Goal: Transaction & Acquisition: Obtain resource

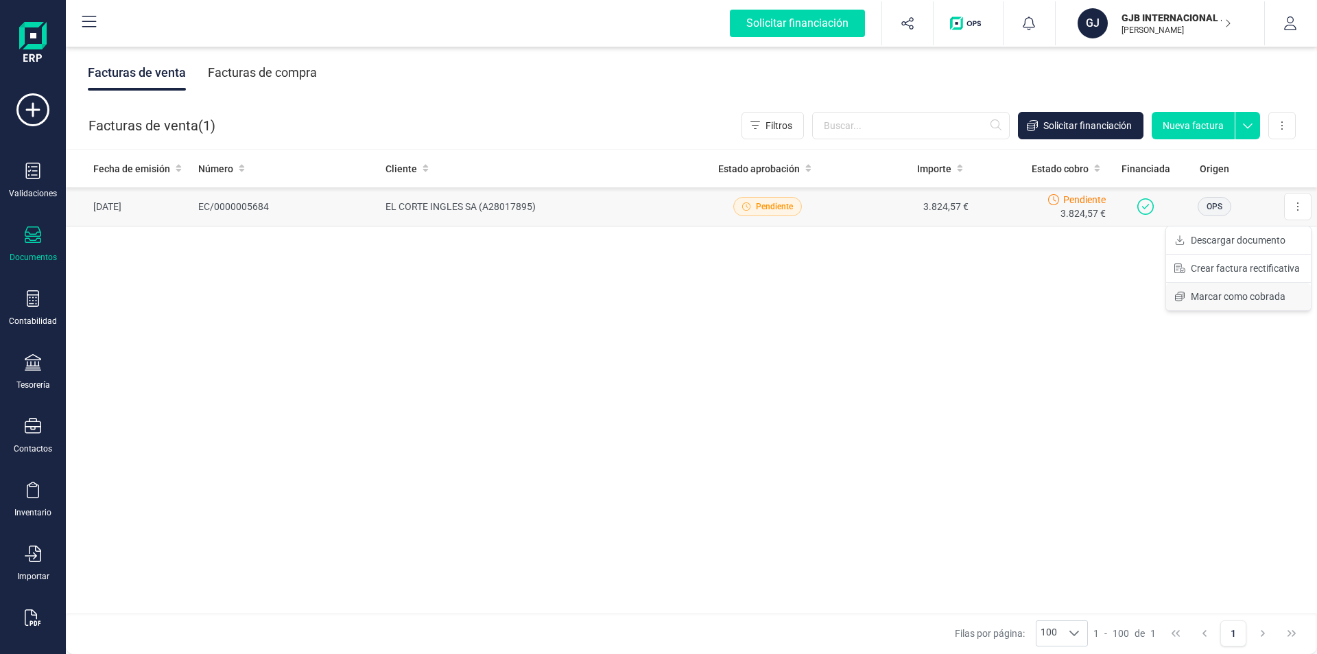
click at [1228, 297] on span "Marcar como cobrada" at bounding box center [1238, 297] width 95 height 14
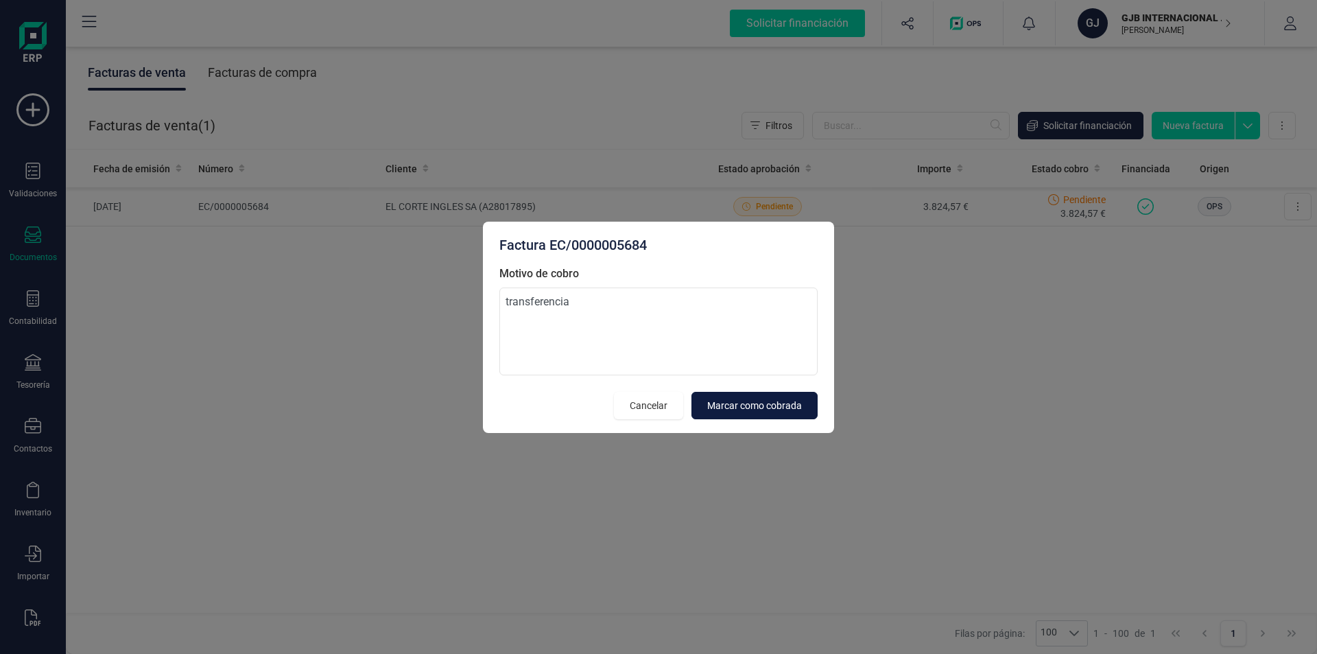
type textarea "transferencia"
click at [747, 405] on span "Marcar como cobrada" at bounding box center [754, 406] width 95 height 14
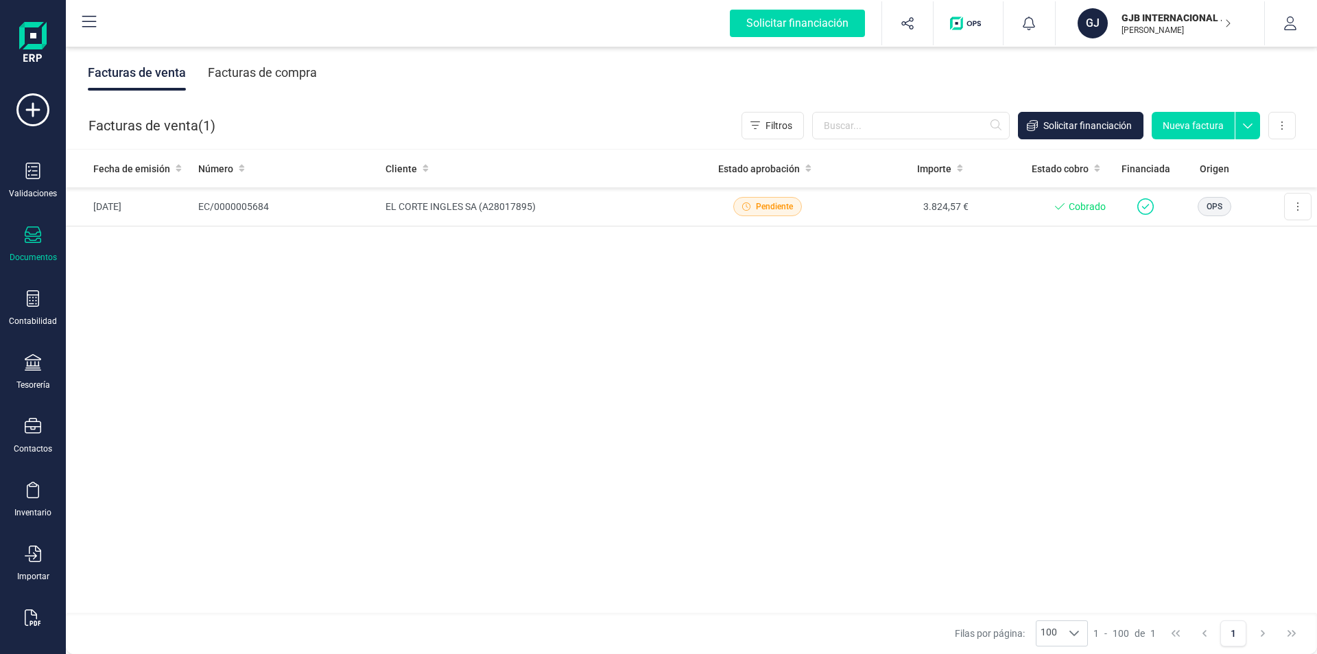
click at [247, 73] on div "Facturas de compra" at bounding box center [262, 73] width 109 height 36
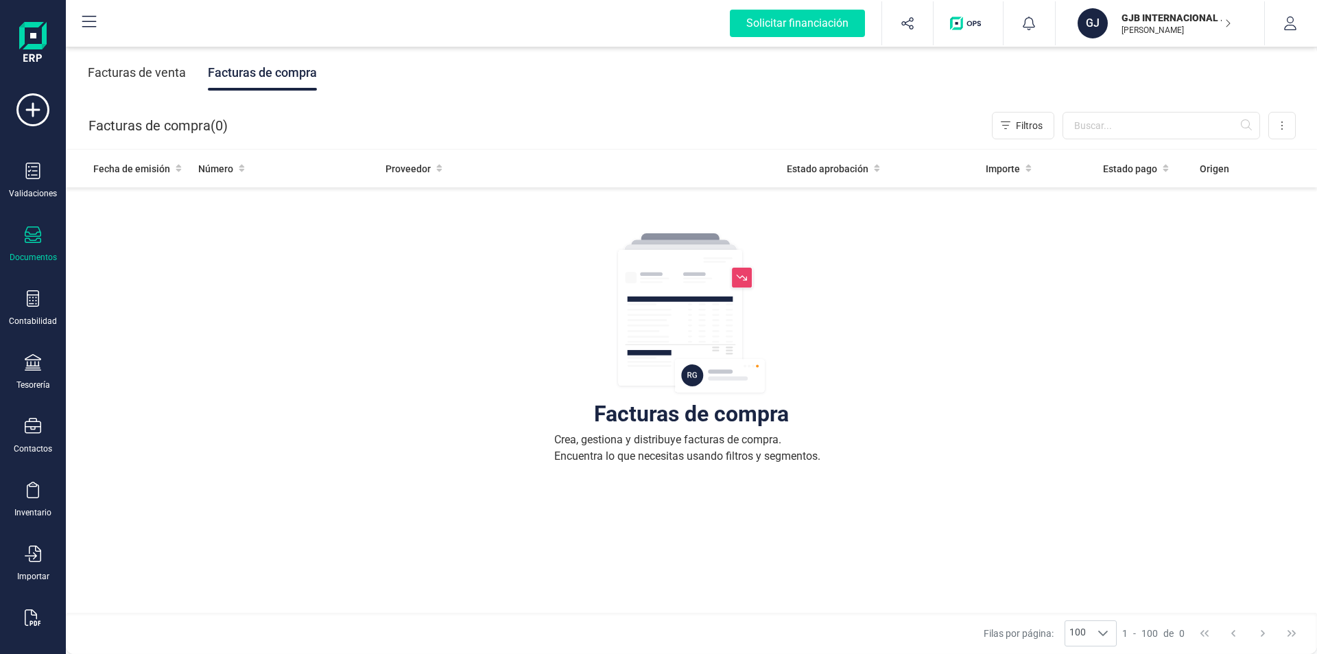
click at [135, 74] on div "Facturas de venta" at bounding box center [137, 73] width 98 height 36
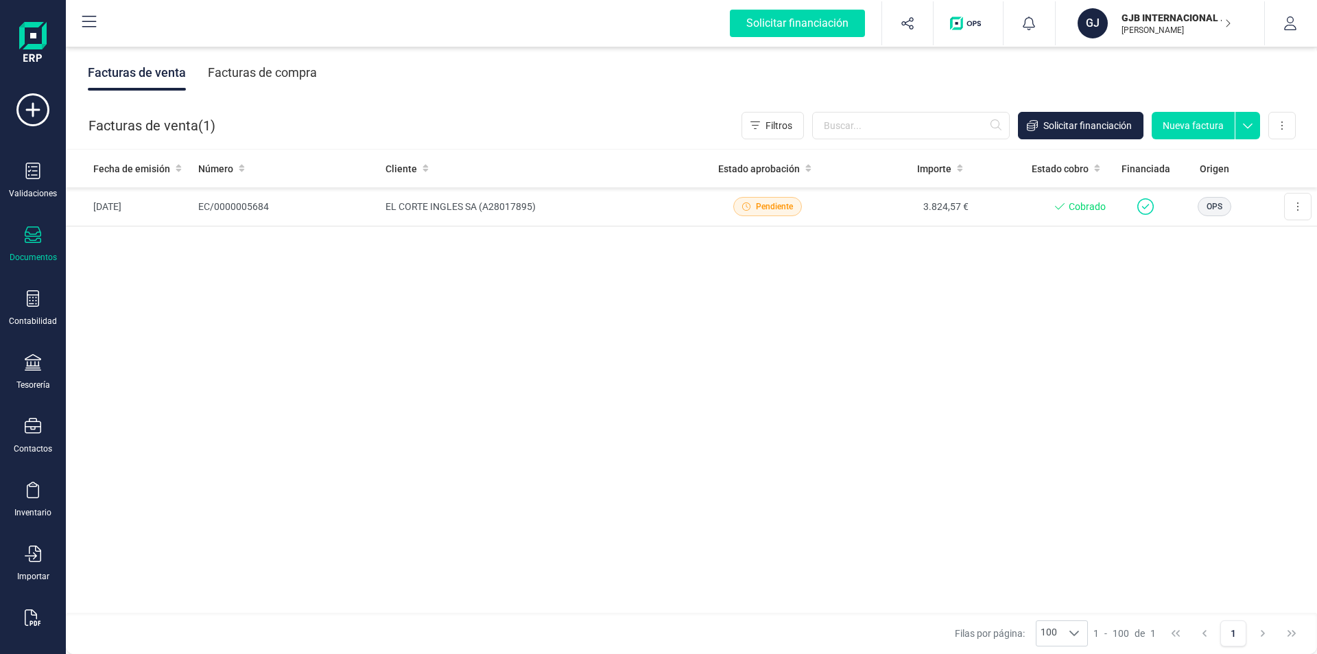
click at [1146, 21] on p "GJB INTERNACIONAL 2, S.L.U" at bounding box center [1177, 18] width 110 height 14
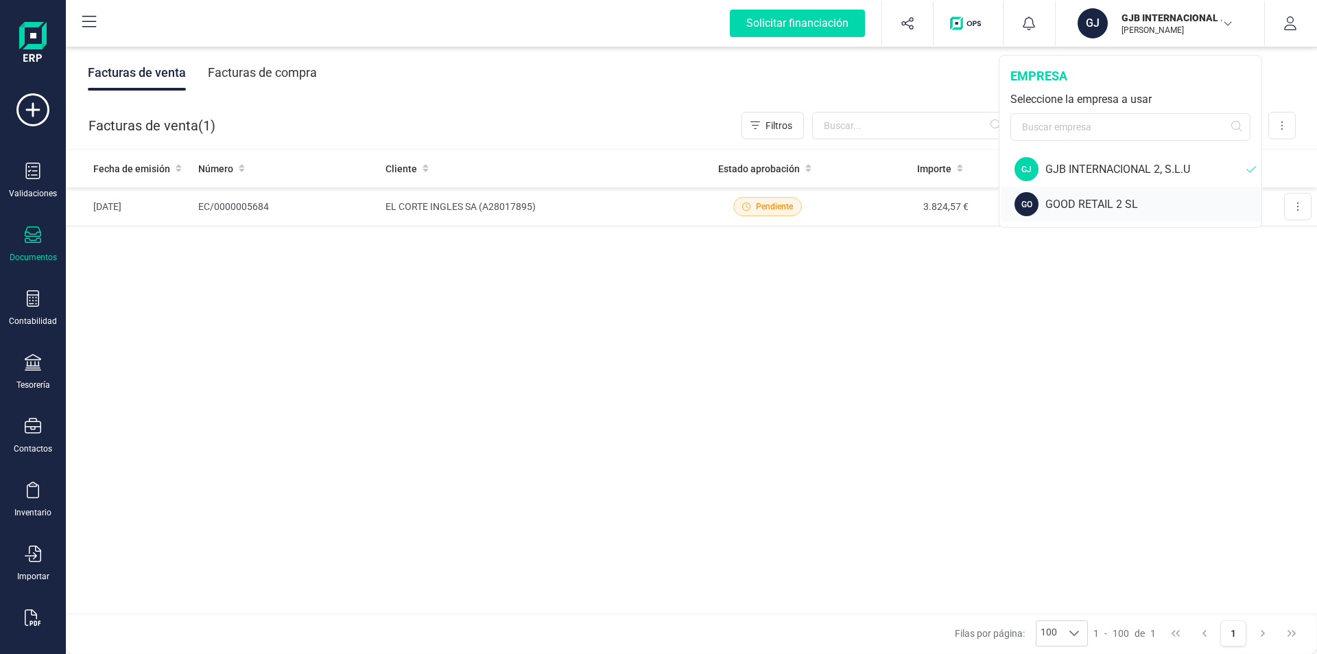
click at [1092, 206] on div "GOOD RETAIL 2 SL" at bounding box center [1154, 204] width 216 height 16
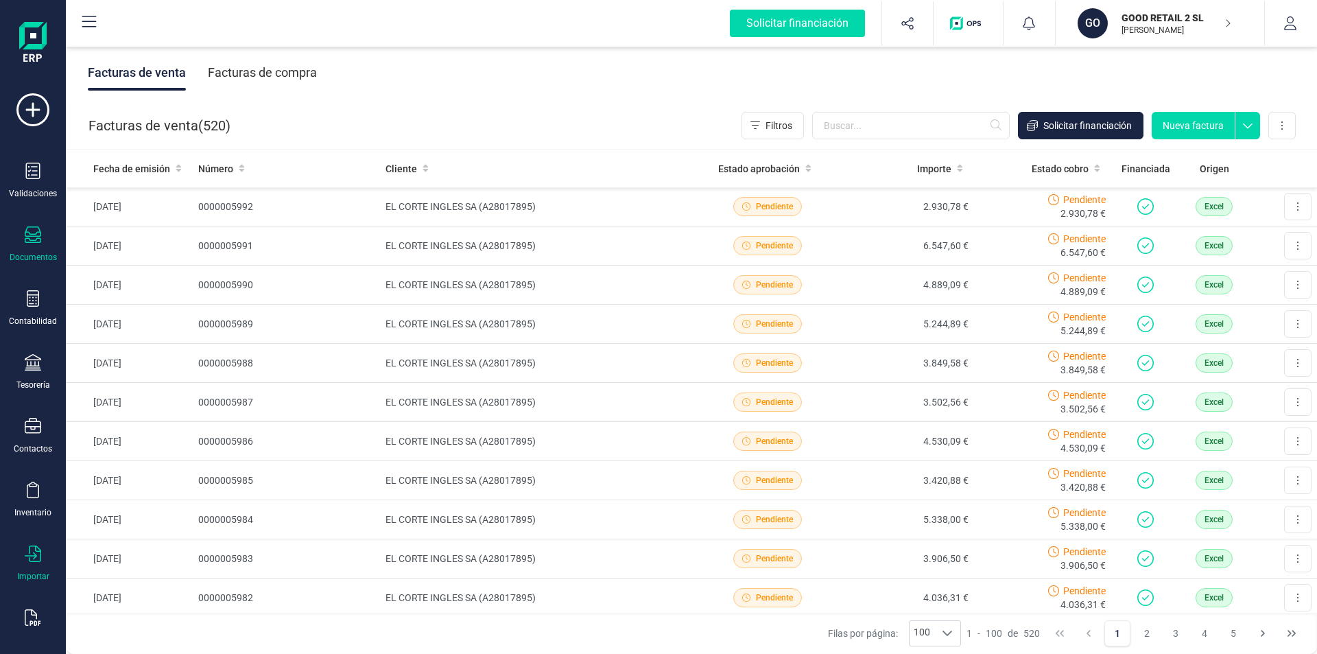
click at [30, 552] on icon at bounding box center [33, 553] width 16 height 16
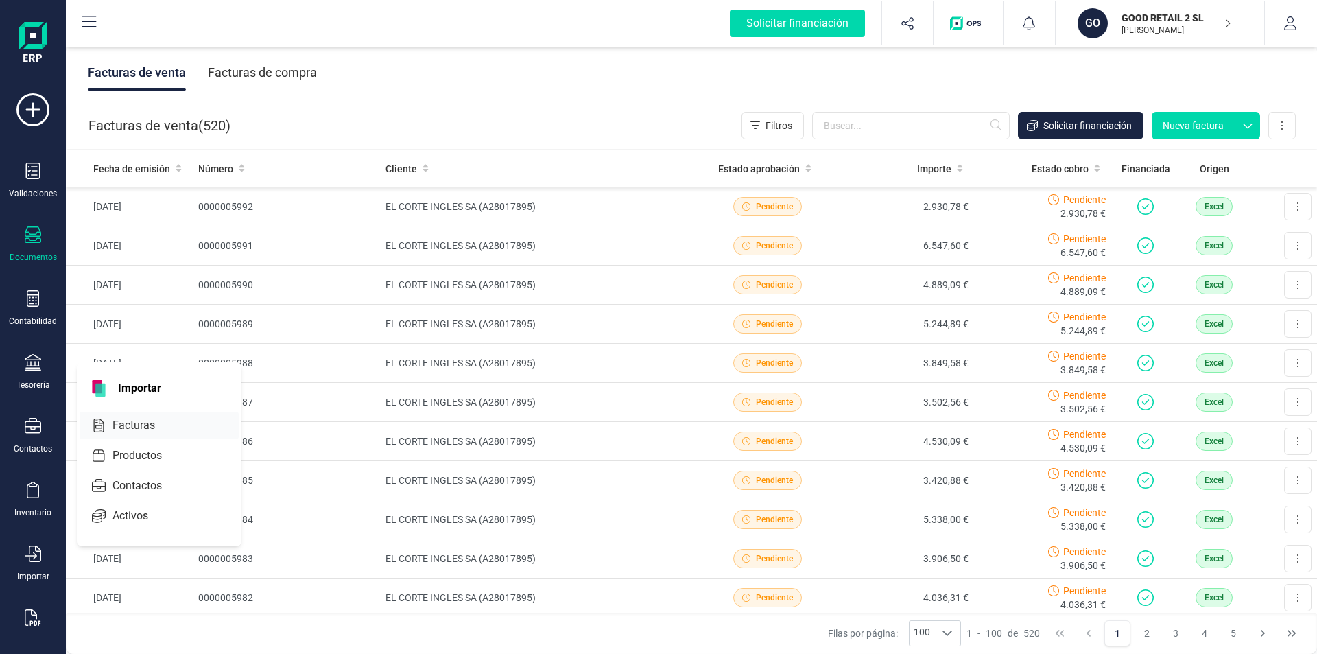
click at [146, 429] on span "Facturas" at bounding box center [143, 425] width 73 height 16
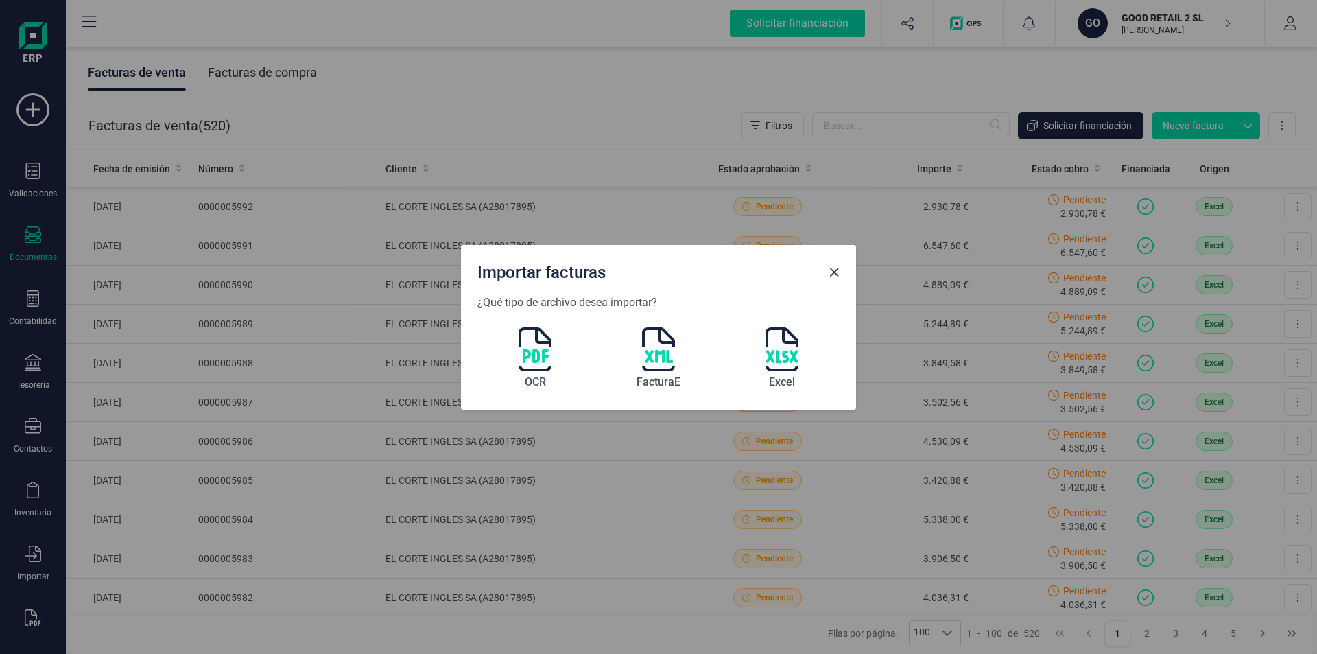
click at [652, 354] on img at bounding box center [658, 349] width 33 height 44
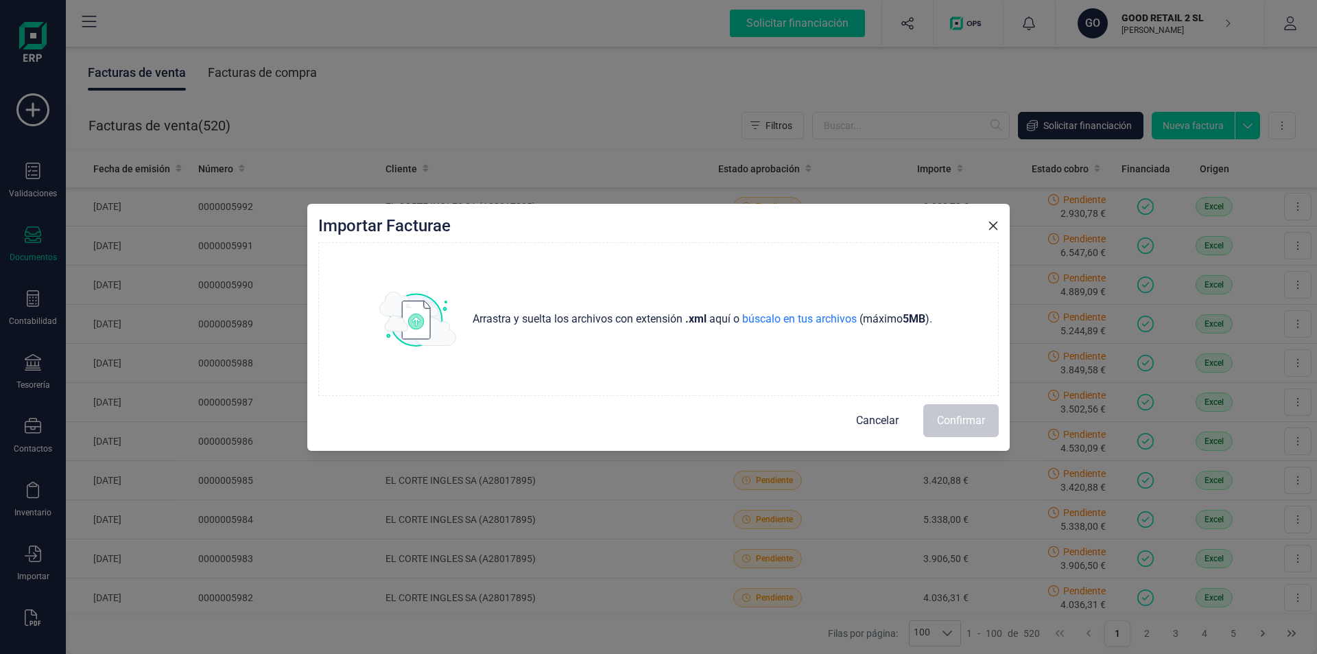
click at [996, 226] on icon "Close" at bounding box center [993, 225] width 11 height 11
click at [878, 424] on td "4.530,09 €" at bounding box center [905, 441] width 138 height 39
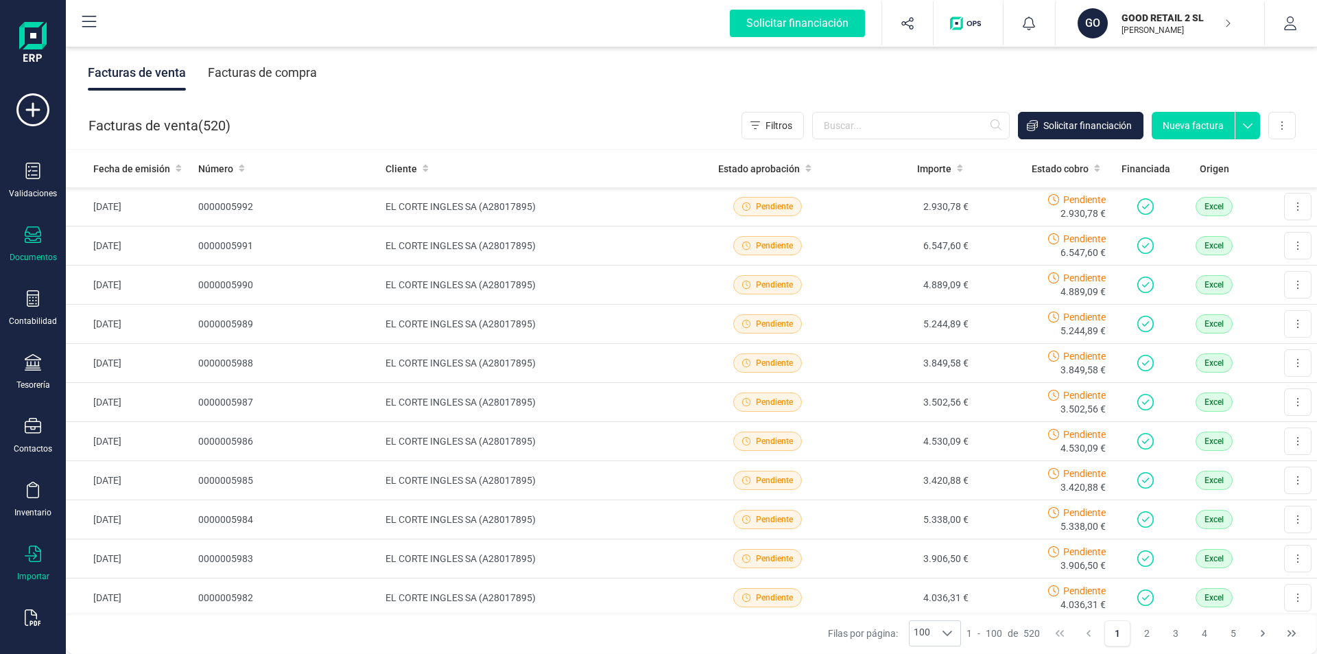
click at [32, 555] on icon at bounding box center [33, 553] width 16 height 16
click at [122, 390] on span "Importar" at bounding box center [140, 388] width 60 height 16
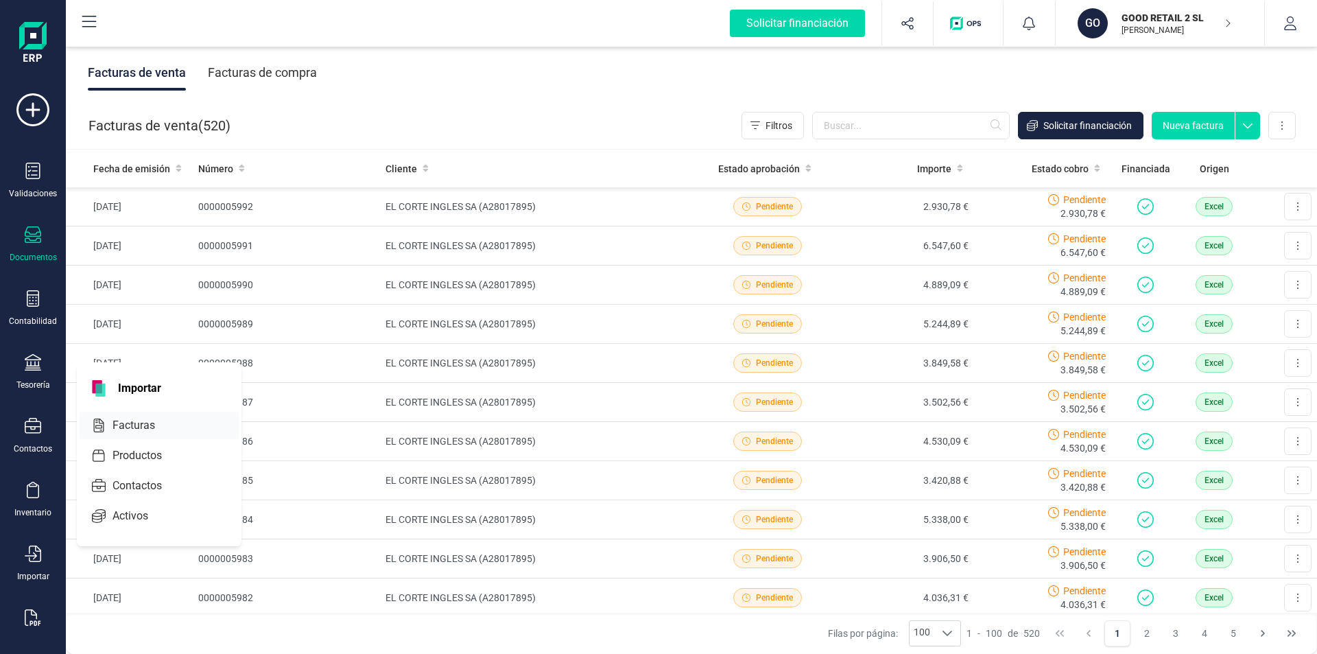
click at [128, 429] on span "Facturas" at bounding box center [143, 425] width 73 height 16
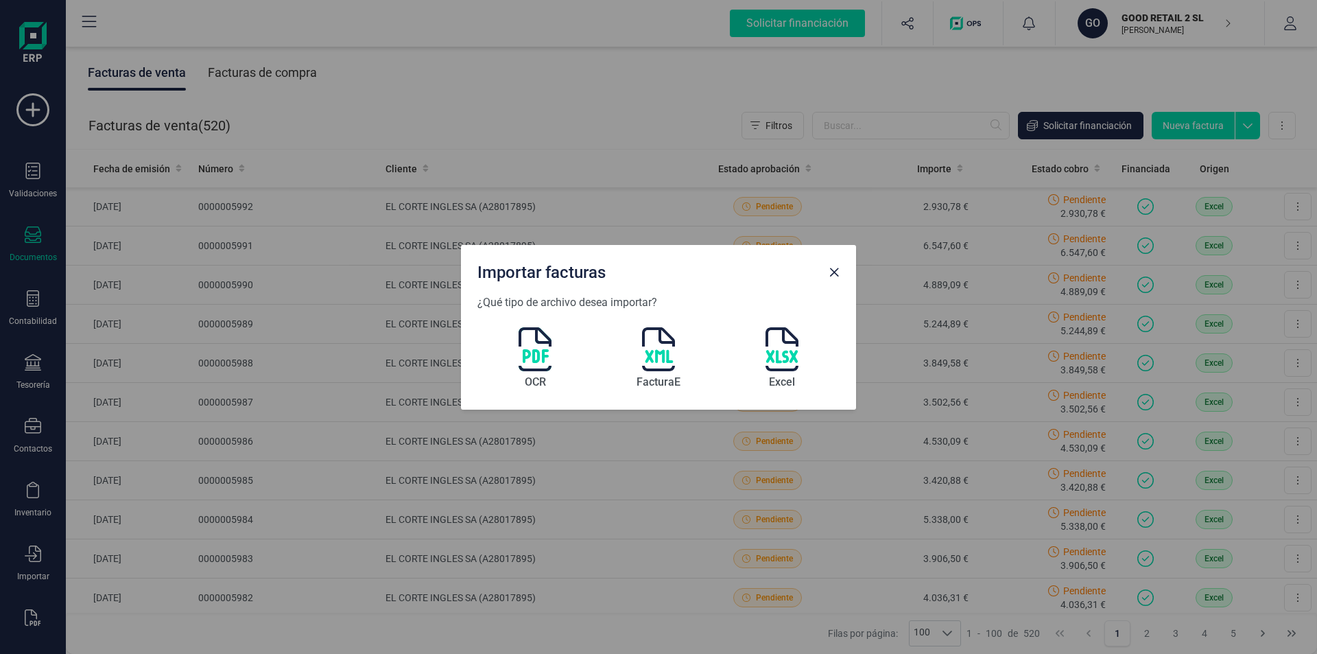
click at [786, 344] on img at bounding box center [782, 349] width 33 height 44
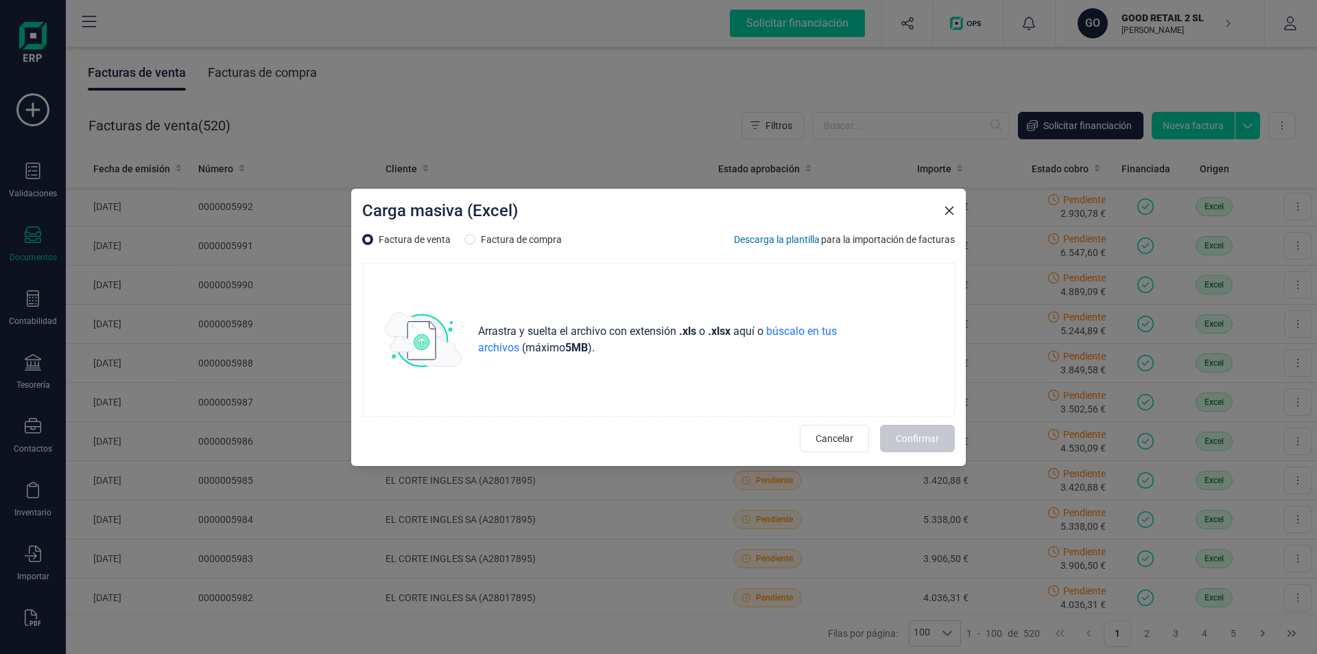
click at [766, 241] on span "Descarga la plantilla" at bounding box center [777, 240] width 86 height 14
click at [952, 212] on icon "Close" at bounding box center [949, 210] width 9 height 9
click at [832, 443] on span "Cancelar" at bounding box center [835, 439] width 38 height 14
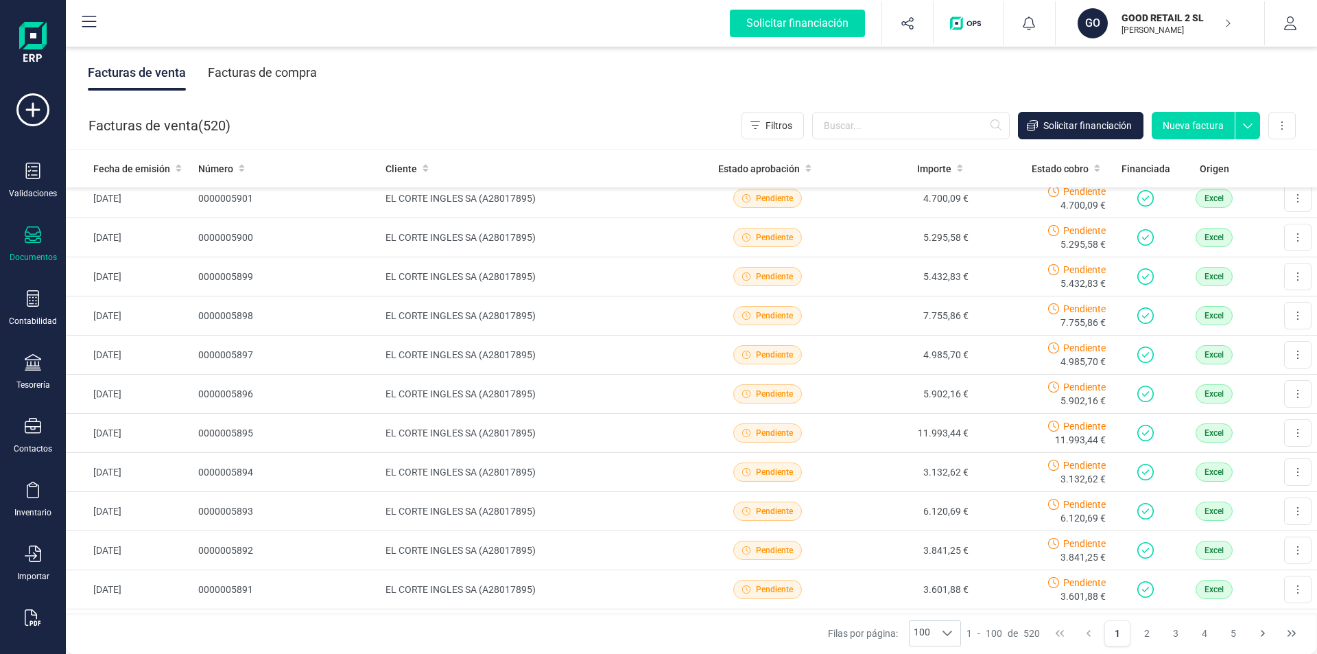
scroll to position [3568, 0]
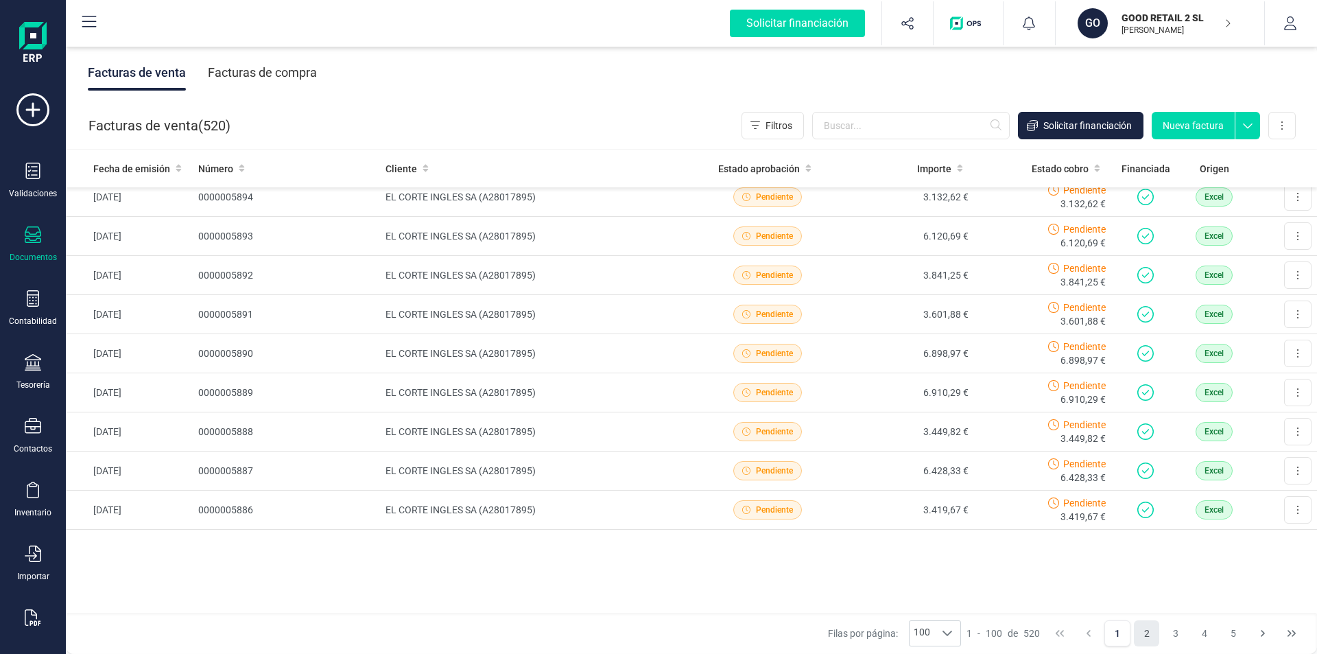
click at [1146, 637] on button "2" at bounding box center [1147, 633] width 26 height 26
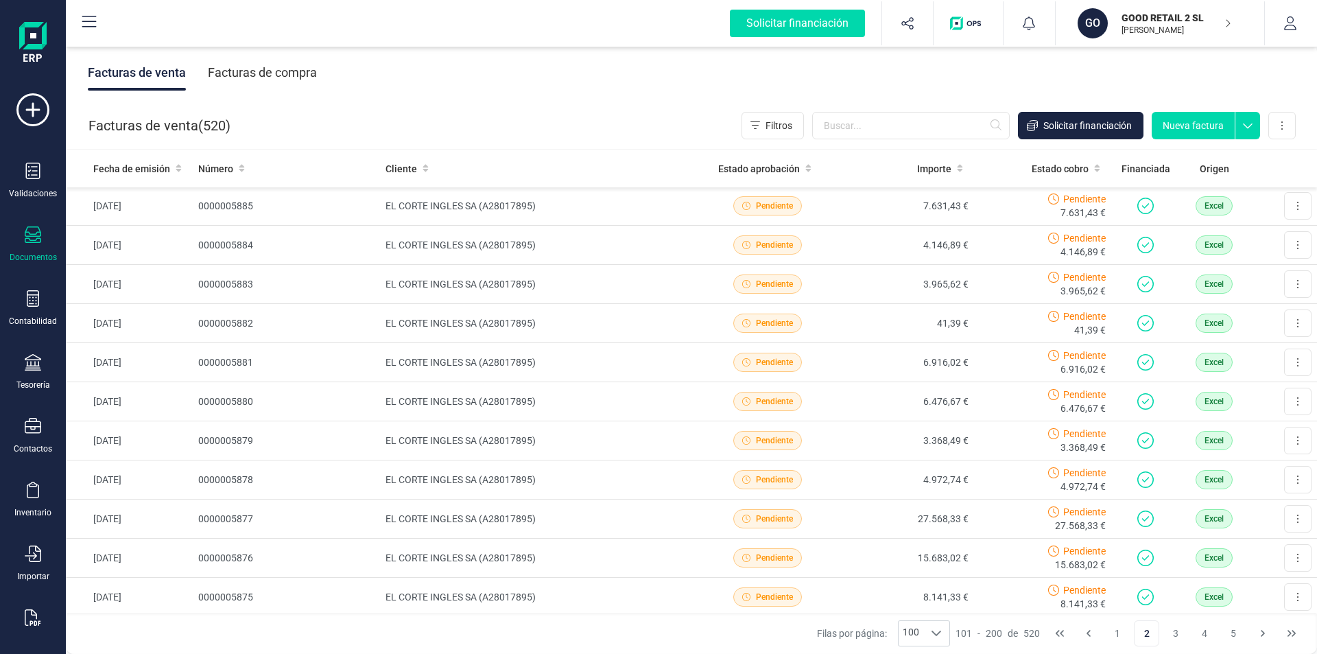
scroll to position [0, 0]
click at [29, 555] on icon at bounding box center [33, 553] width 16 height 16
click at [128, 426] on span "Facturas" at bounding box center [143, 425] width 73 height 16
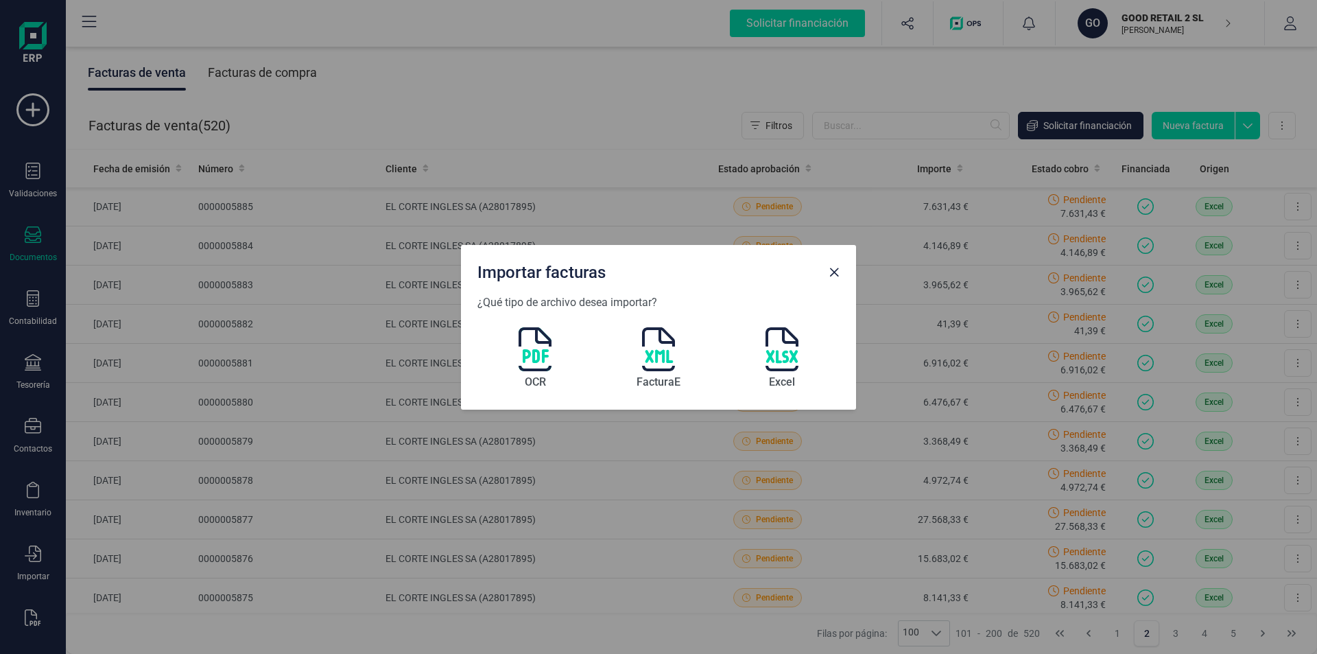
click at [784, 349] on img at bounding box center [782, 349] width 33 height 44
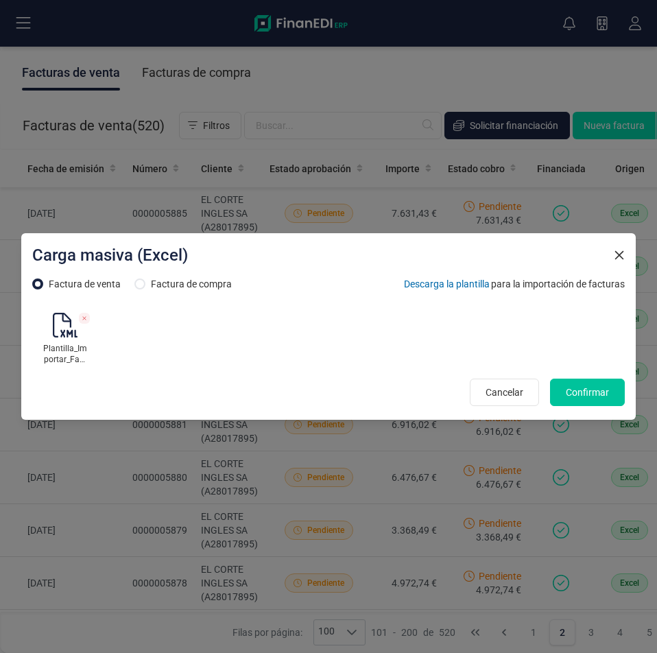
click at [587, 394] on span "Confirmar" at bounding box center [587, 393] width 43 height 14
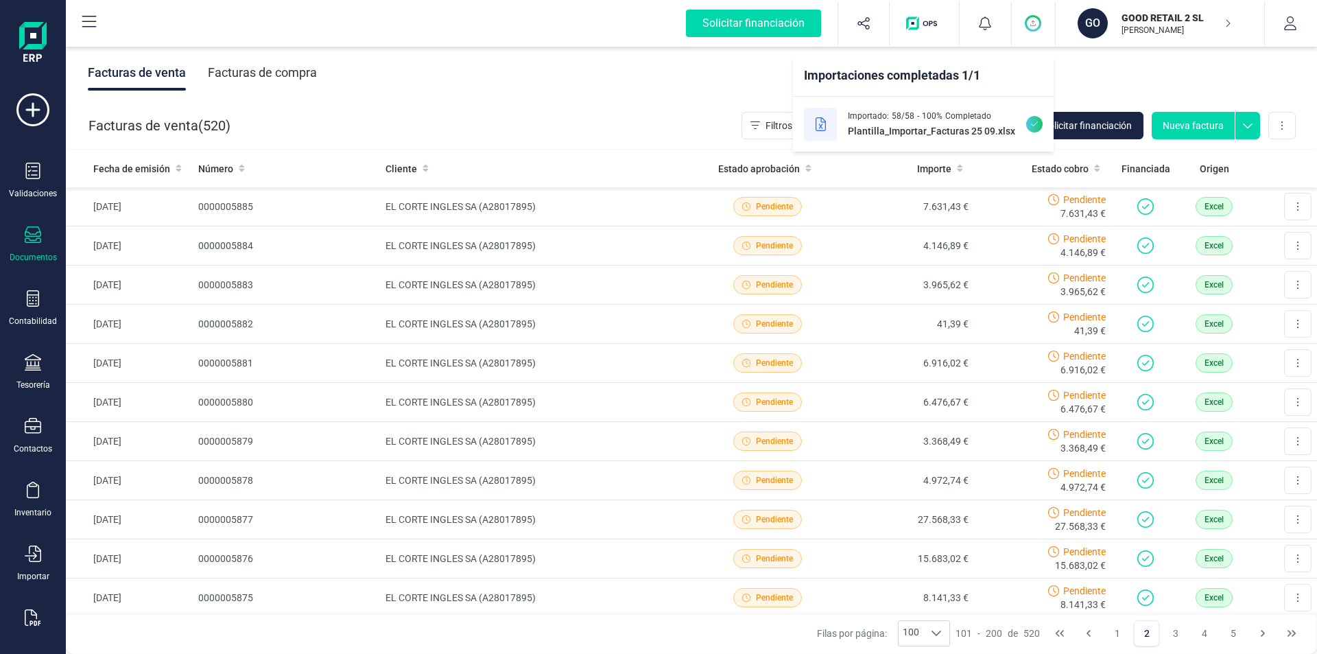
click at [667, 66] on div "Facturas de venta Facturas de compra" at bounding box center [691, 73] width 1251 height 58
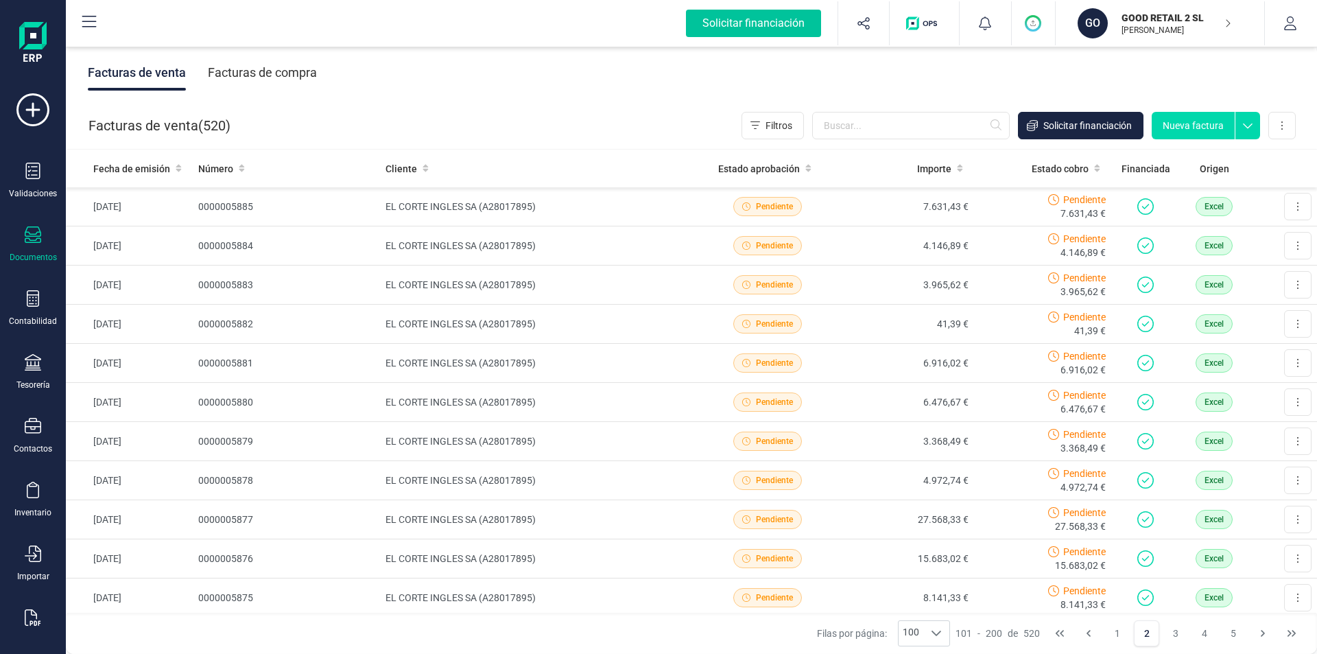
click at [711, 18] on div "Solicitar financiación" at bounding box center [753, 23] width 135 height 27
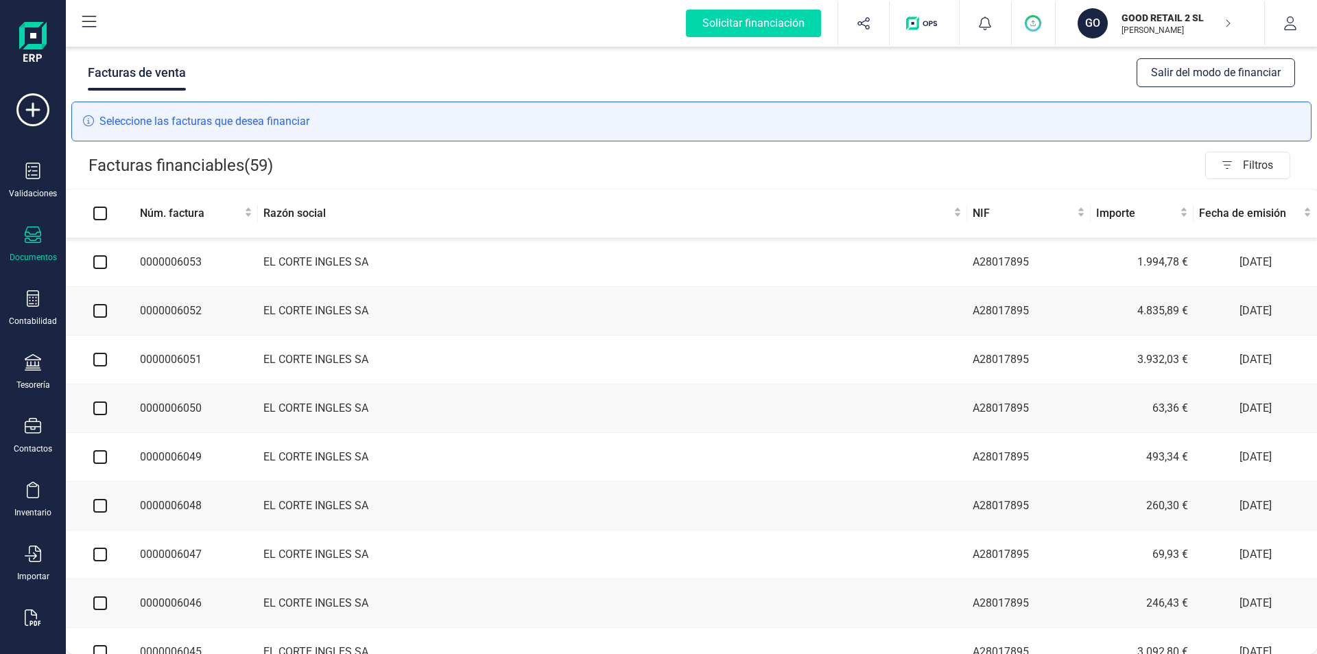
click at [99, 213] on input "Select all" at bounding box center [100, 214] width 14 height 14
checkbox input "true"
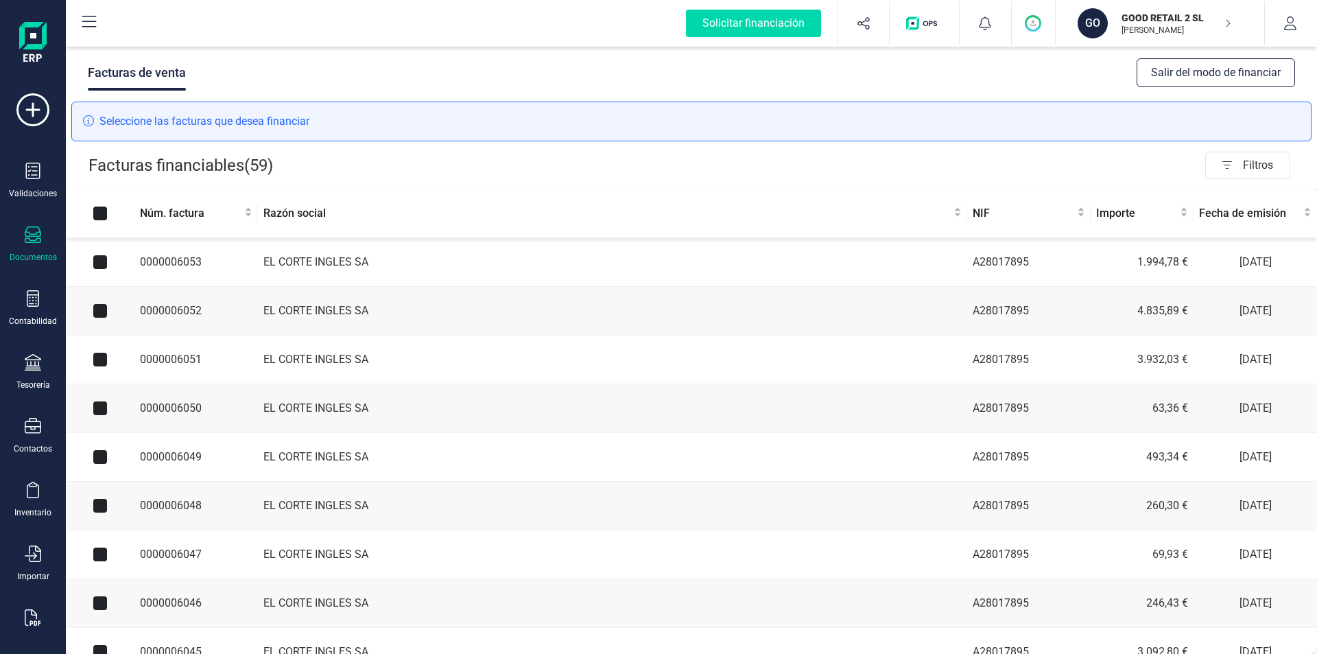
checkbox input "true"
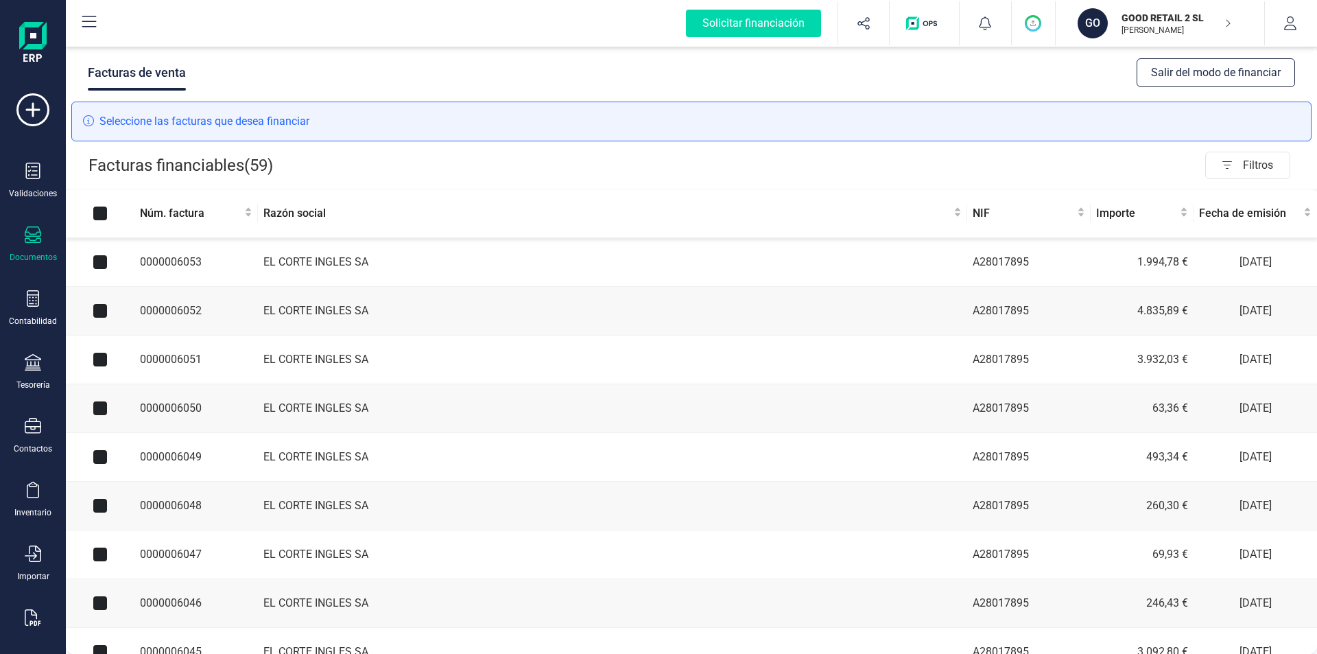
checkbox input "true"
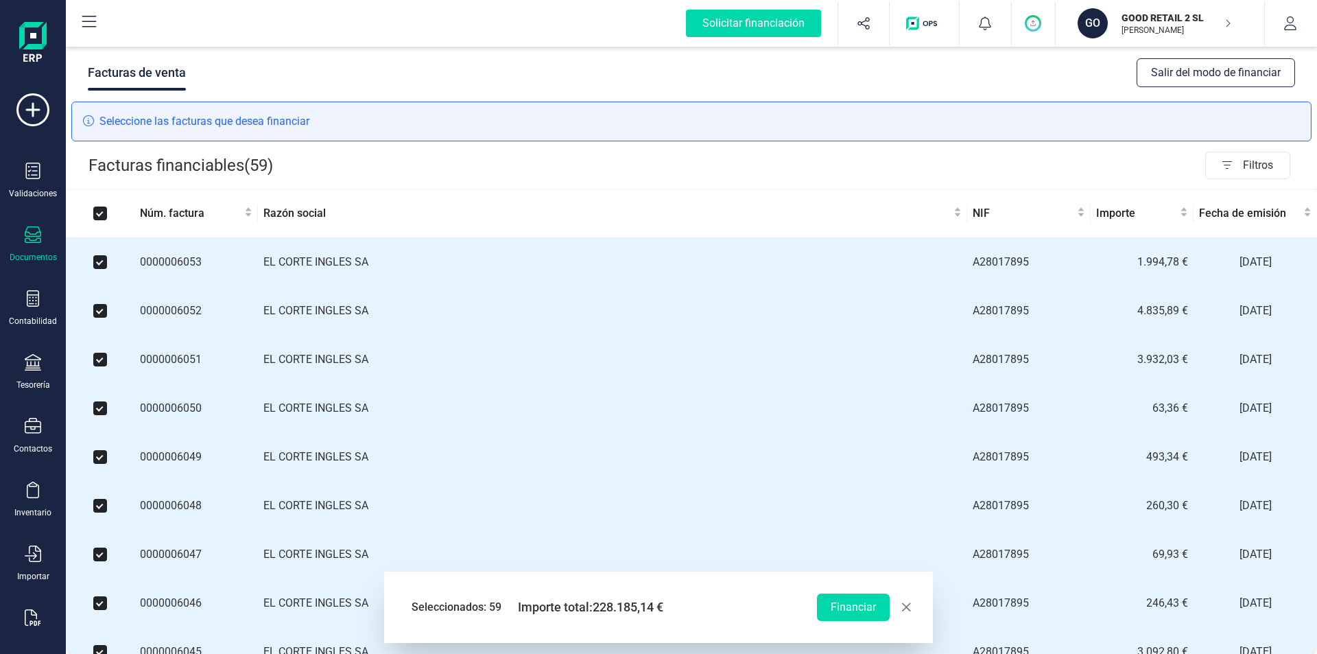
click at [908, 608] on span "button" at bounding box center [906, 607] width 11 height 11
checkbox input "false"
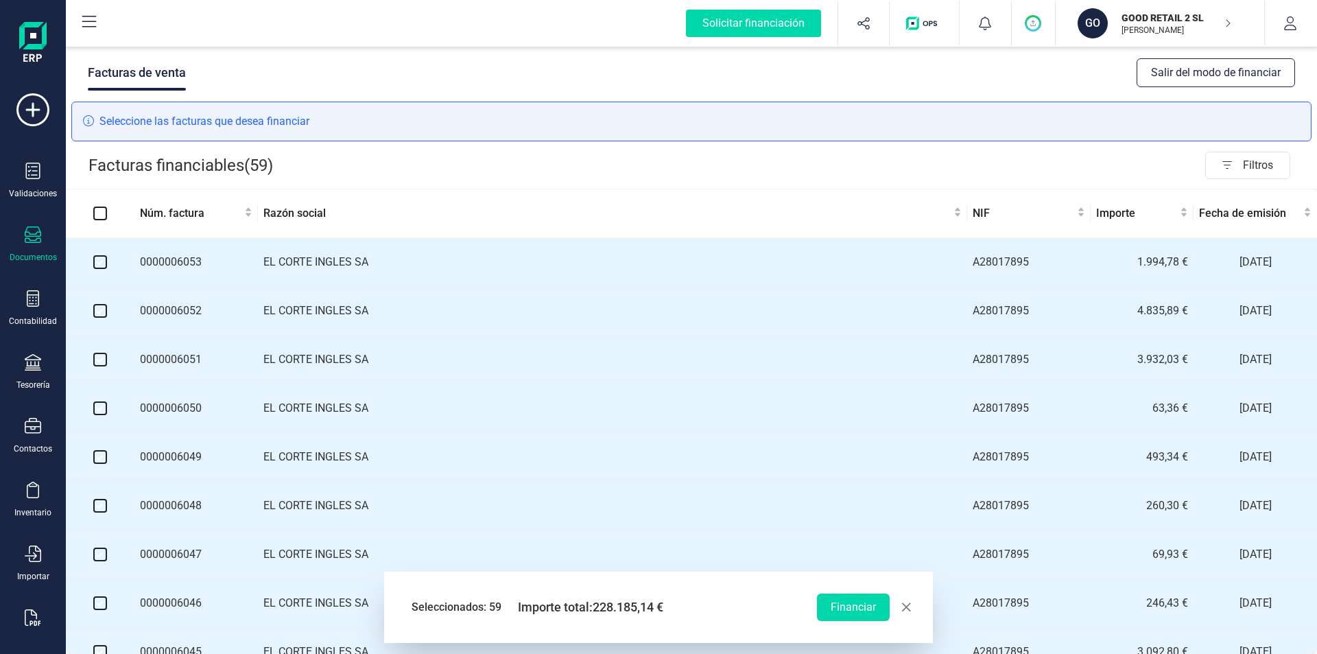
checkbox input "false"
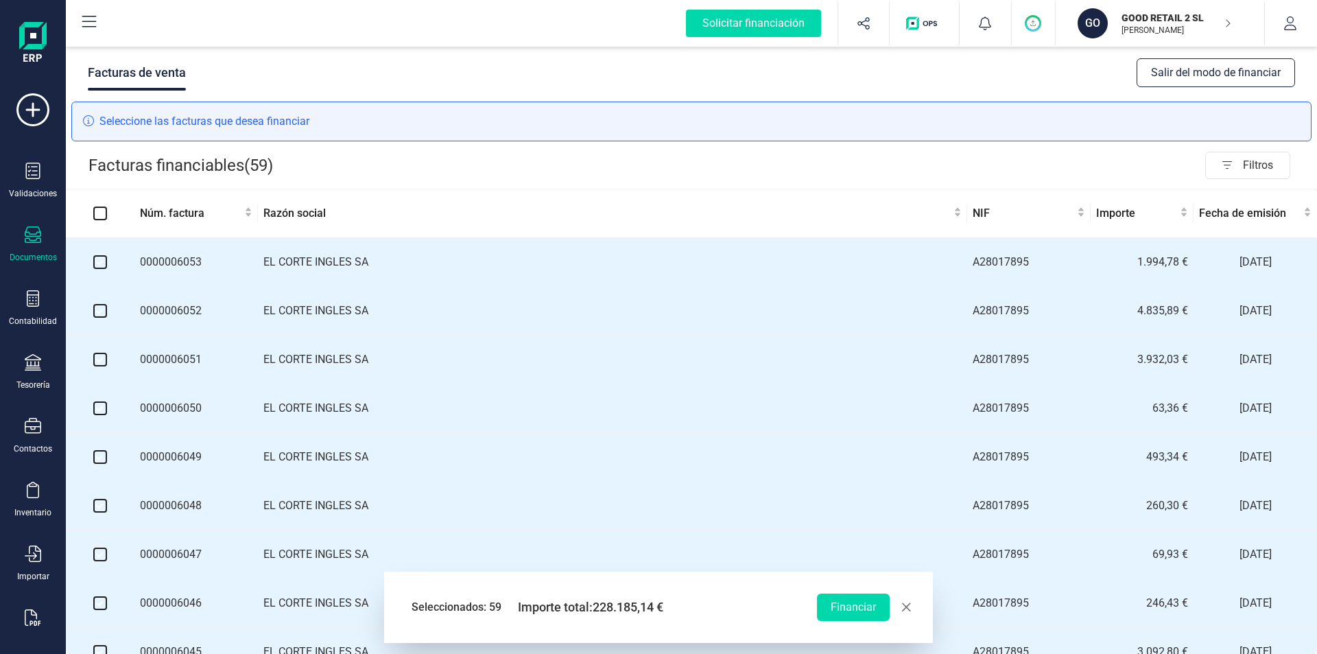
checkbox input "false"
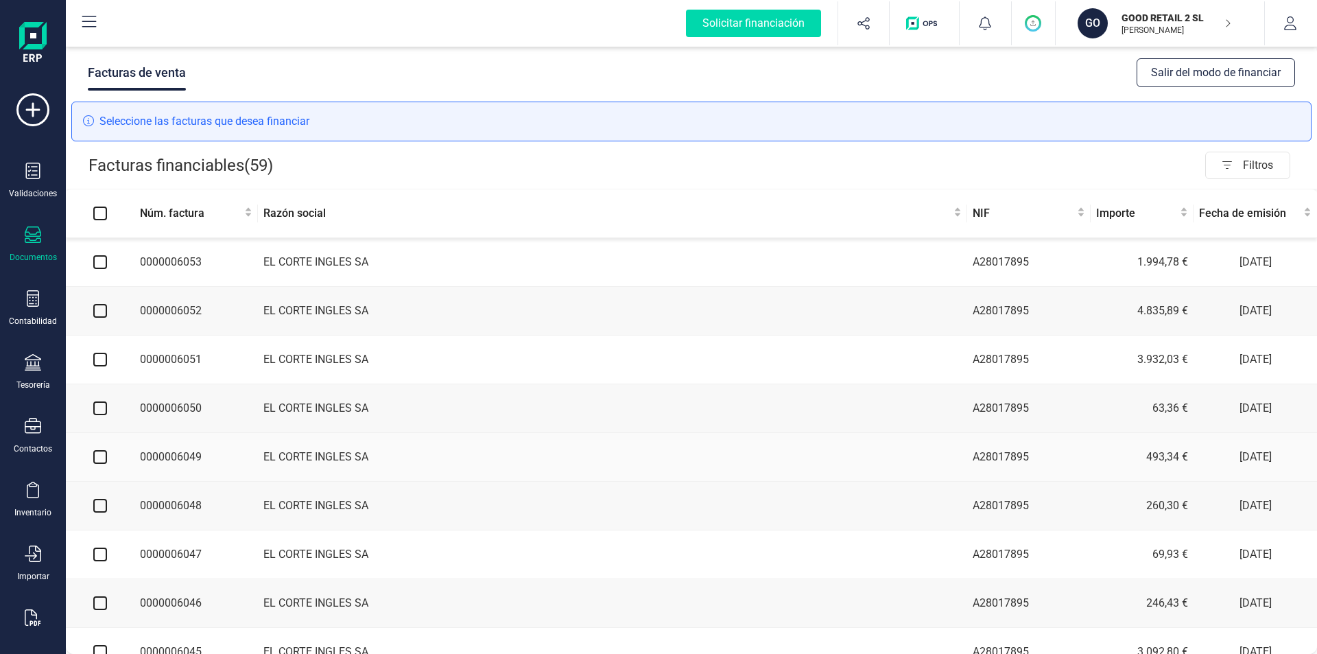
scroll to position [134, 1]
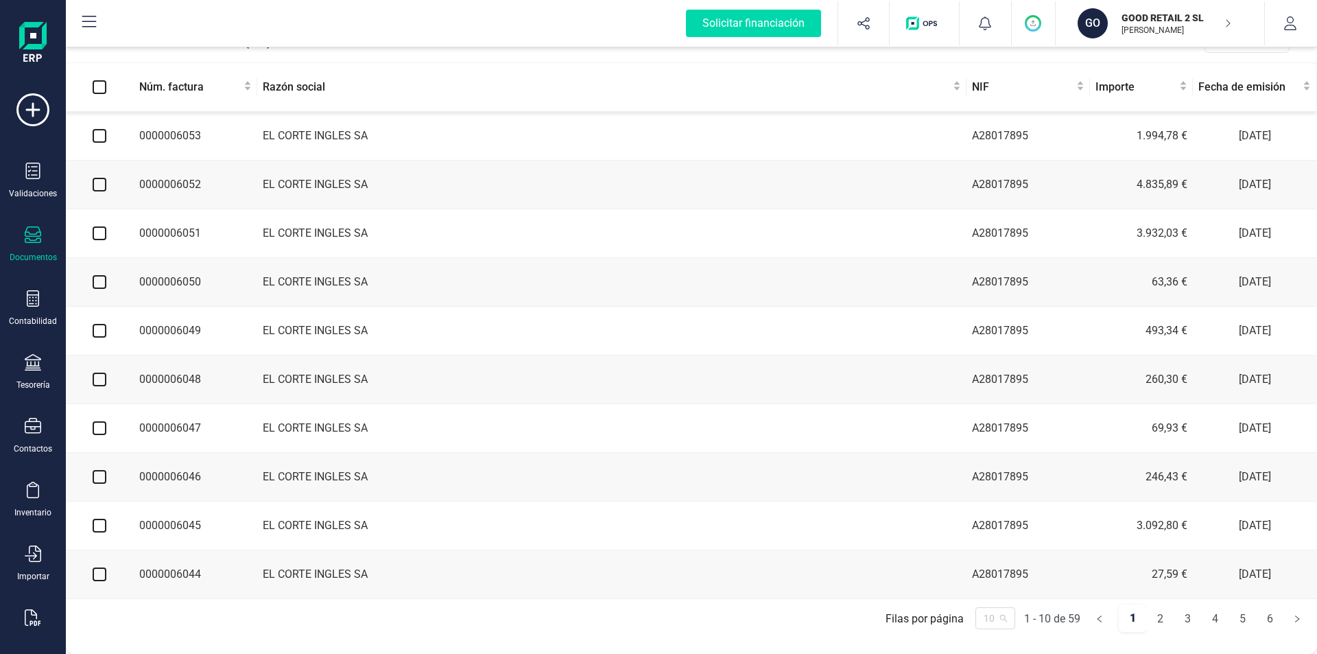
click at [1000, 617] on span "10" at bounding box center [995, 618] width 23 height 21
click at [998, 593] on div "100" at bounding box center [996, 590] width 18 height 15
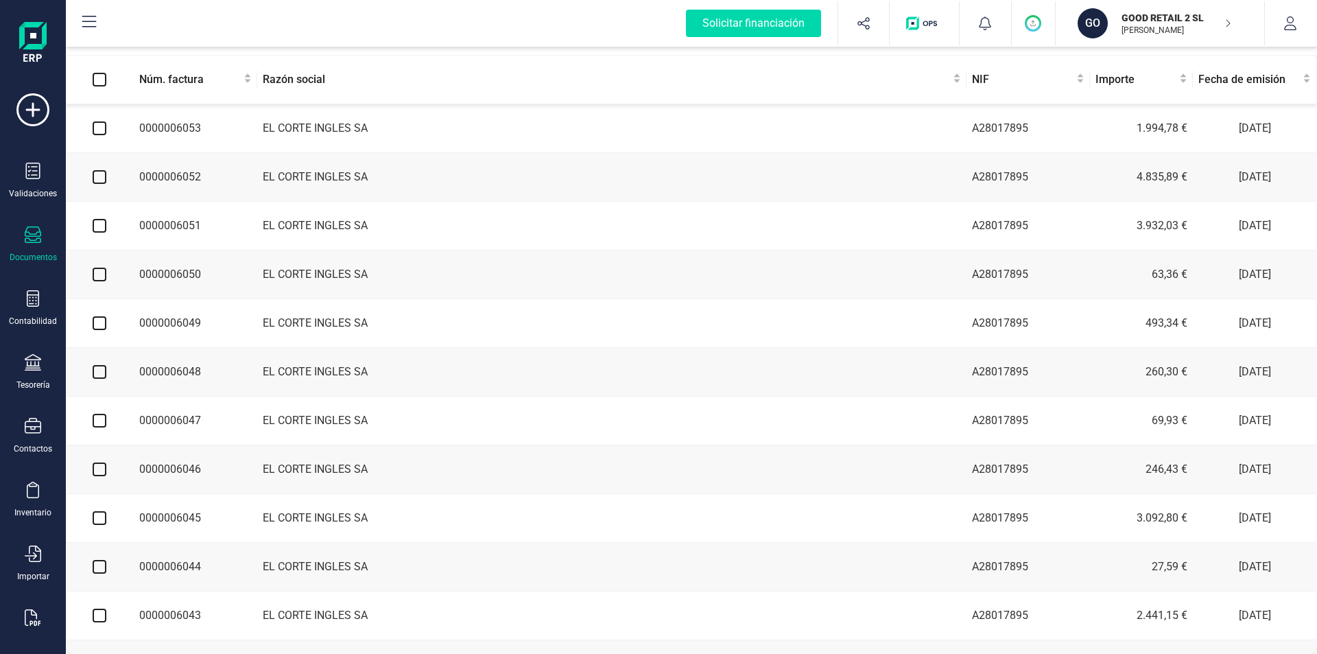
click at [102, 84] on input "Select all" at bounding box center [100, 80] width 14 height 14
checkbox input "true"
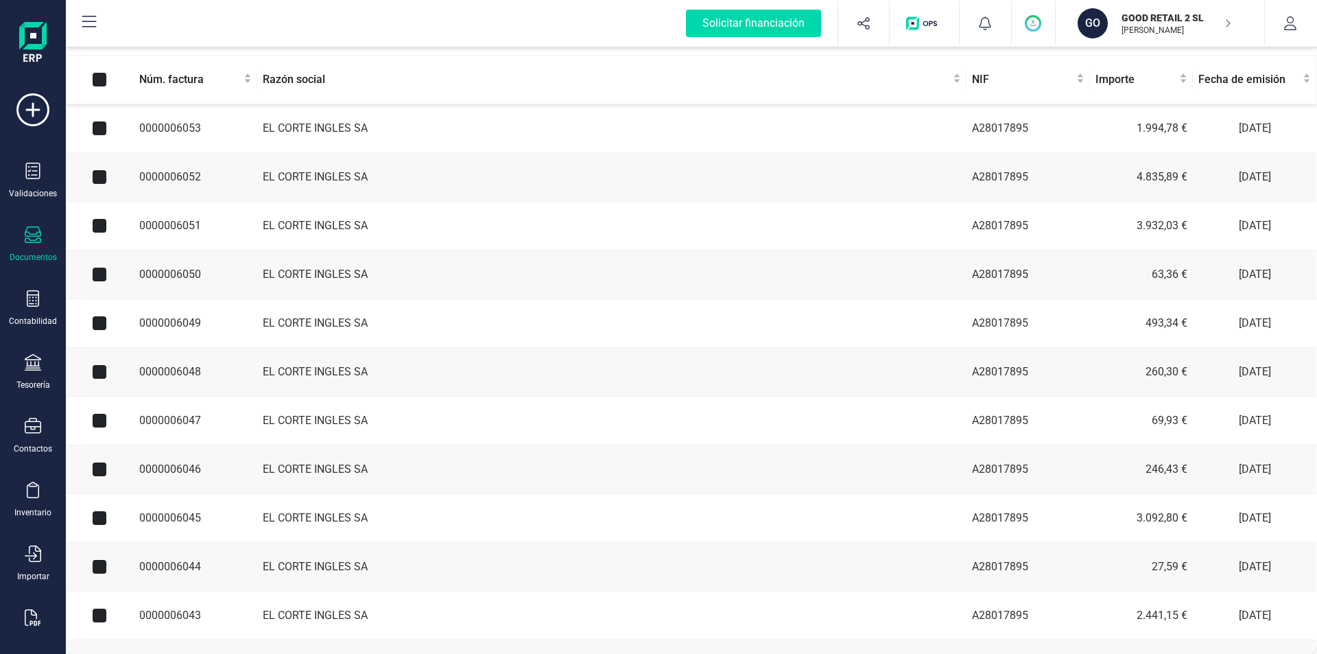
checkbox input "true"
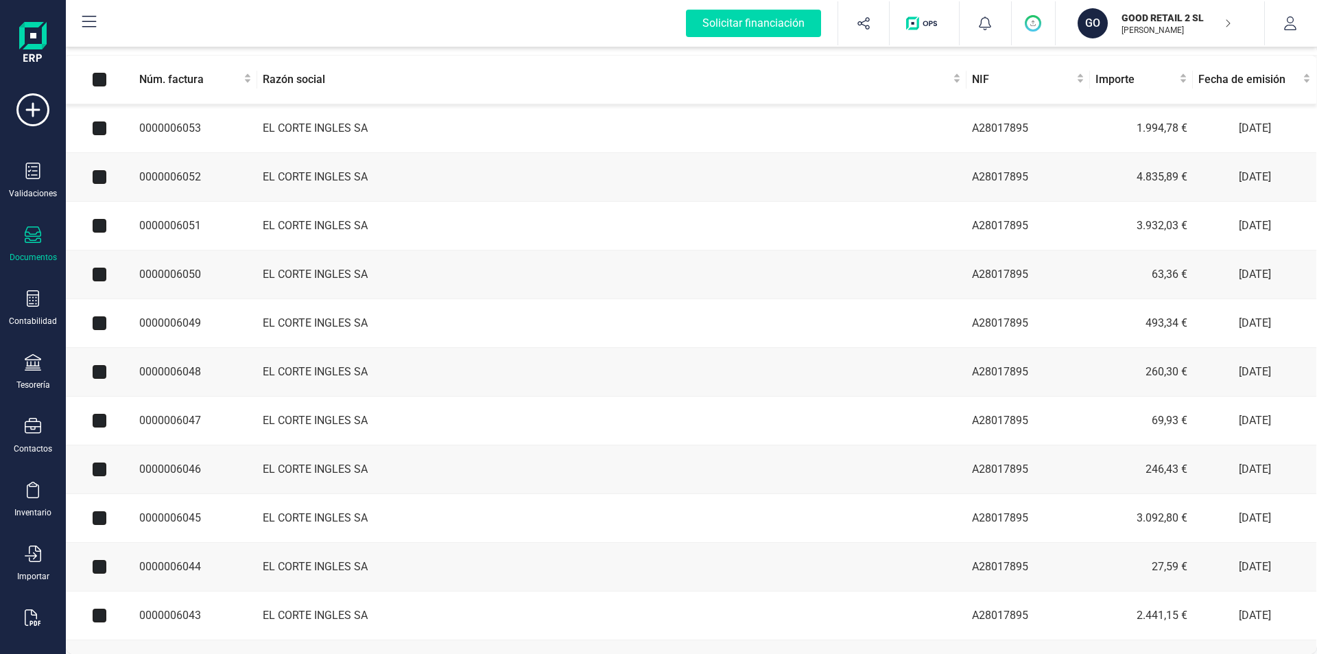
checkbox input "true"
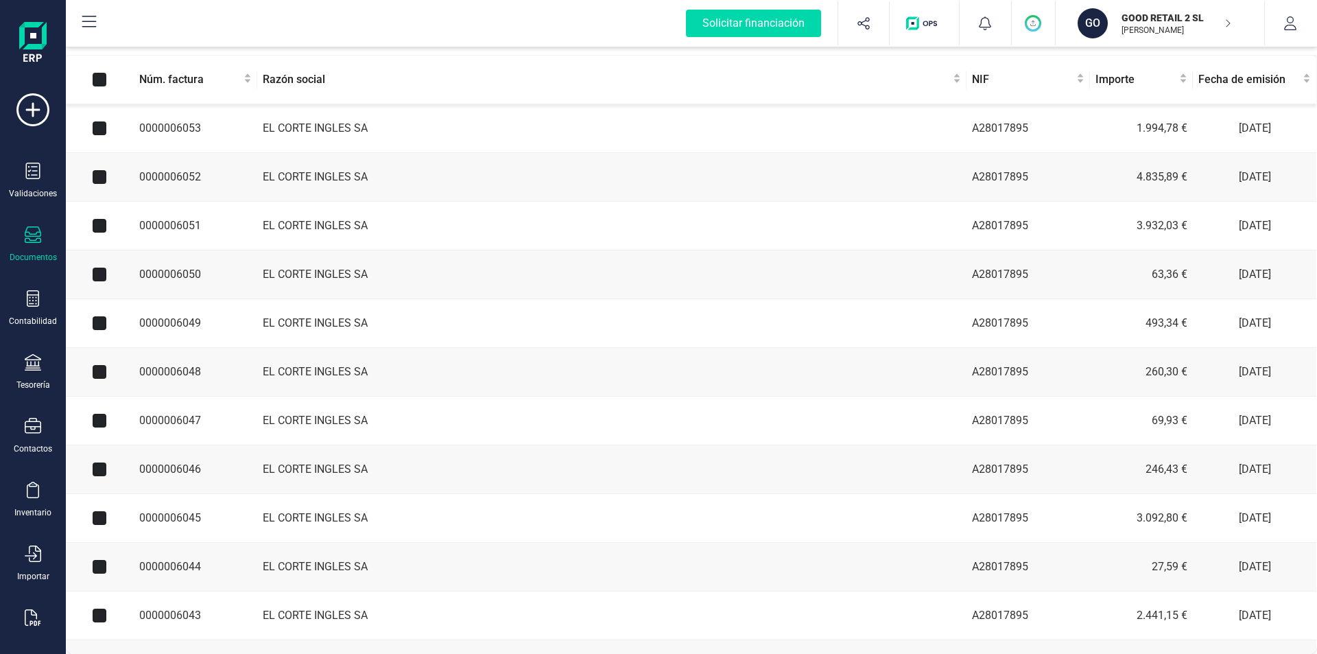
checkbox input "true"
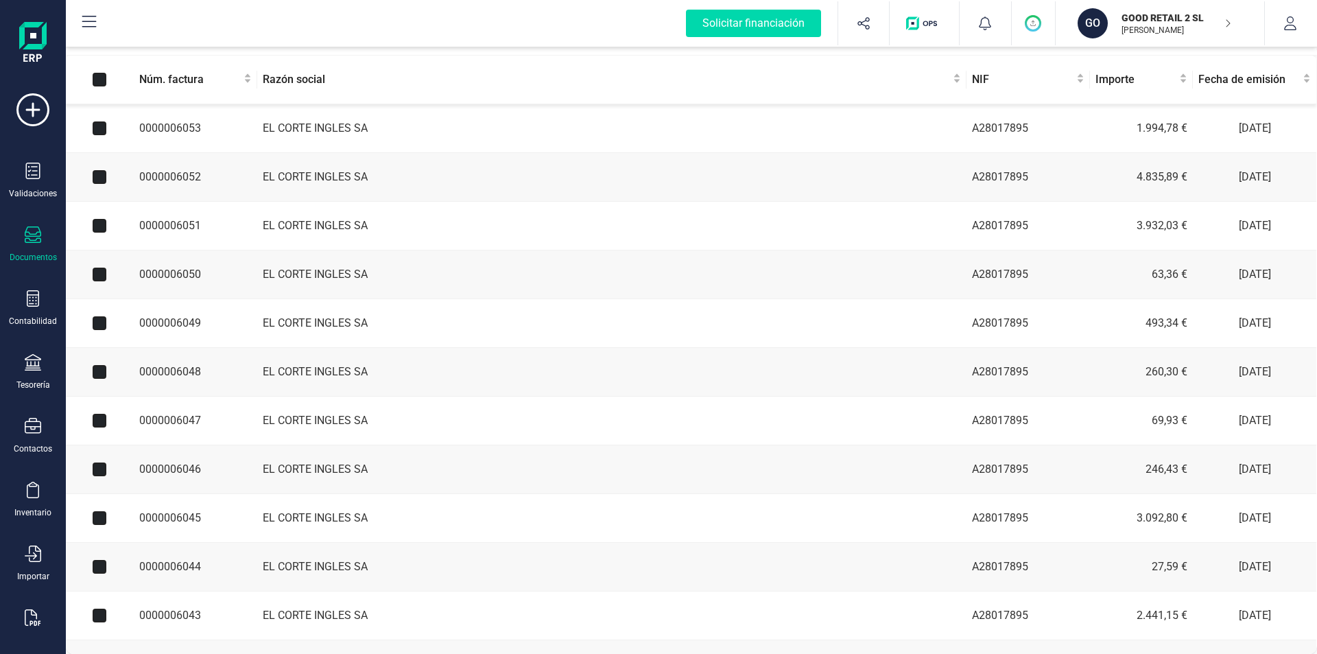
checkbox input "true"
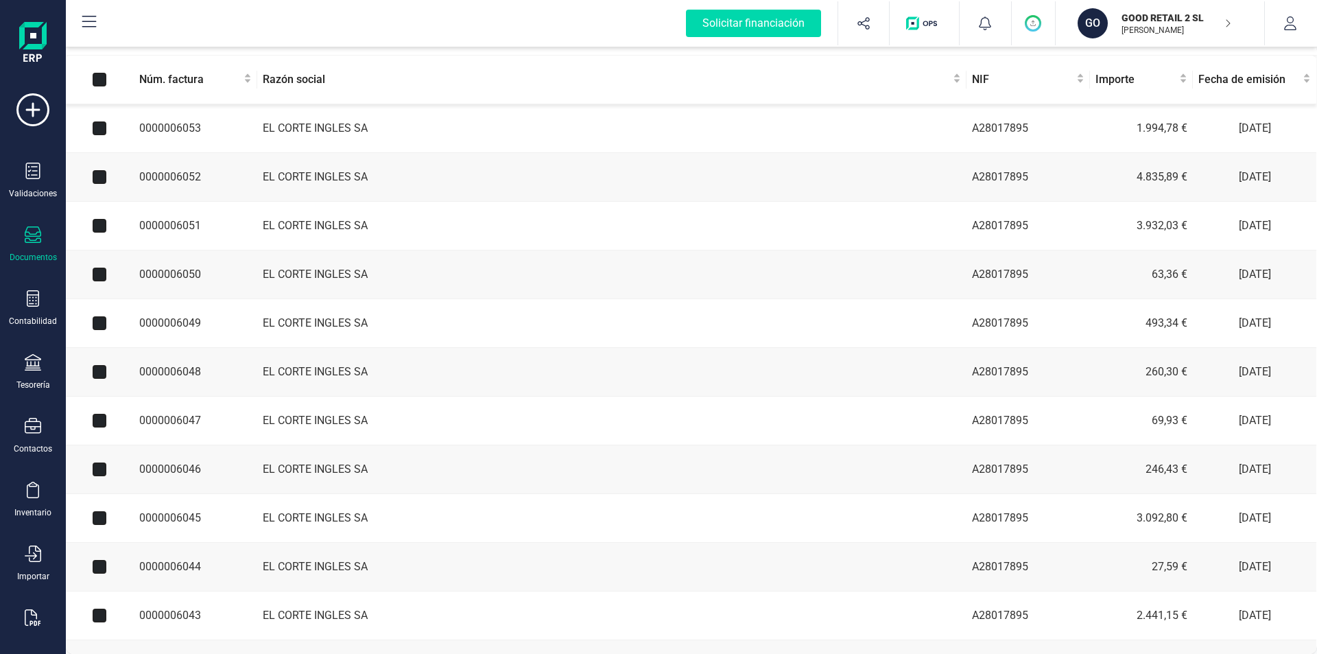
checkbox input "true"
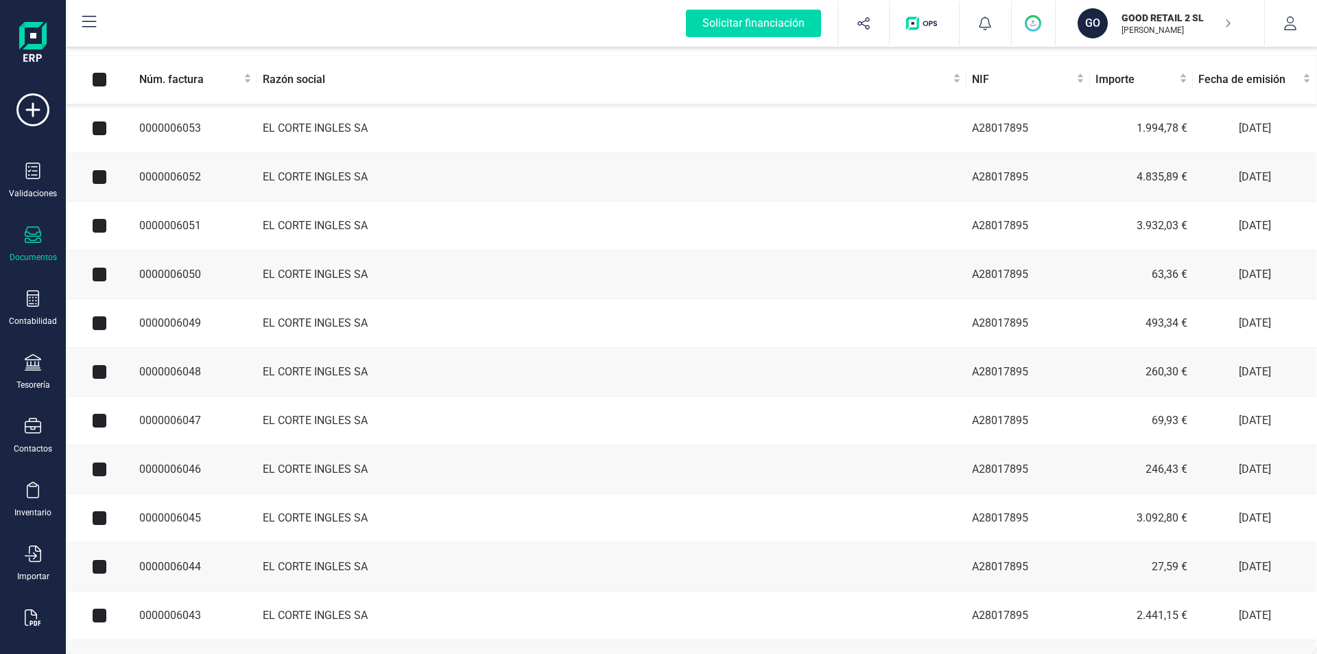
checkbox input "true"
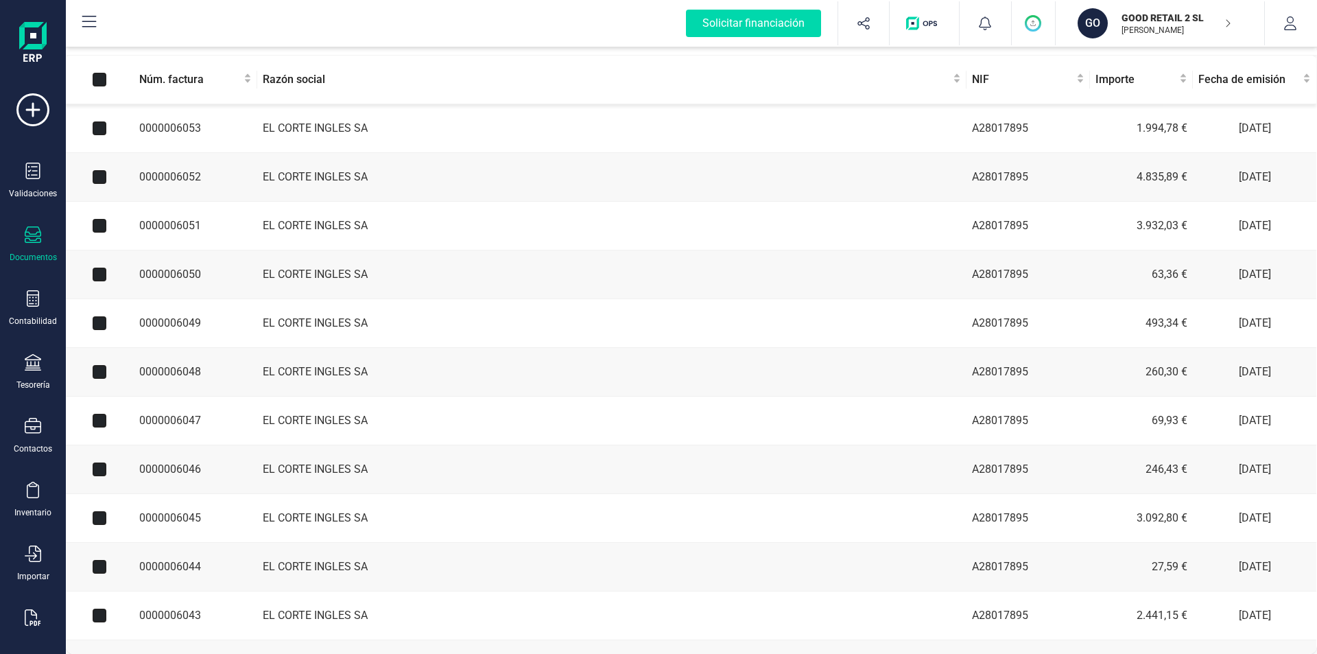
checkbox input "true"
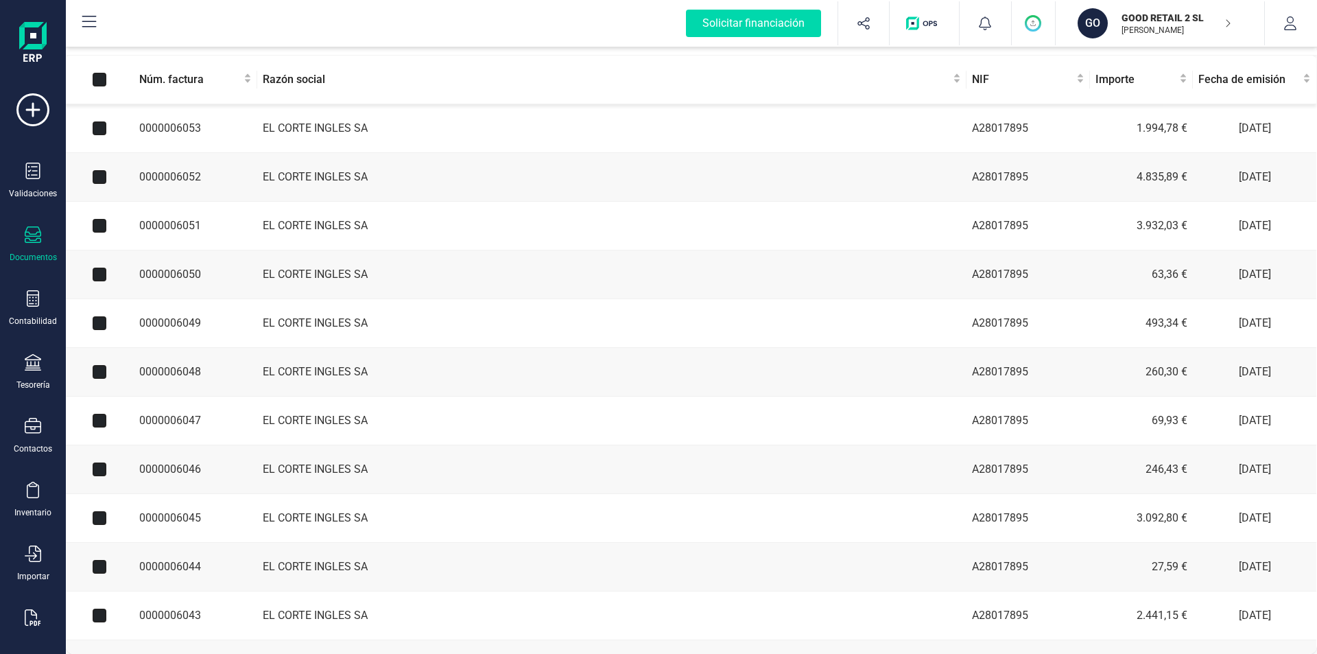
checkbox input "true"
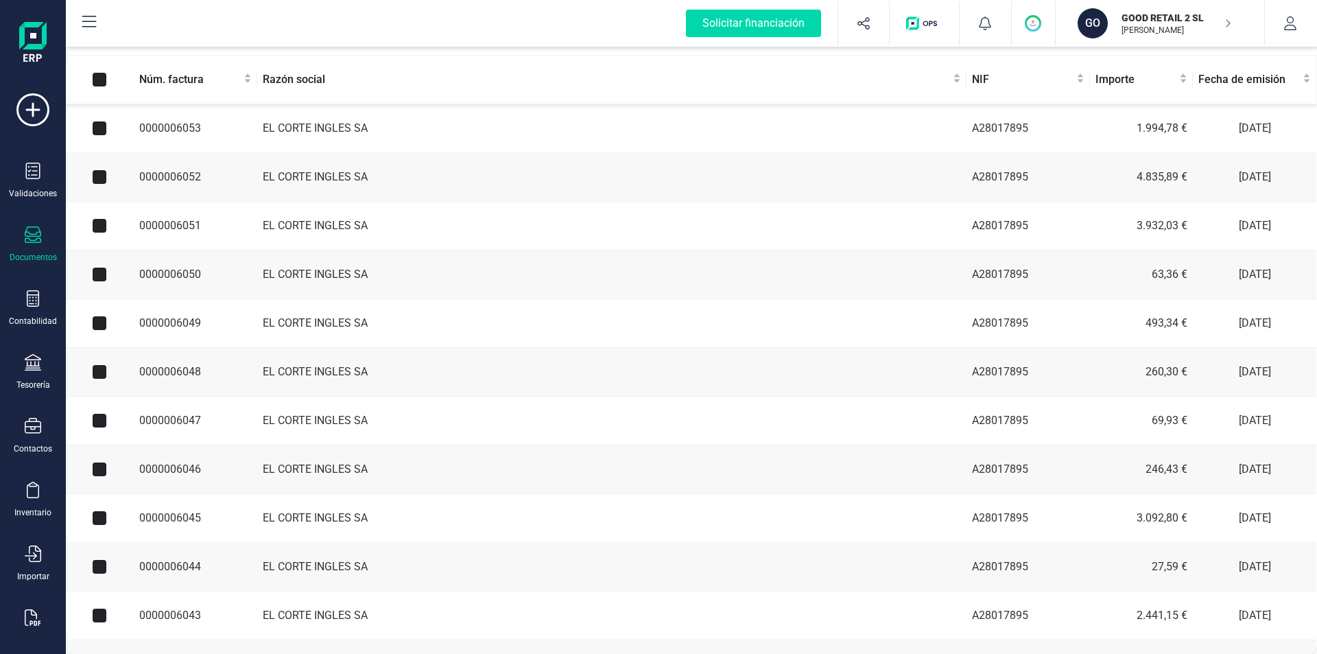
checkbox input "true"
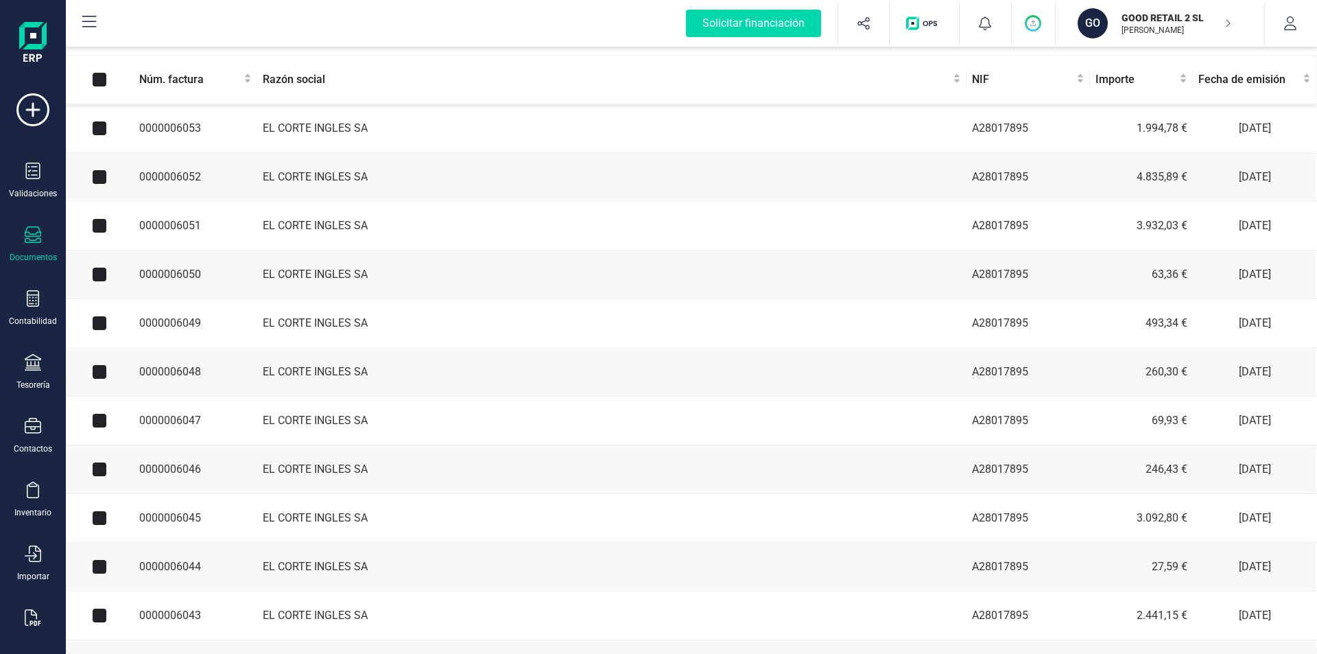
checkbox input "true"
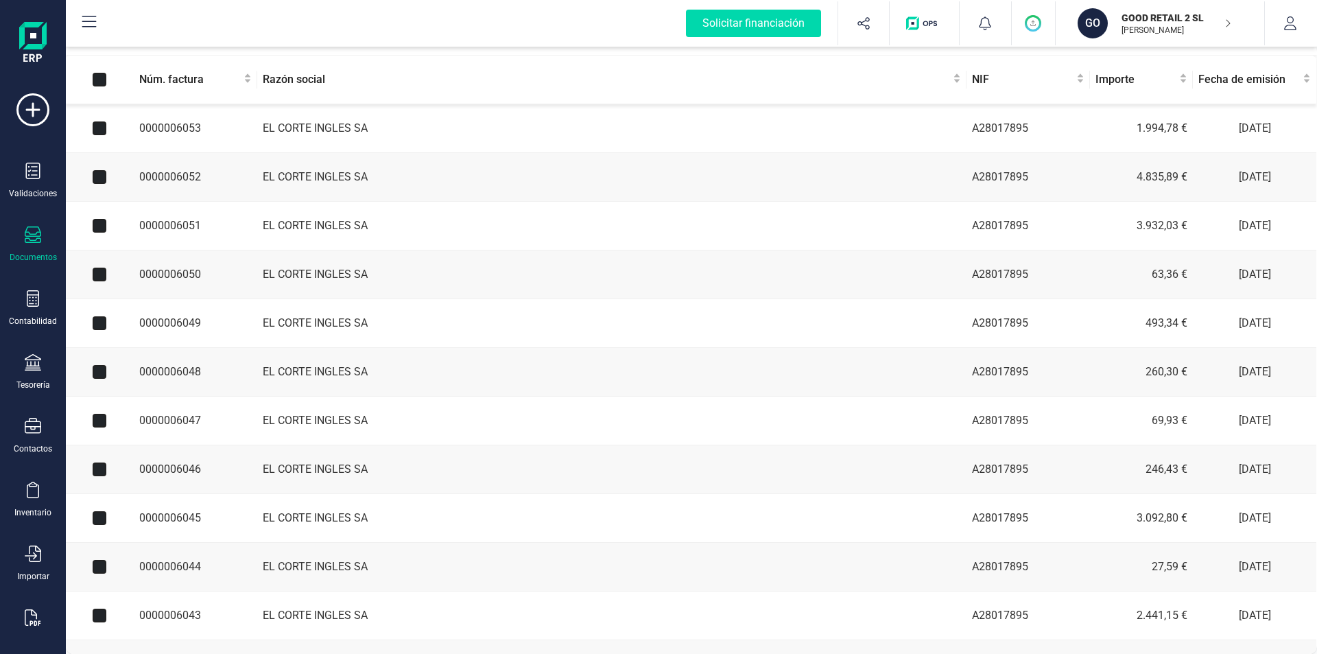
checkbox input "true"
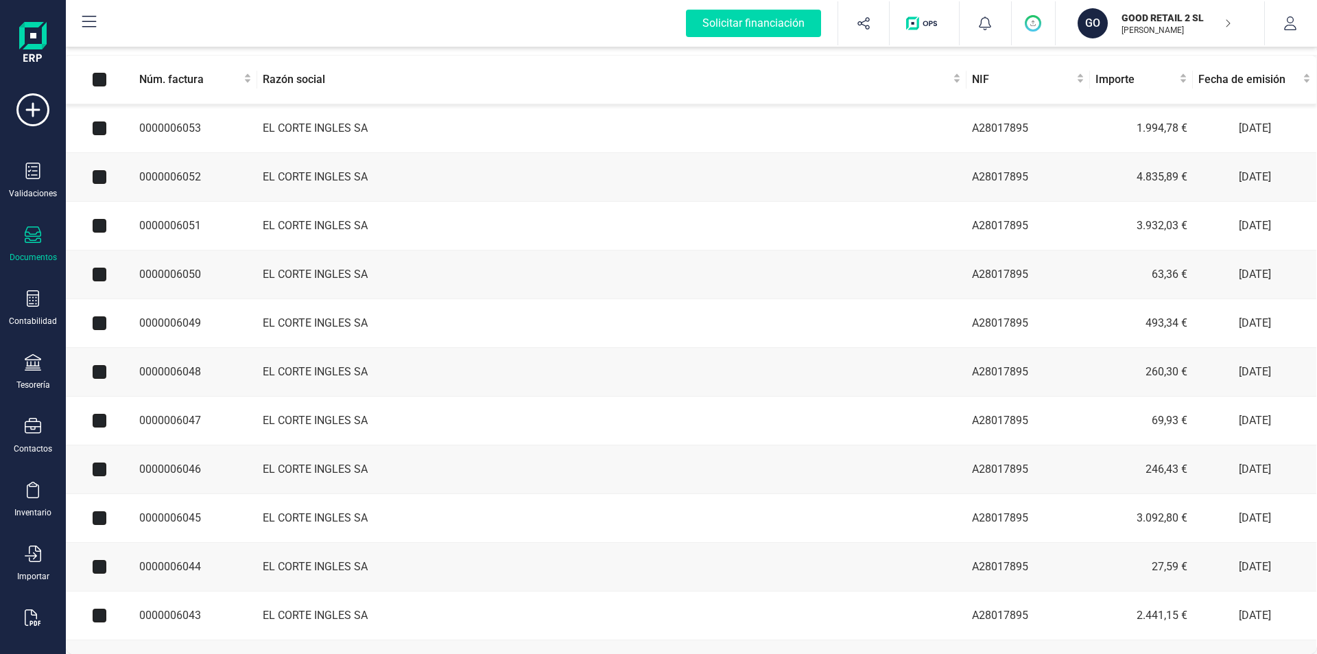
checkbox input "true"
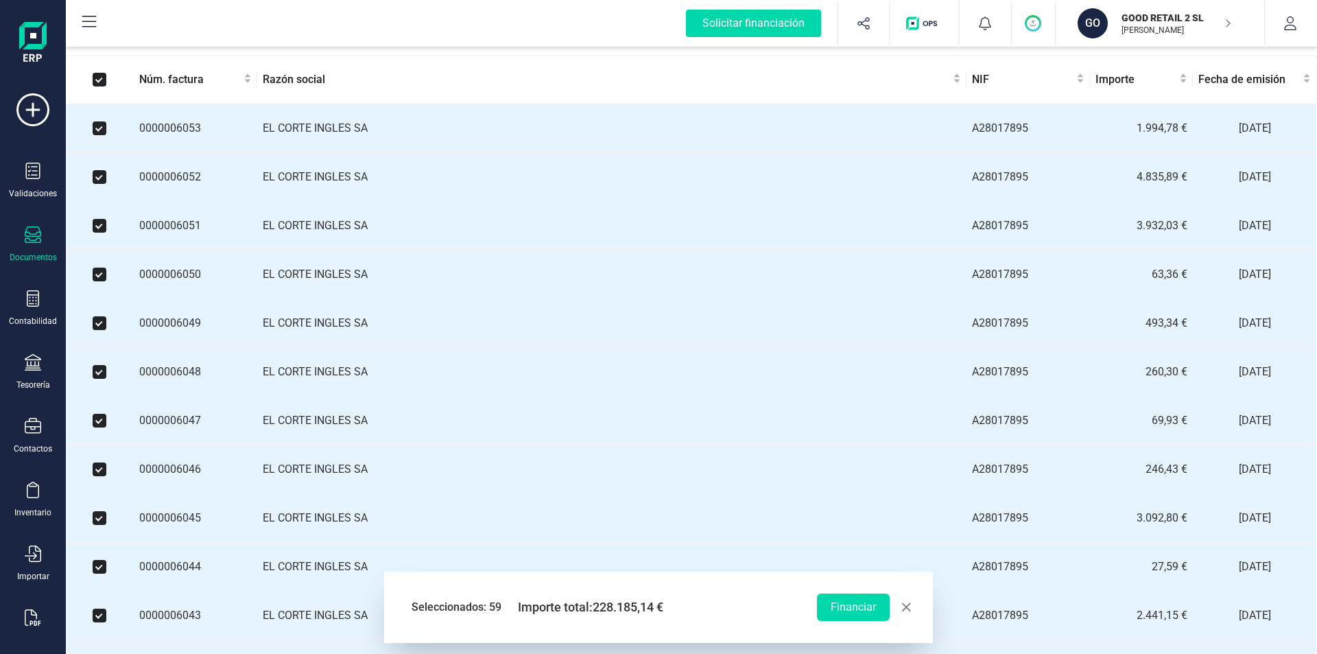
click at [908, 606] on span "button" at bounding box center [906, 607] width 11 height 11
checkbox input "false"
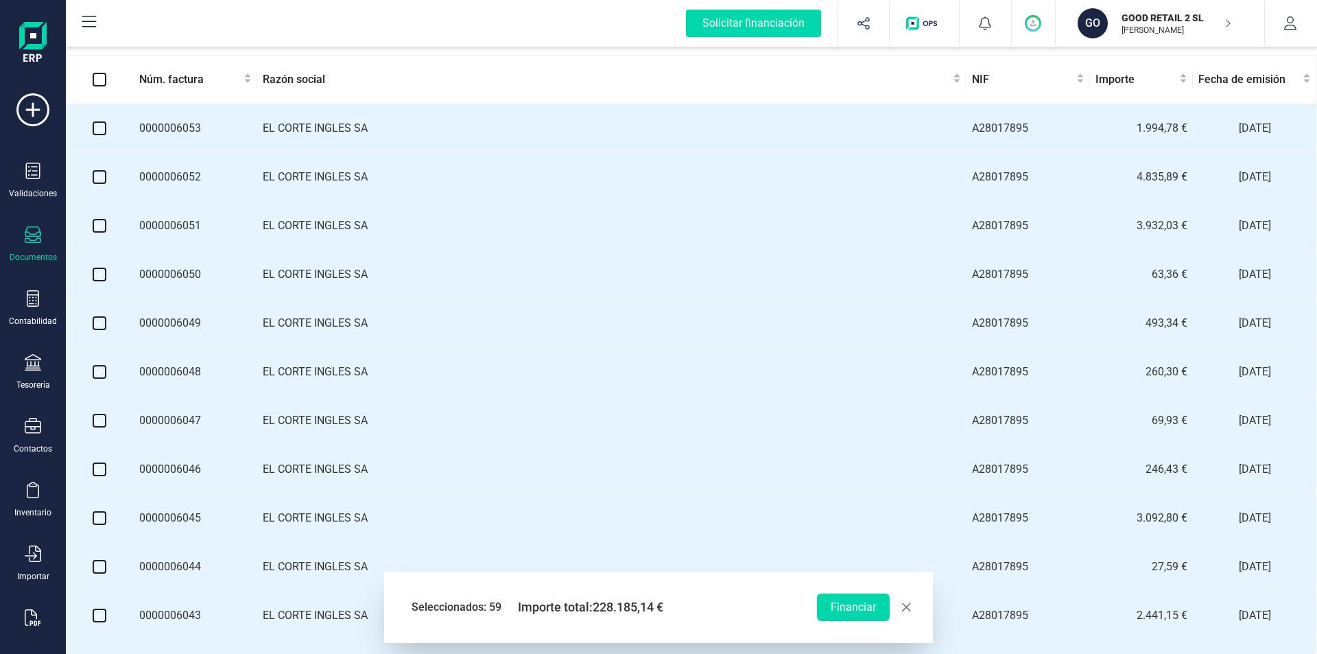
checkbox input "false"
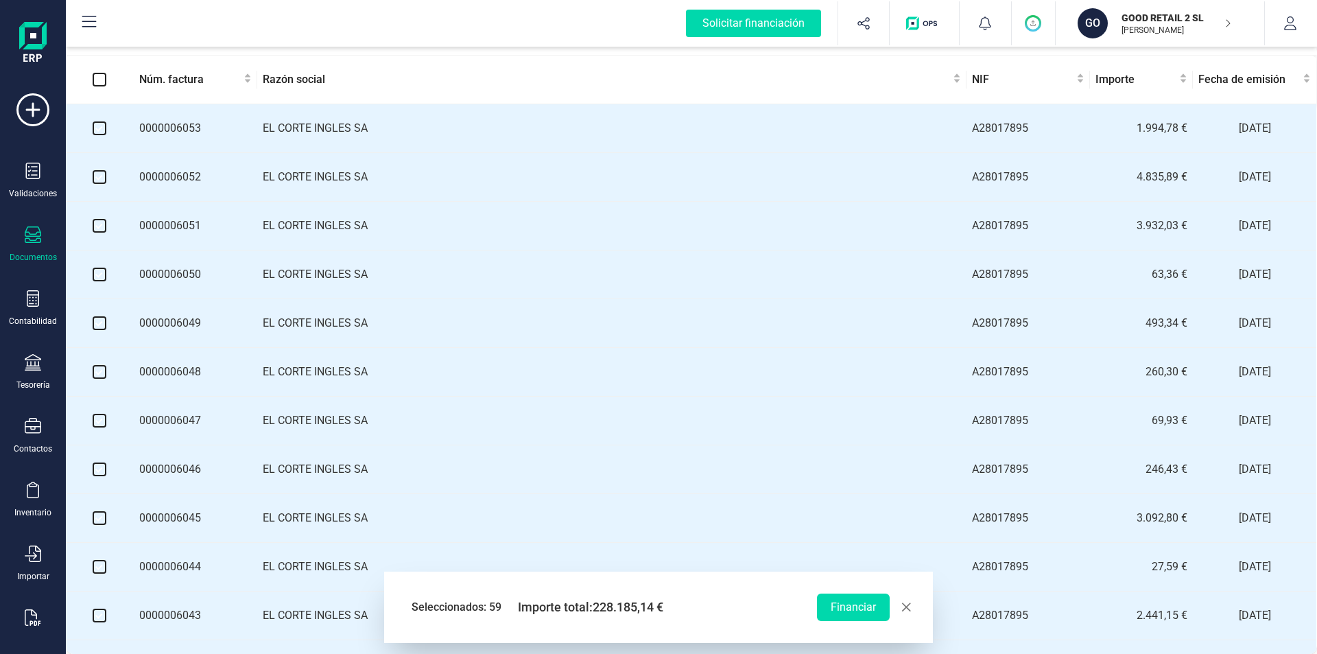
checkbox input "false"
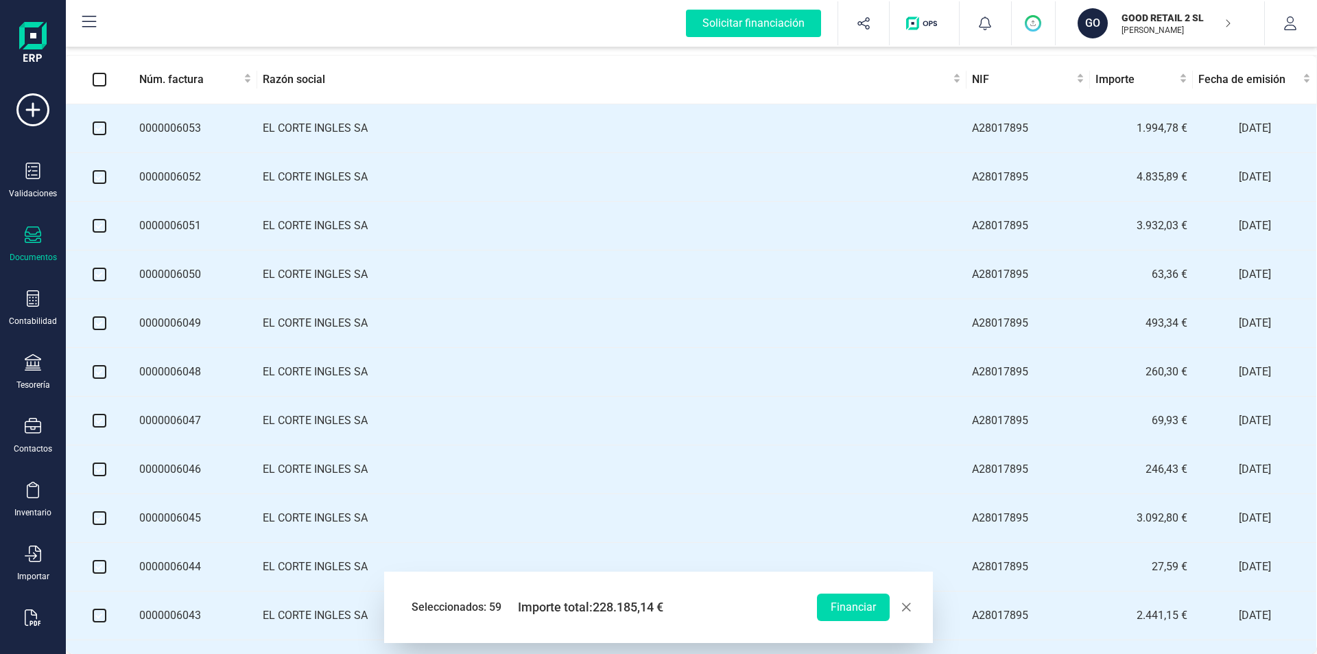
checkbox input "false"
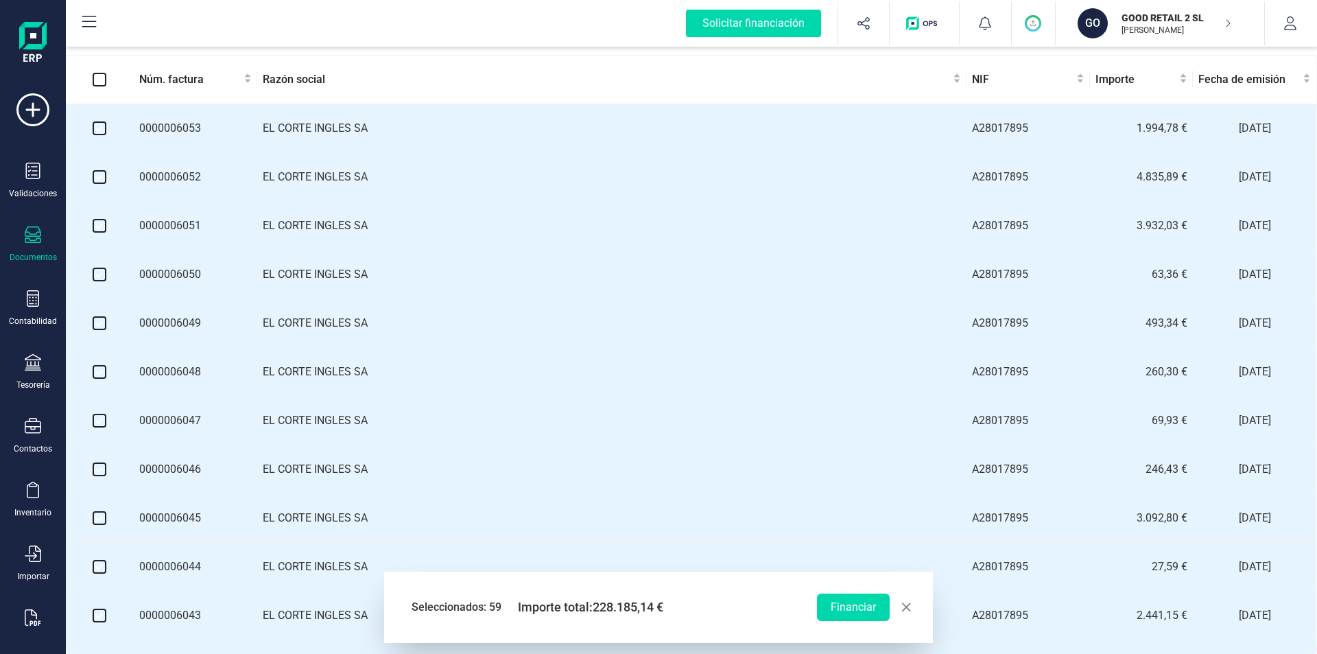
checkbox input "false"
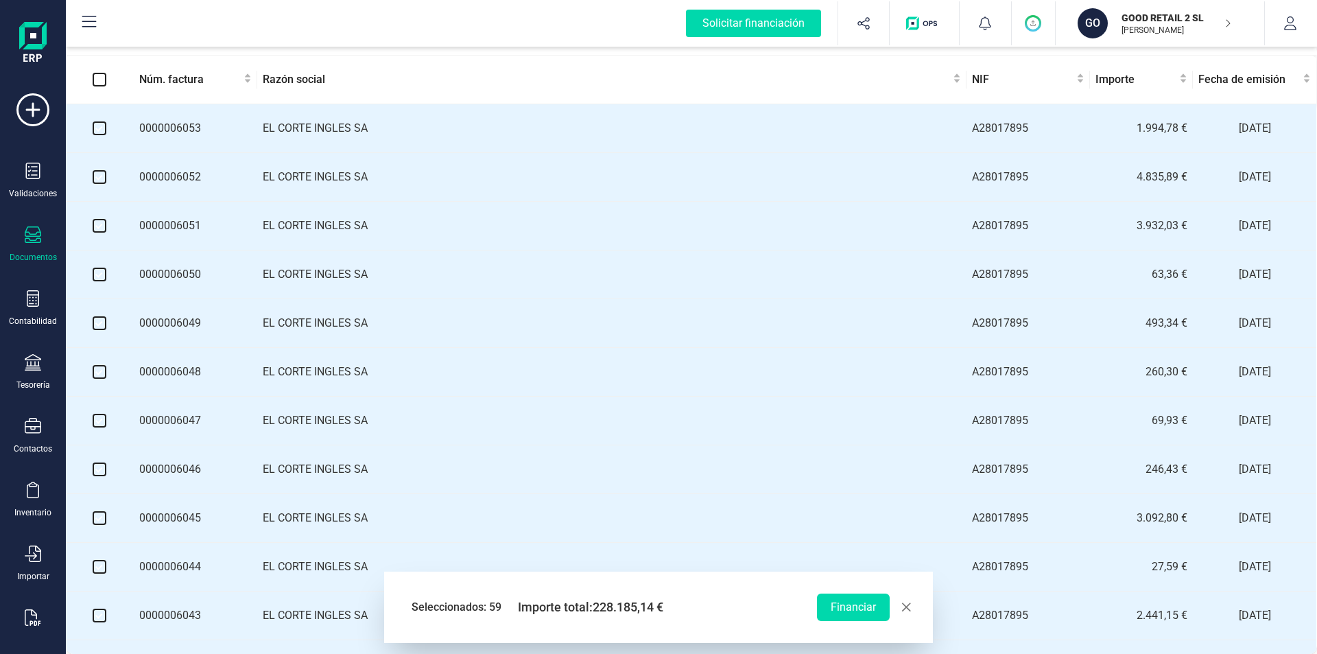
checkbox input "false"
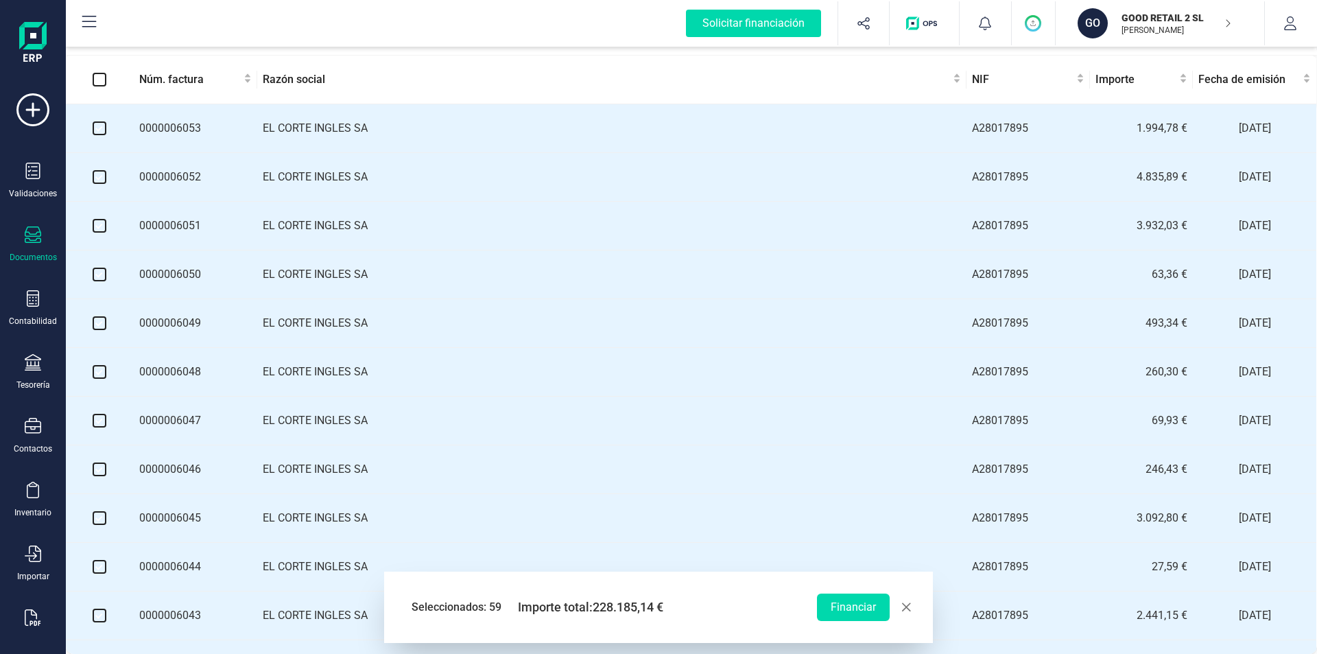
checkbox input "false"
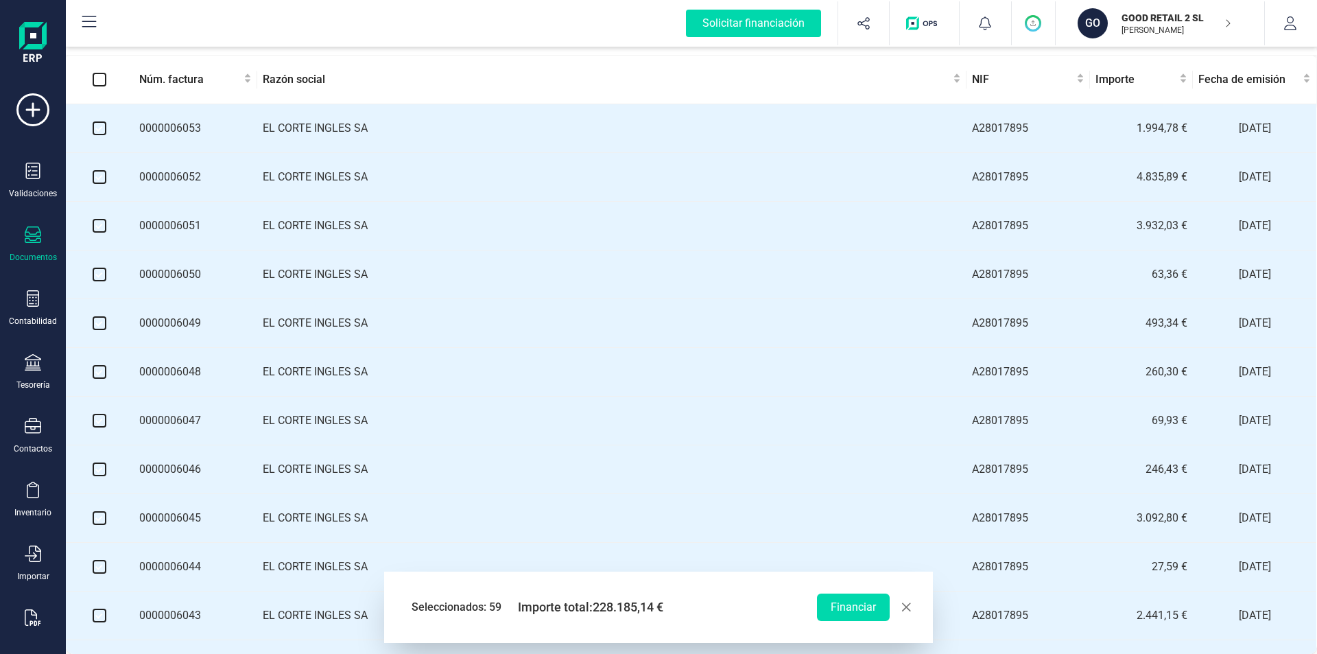
checkbox input "false"
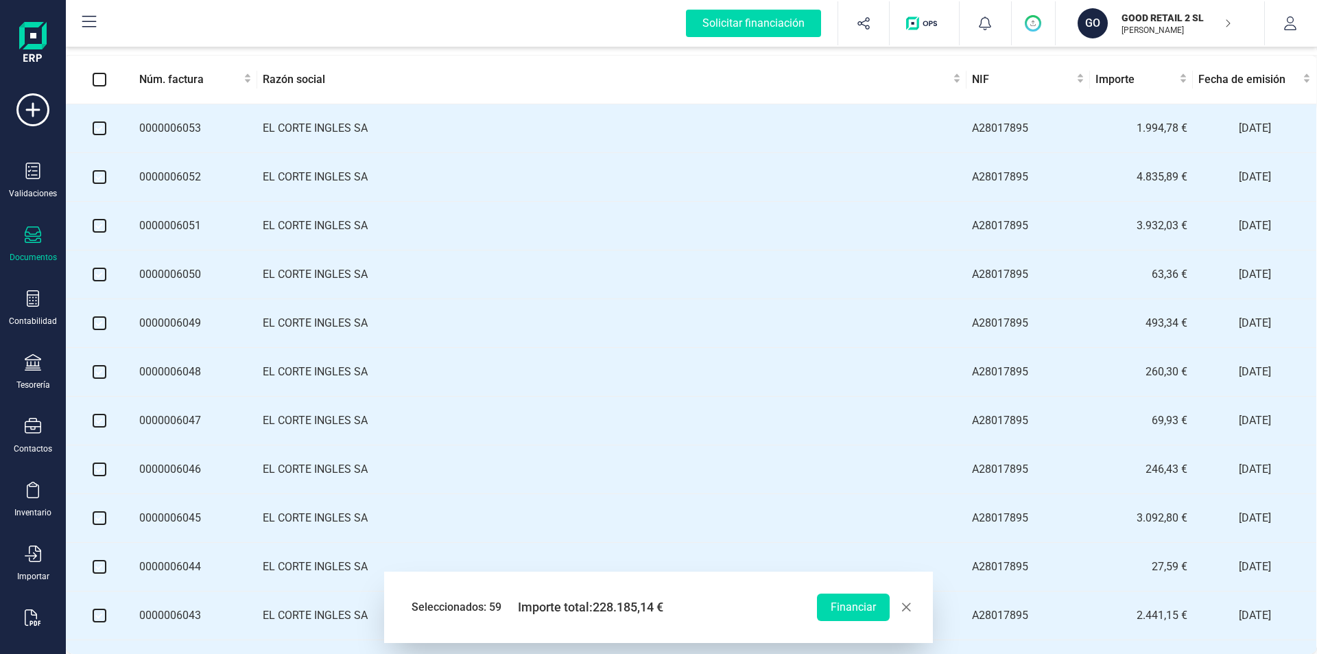
checkbox input "false"
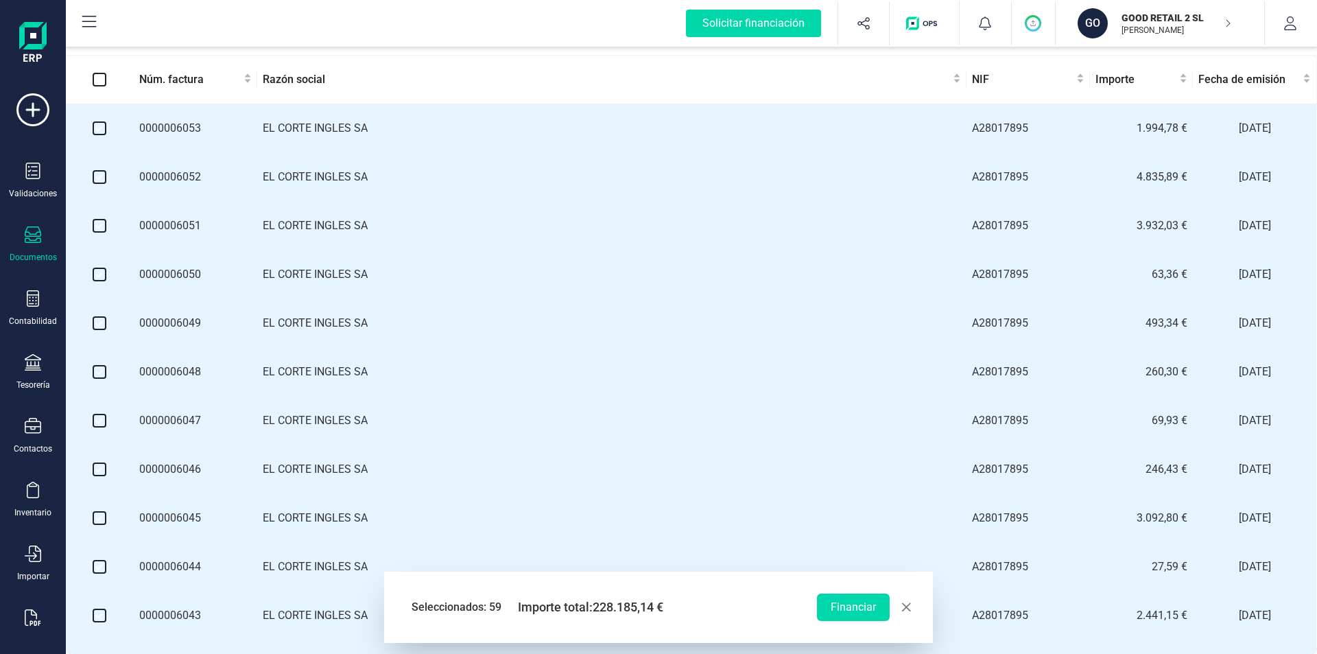
checkbox input "false"
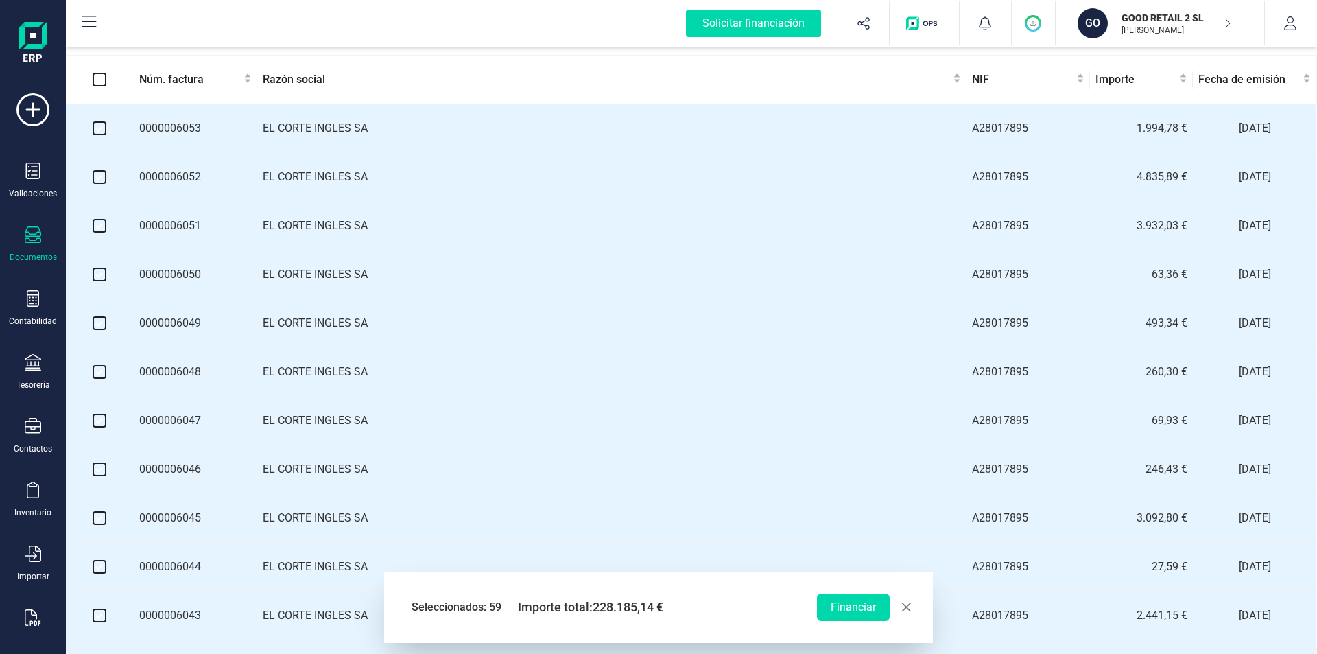
checkbox input "false"
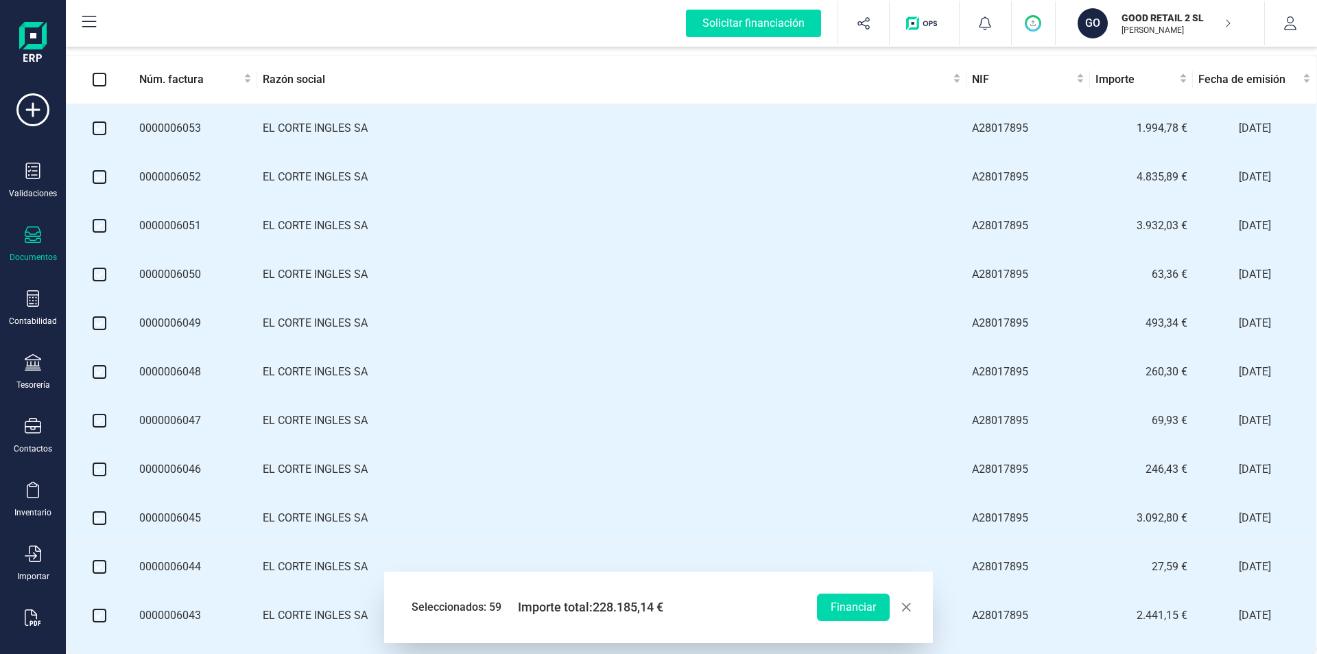
checkbox input "false"
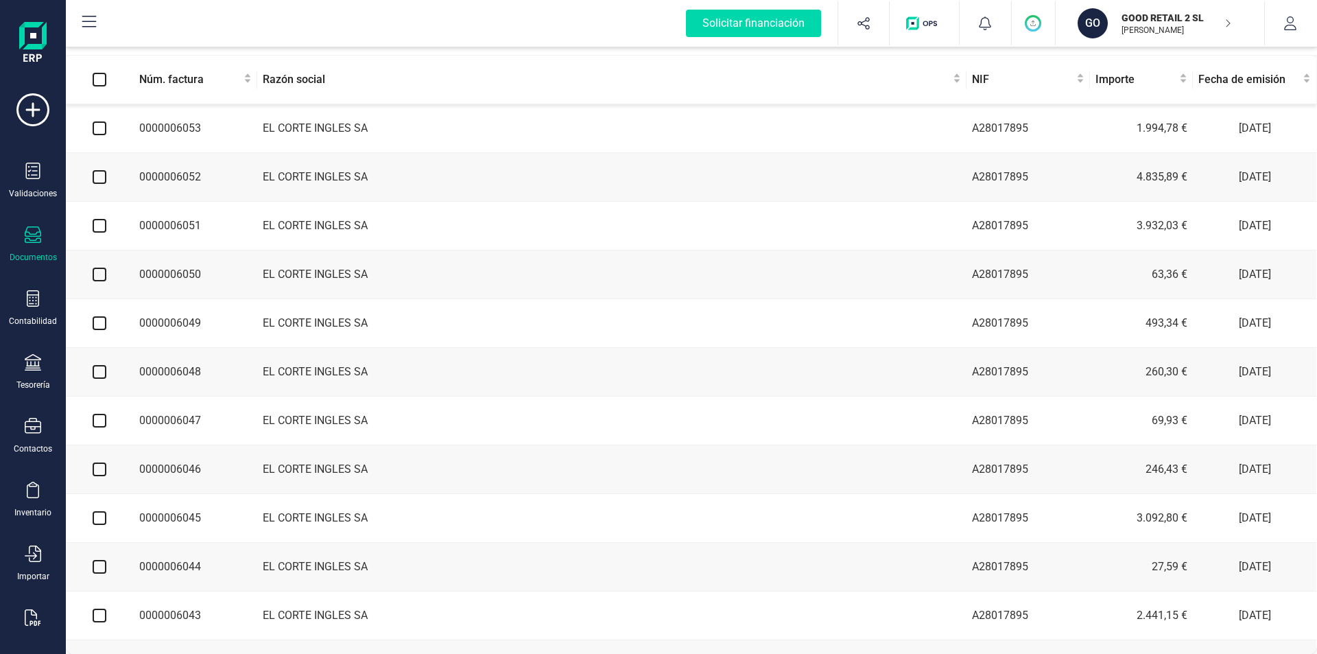
drag, startPoint x: 1299, startPoint y: 652, endPoint x: 1141, endPoint y: 634, distance: 158.8
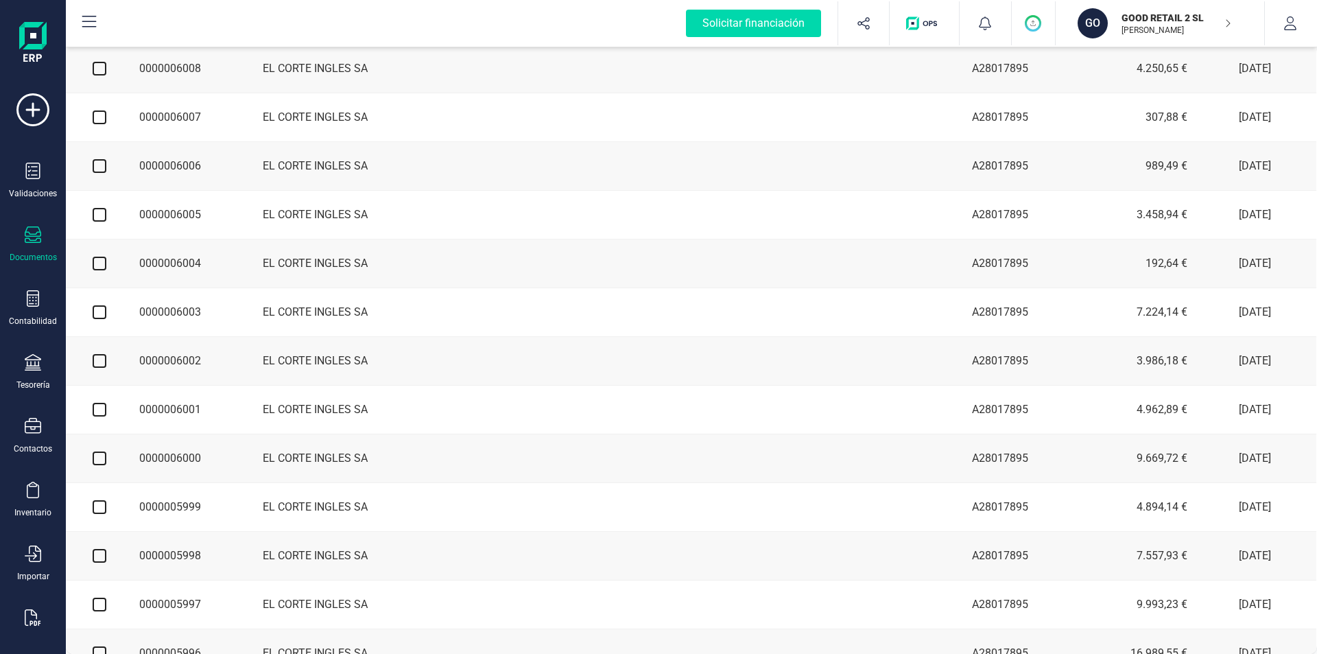
scroll to position [2554, 1]
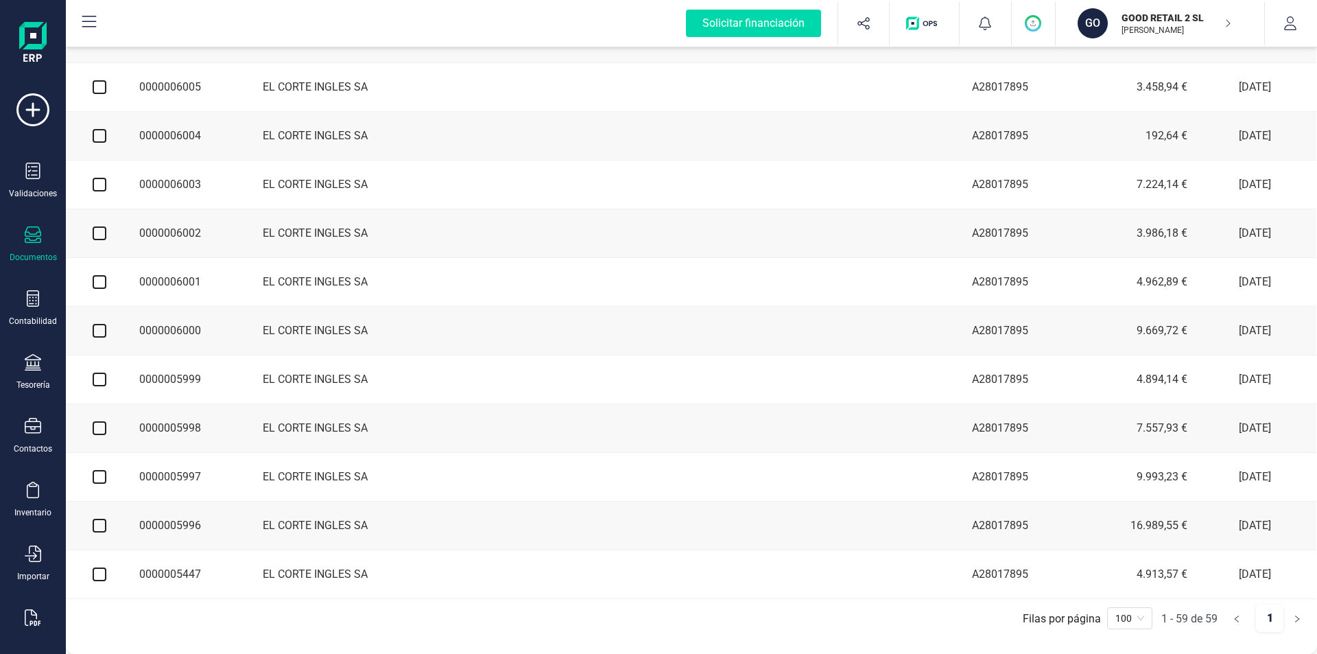
click at [95, 576] on input "checkbox" at bounding box center [100, 574] width 14 height 14
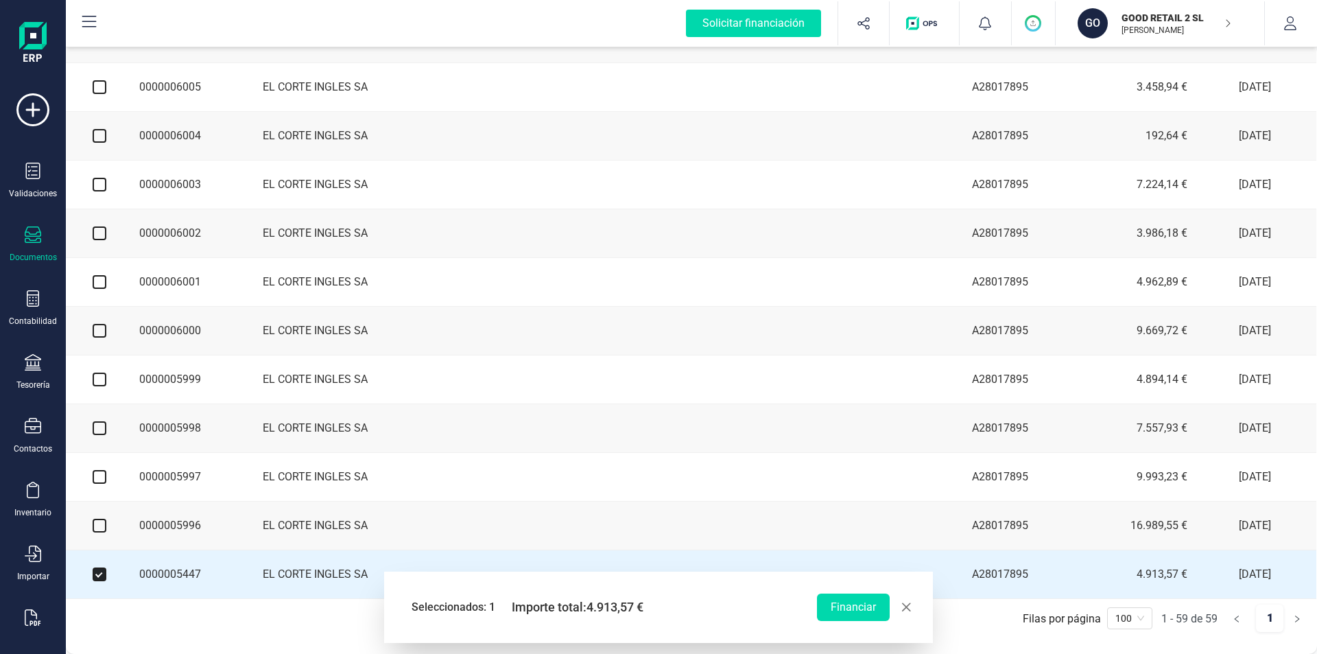
click at [908, 605] on span "button" at bounding box center [906, 607] width 11 height 11
checkbox input "false"
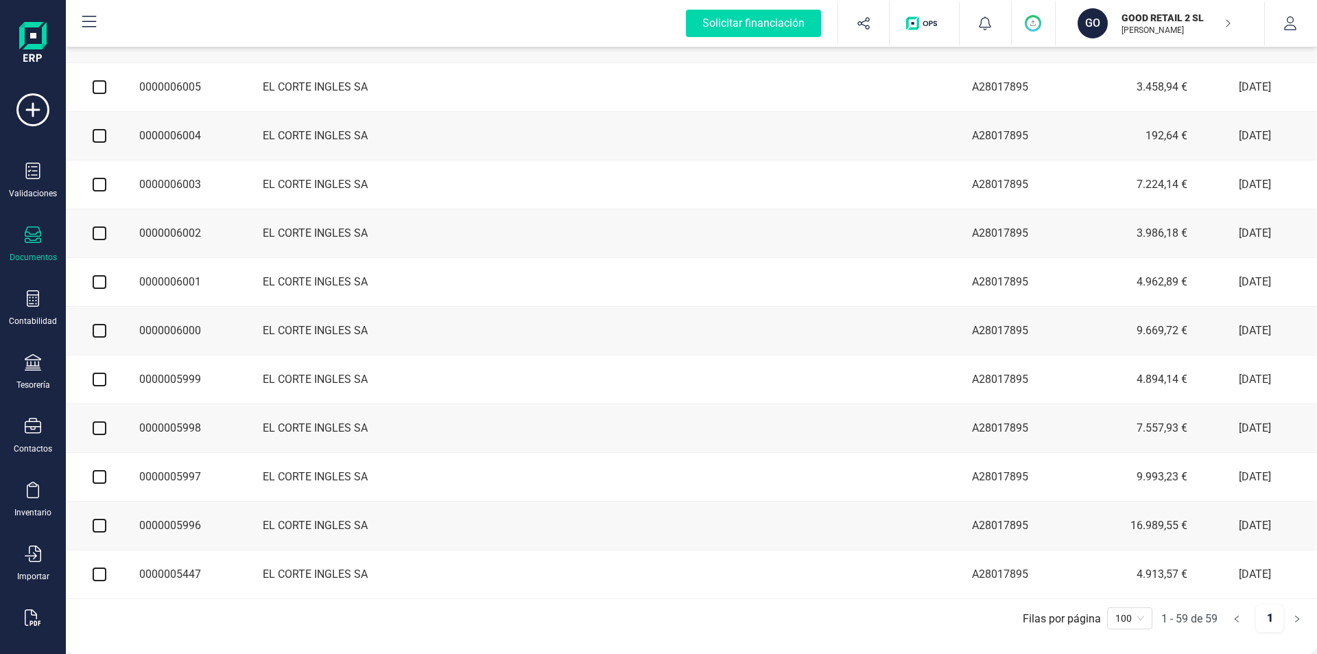
click at [98, 525] on input "checkbox" at bounding box center [100, 526] width 14 height 14
checkbox input "true"
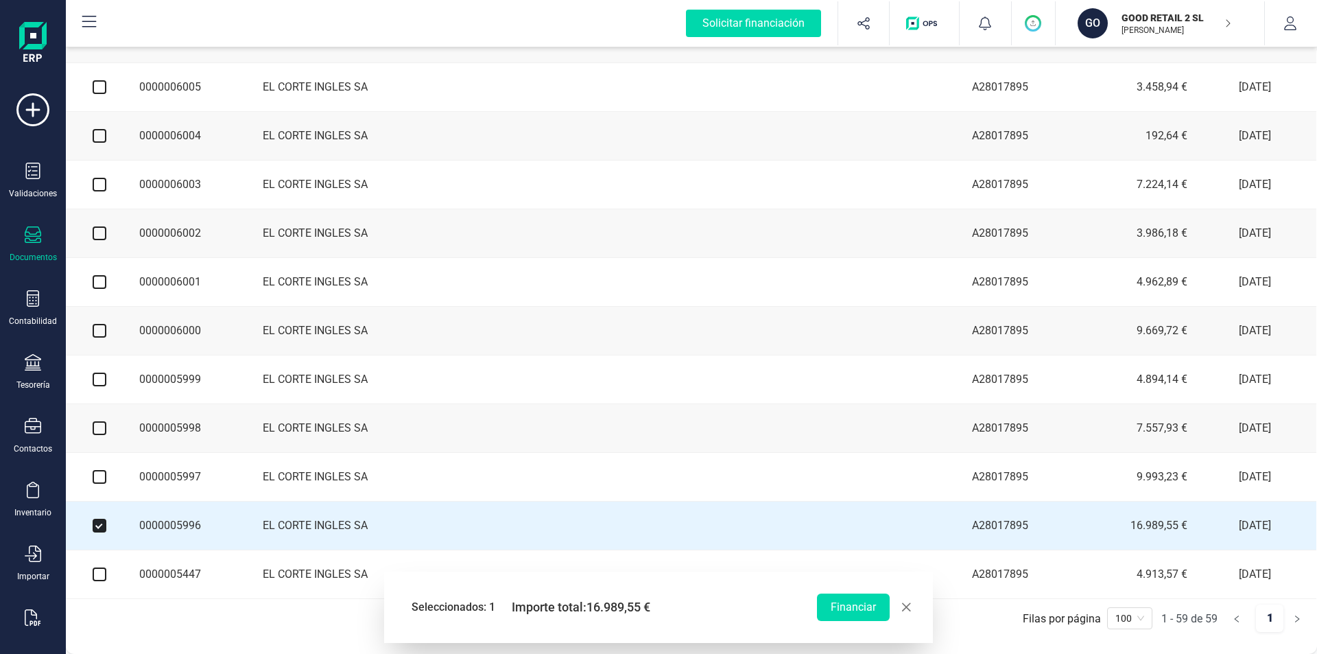
click at [99, 475] on input "checkbox" at bounding box center [100, 477] width 14 height 14
checkbox input "true"
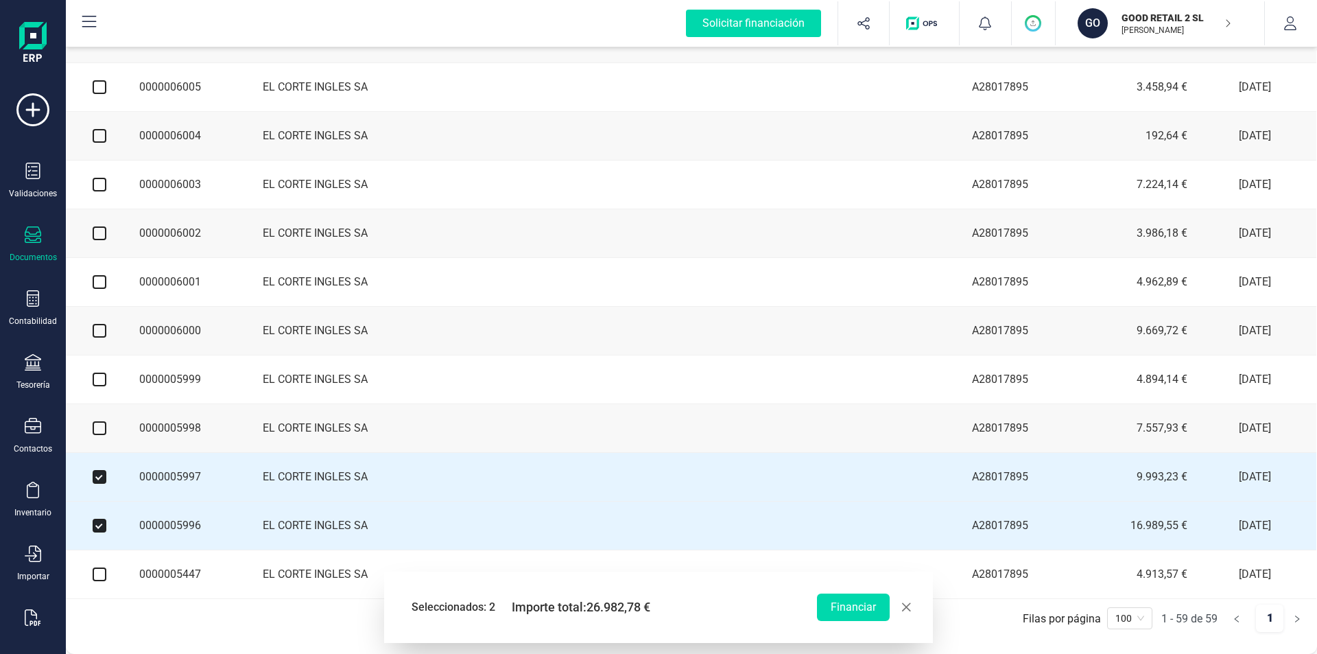
click at [99, 421] on input "checkbox" at bounding box center [100, 428] width 14 height 14
checkbox input "true"
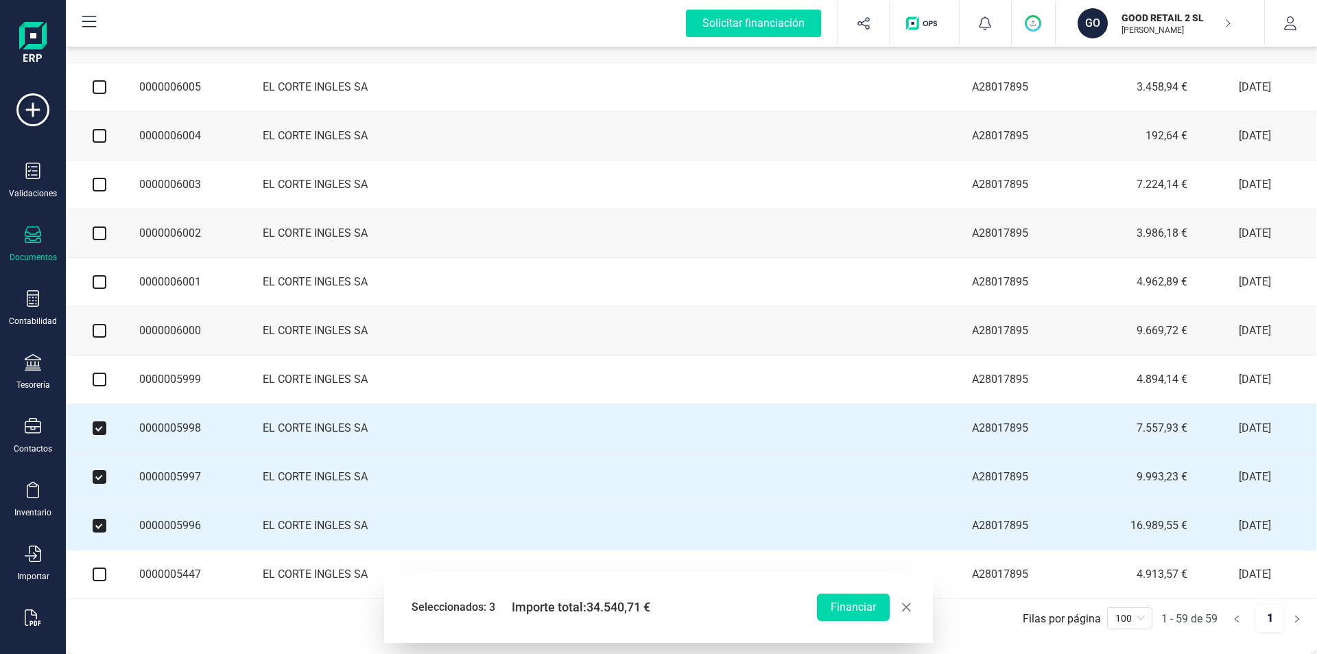
click at [95, 377] on input "checkbox" at bounding box center [100, 380] width 14 height 14
checkbox input "true"
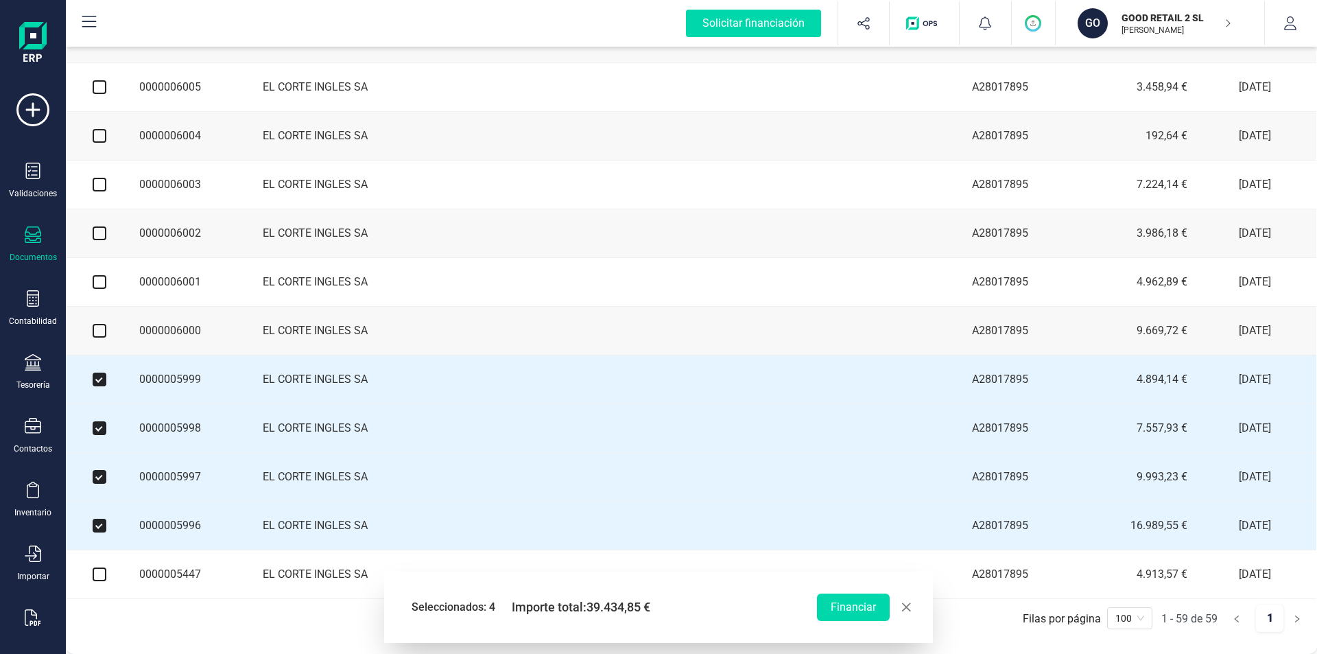
click at [101, 327] on input "checkbox" at bounding box center [100, 331] width 14 height 14
checkbox input "true"
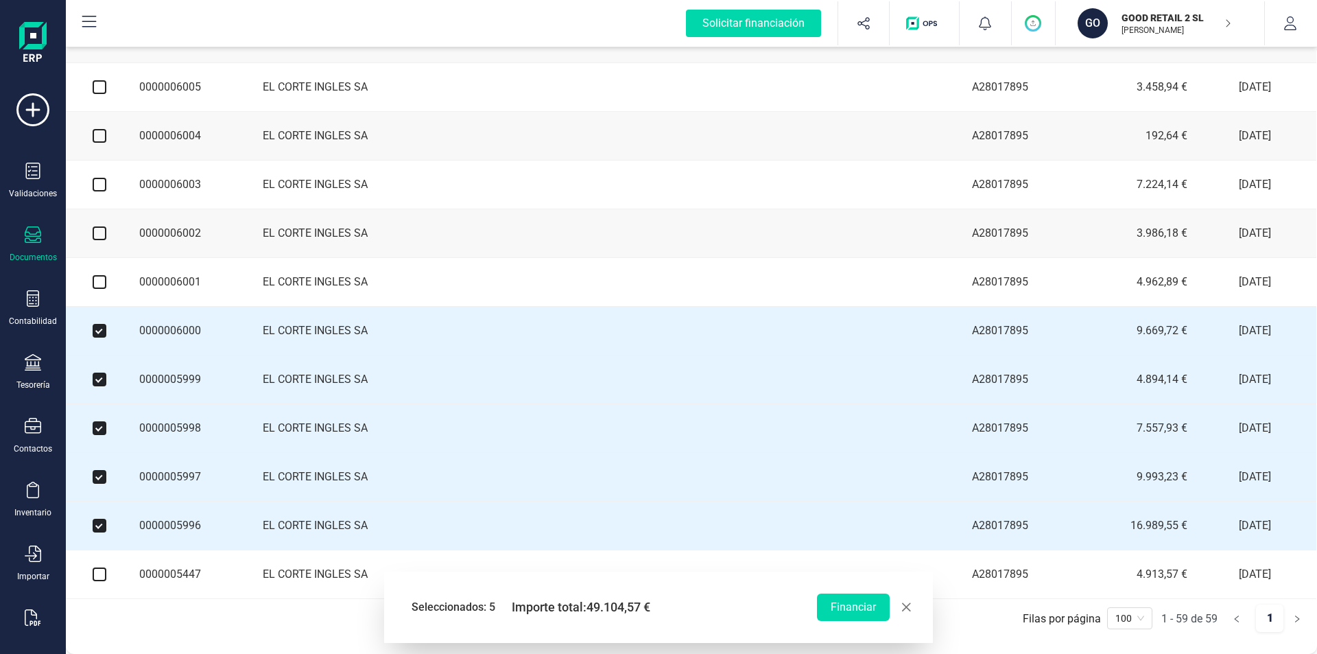
click at [97, 277] on input "checkbox" at bounding box center [100, 282] width 14 height 14
checkbox input "true"
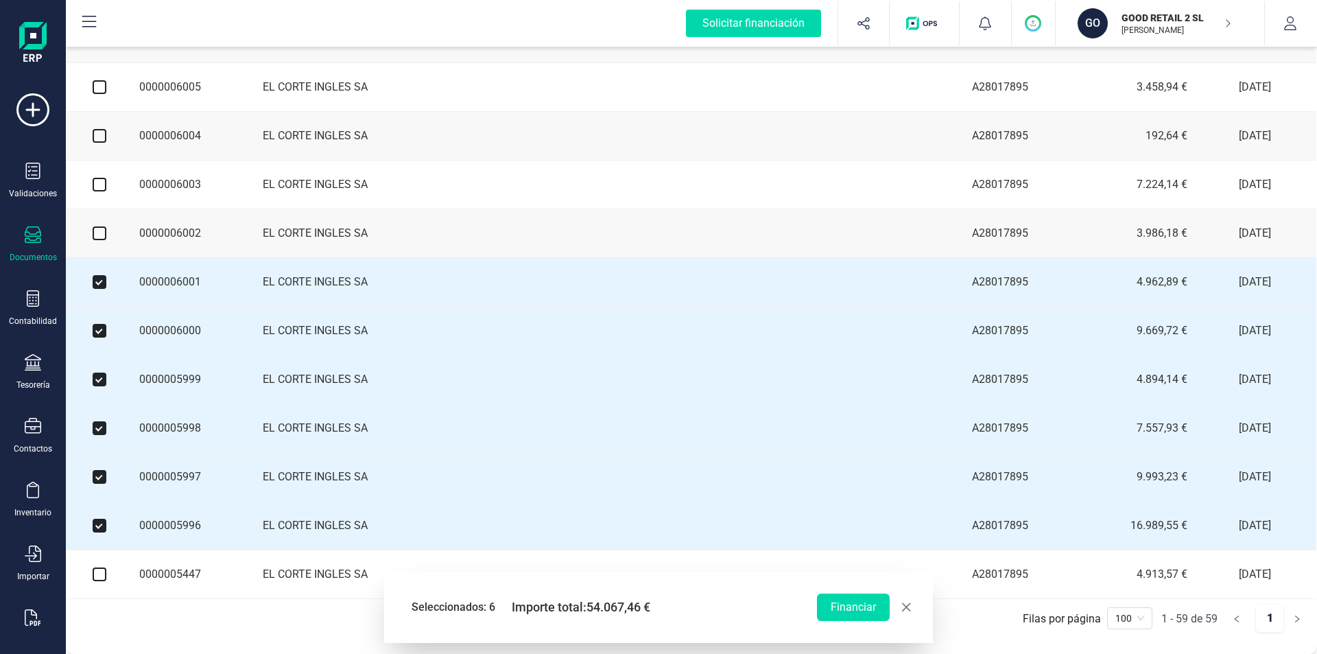
click at [97, 228] on input "checkbox" at bounding box center [100, 233] width 14 height 14
checkbox input "true"
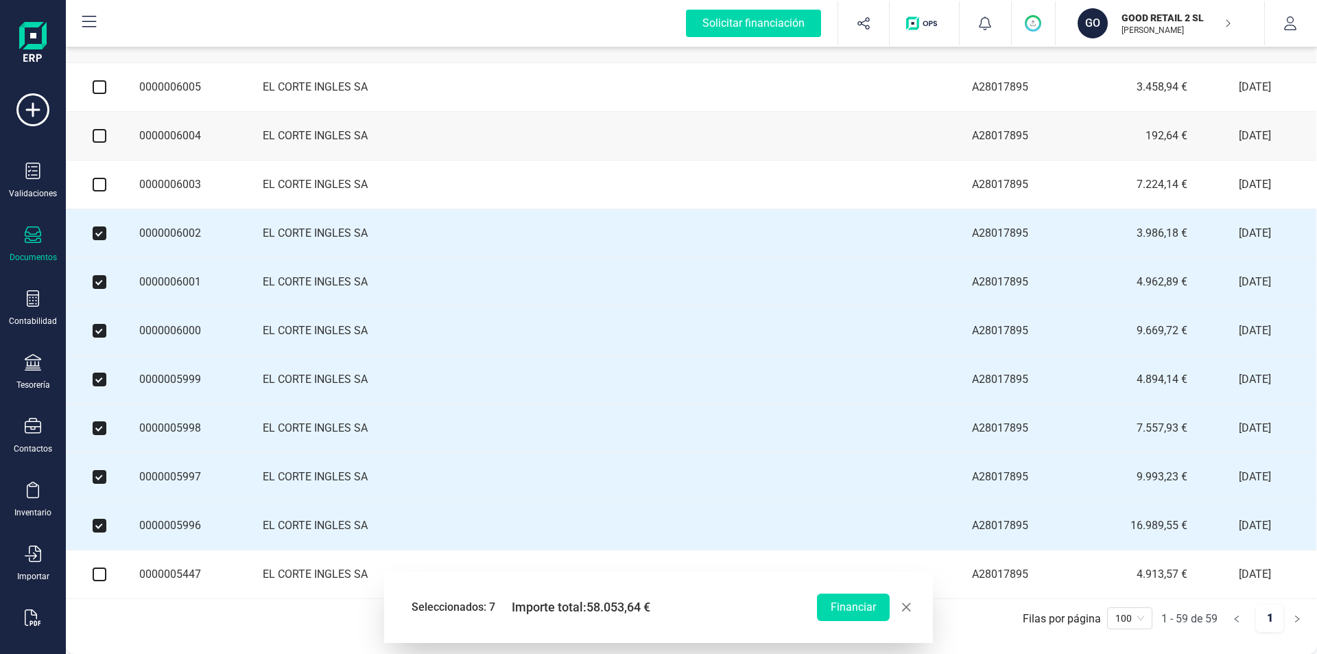
click at [98, 179] on input "checkbox" at bounding box center [100, 185] width 14 height 14
checkbox input "true"
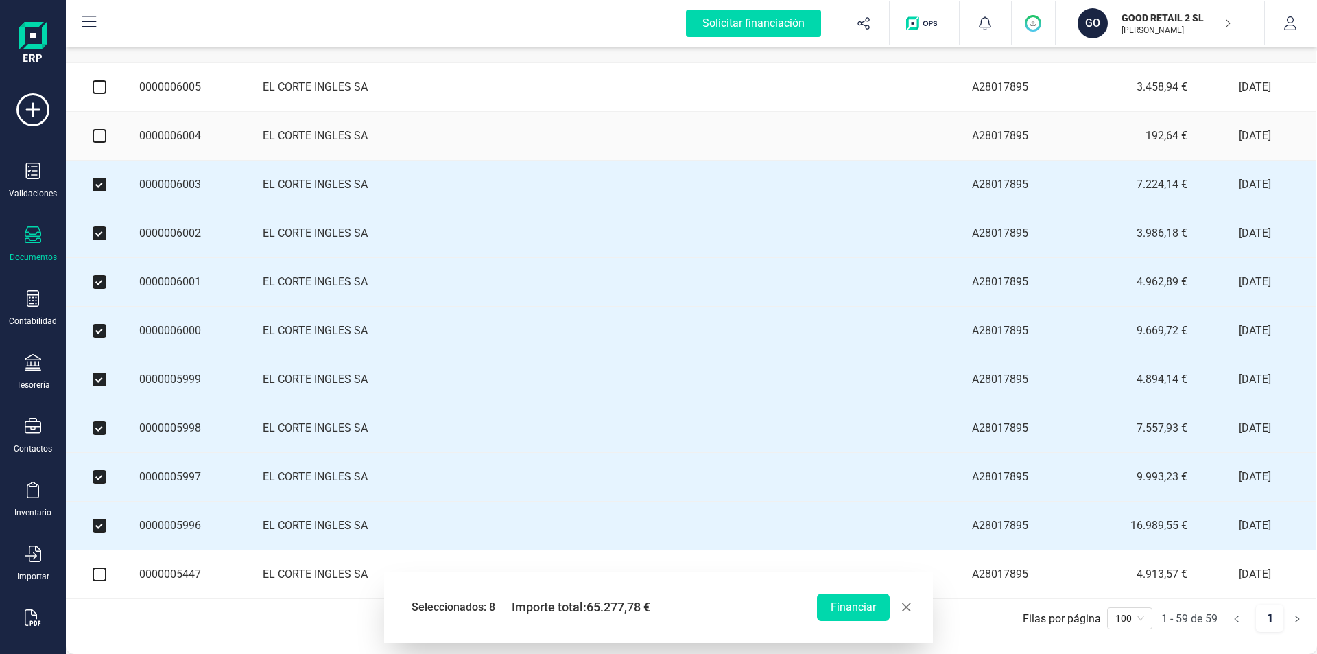
click at [100, 129] on input "checkbox" at bounding box center [100, 136] width 14 height 14
checkbox input "true"
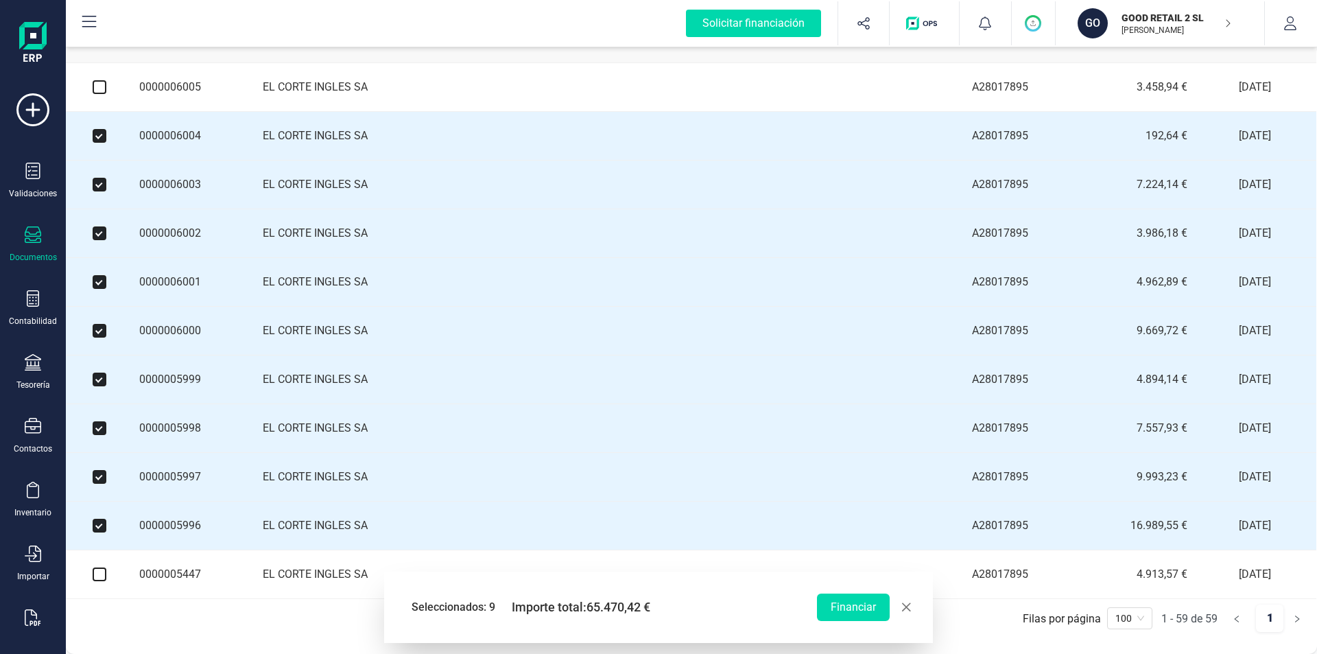
click at [98, 80] on input "checkbox" at bounding box center [100, 87] width 14 height 14
checkbox input "true"
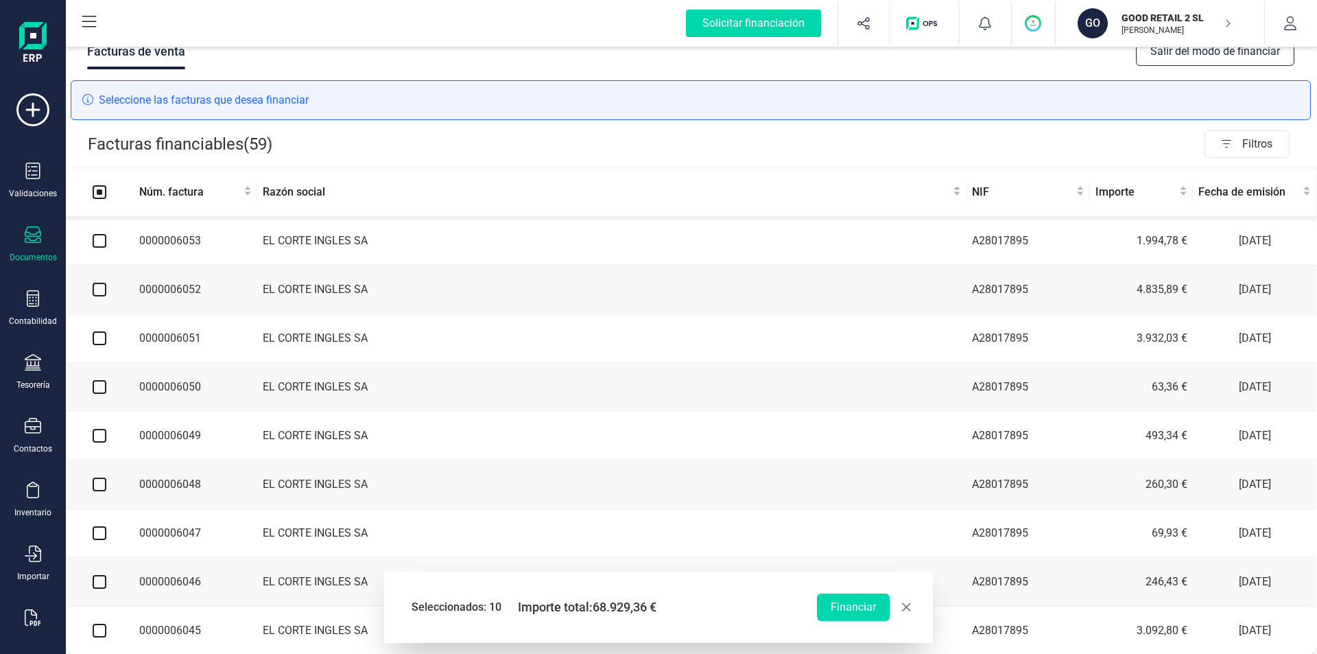
scroll to position [0, 5]
click at [101, 242] on input "checkbox" at bounding box center [100, 241] width 14 height 14
checkbox input "true"
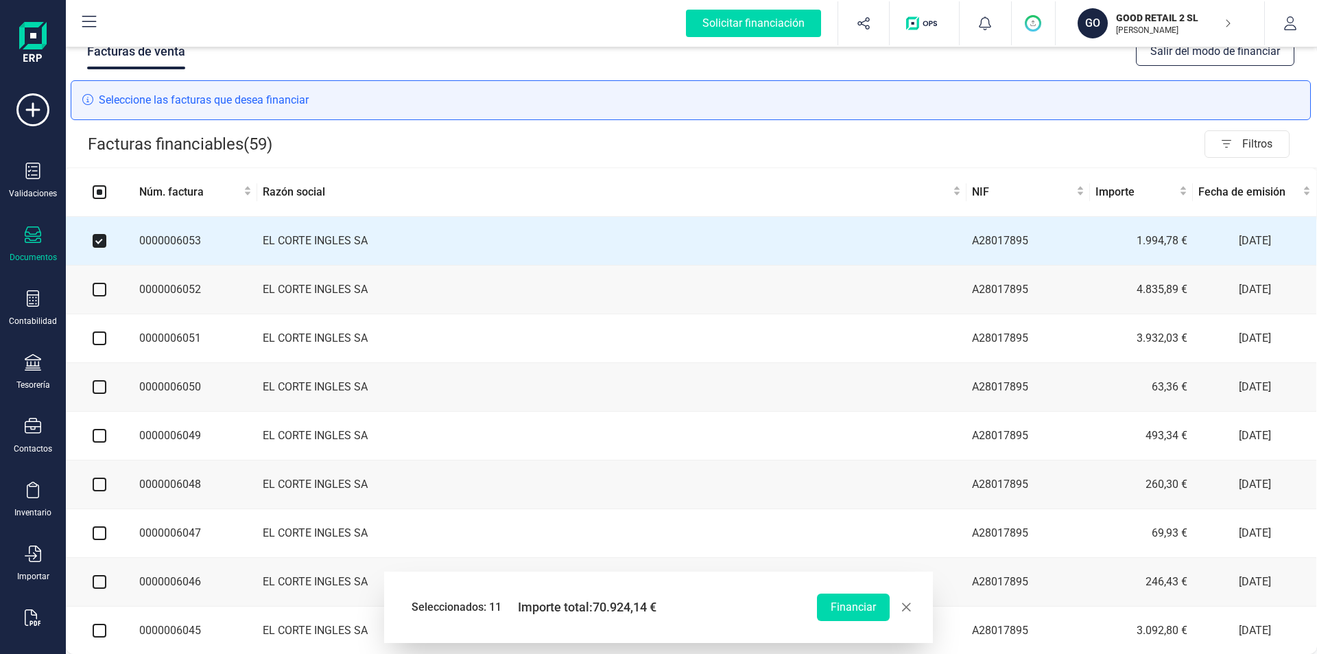
click at [97, 285] on input "checkbox" at bounding box center [100, 290] width 14 height 14
checkbox input "true"
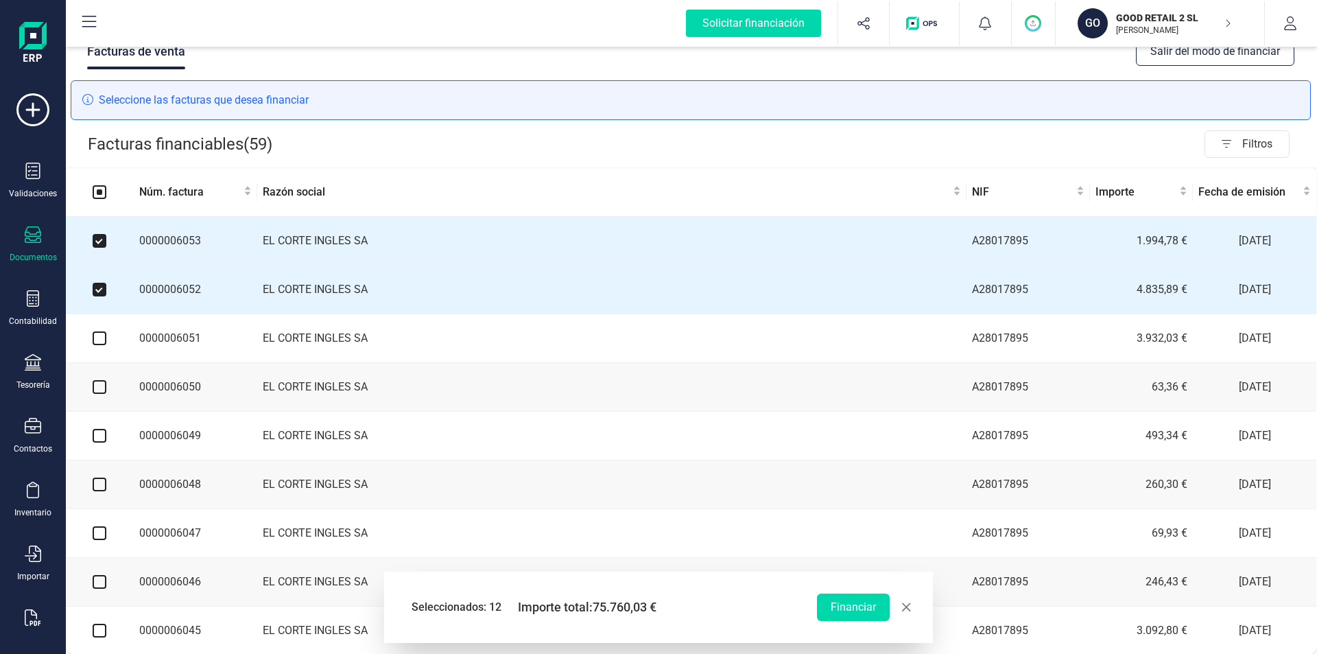
click at [99, 337] on input "checkbox" at bounding box center [100, 338] width 14 height 14
checkbox input "true"
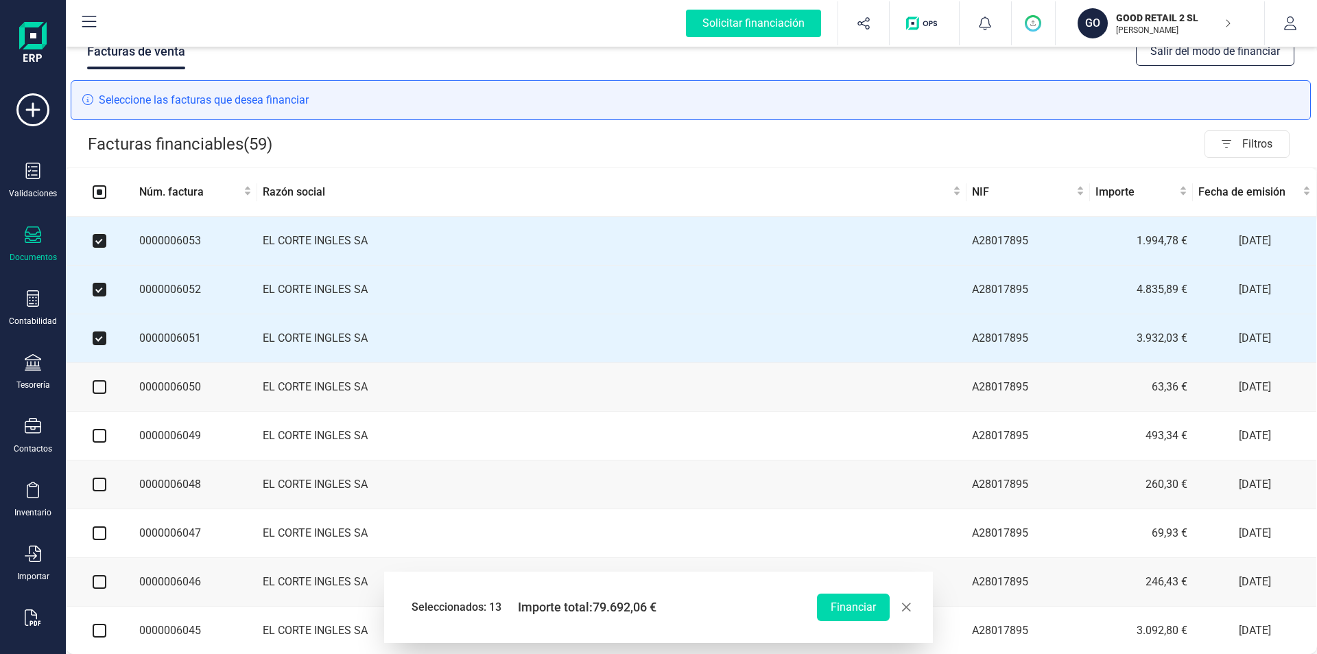
drag, startPoint x: 98, startPoint y: 387, endPoint x: 96, endPoint y: 410, distance: 22.7
click at [97, 388] on input "checkbox" at bounding box center [100, 387] width 14 height 14
checkbox input "true"
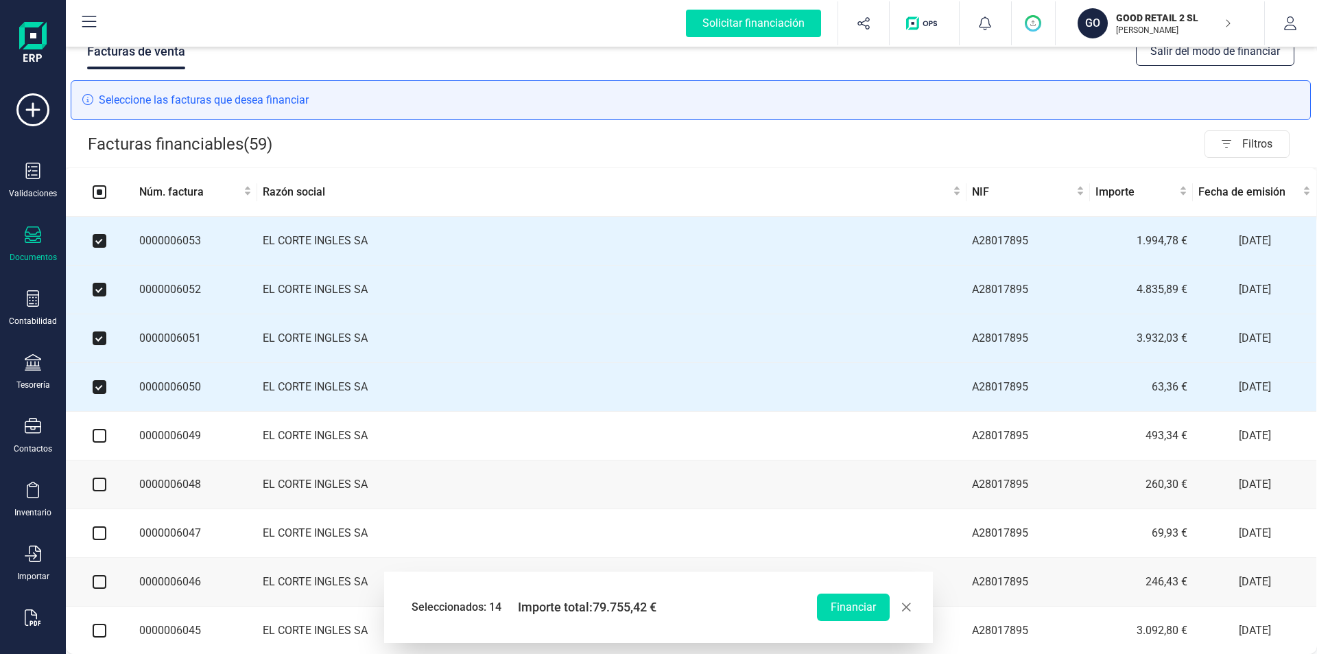
drag, startPoint x: 96, startPoint y: 439, endPoint x: 98, endPoint y: 448, distance: 9.2
click at [97, 440] on input "checkbox" at bounding box center [100, 436] width 14 height 14
checkbox input "true"
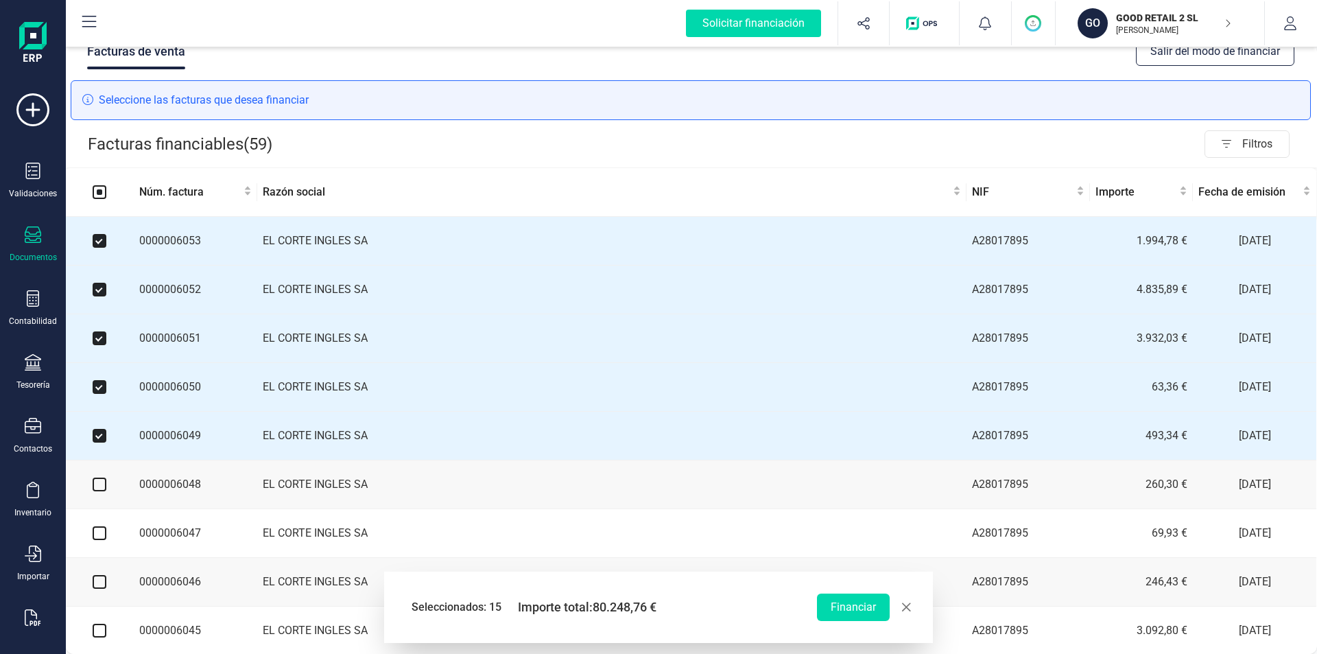
click at [101, 491] on input "checkbox" at bounding box center [100, 485] width 14 height 14
checkbox input "true"
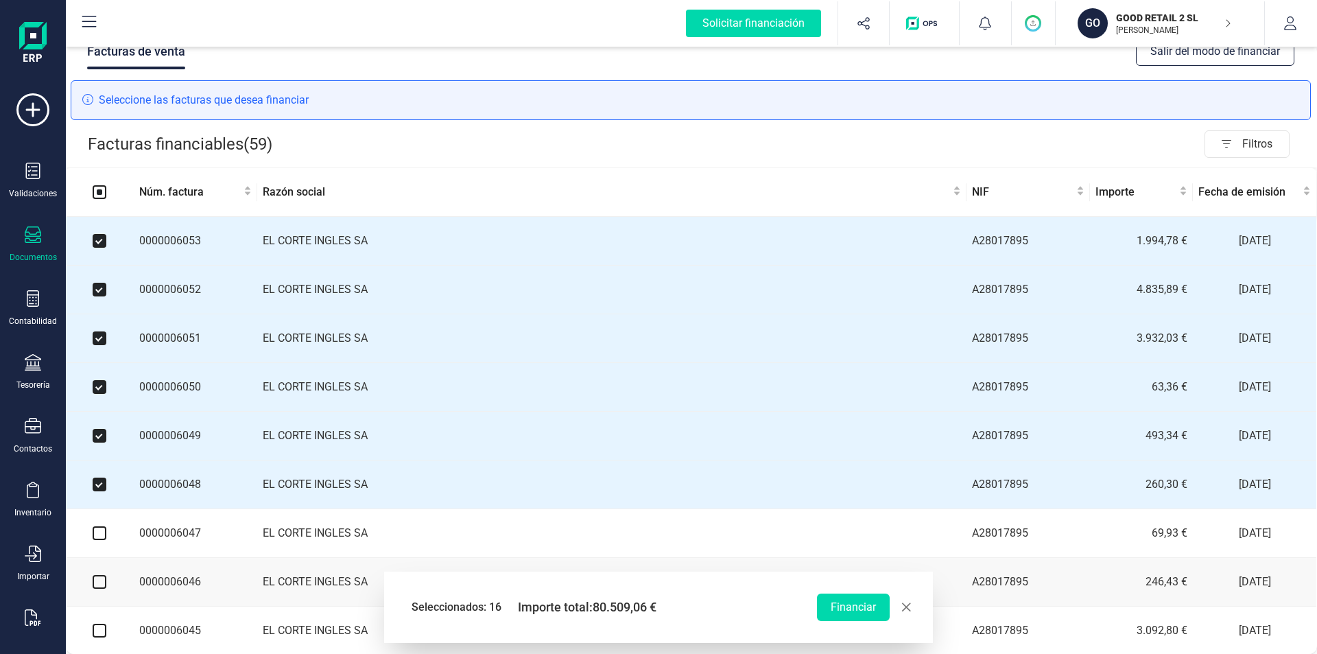
click at [102, 535] on input "checkbox" at bounding box center [100, 533] width 14 height 14
checkbox input "true"
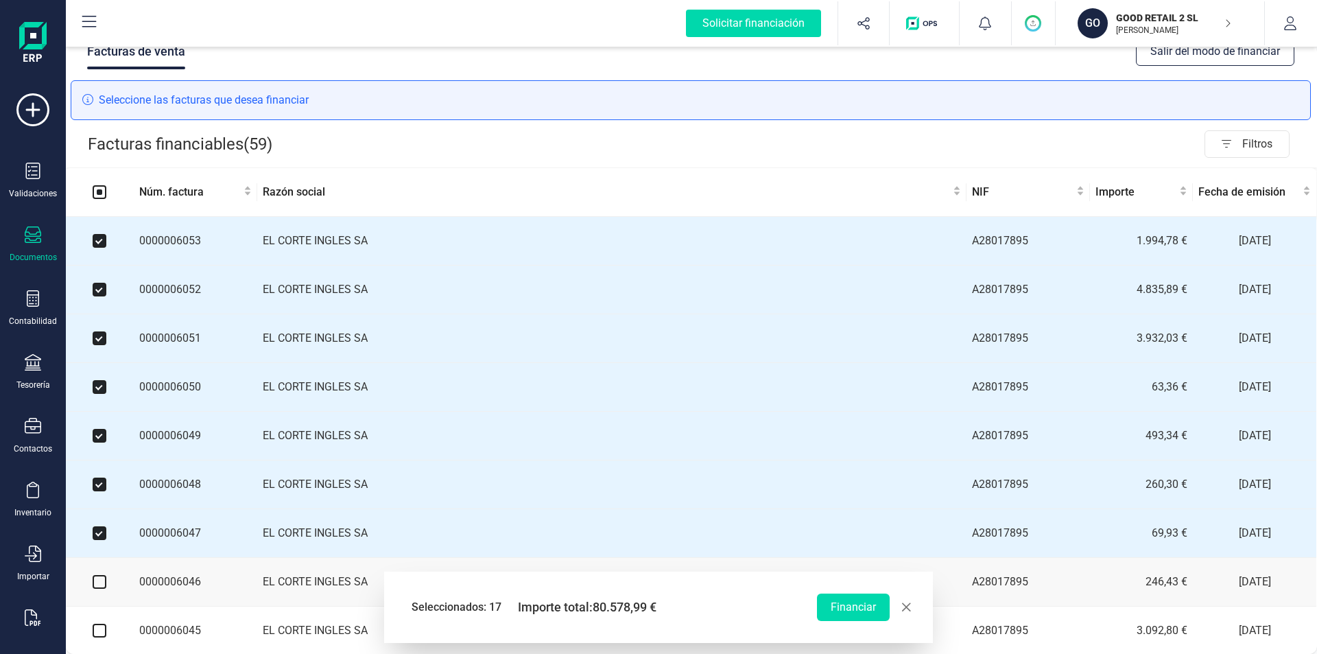
click at [101, 584] on input "checkbox" at bounding box center [100, 582] width 14 height 14
checkbox input "true"
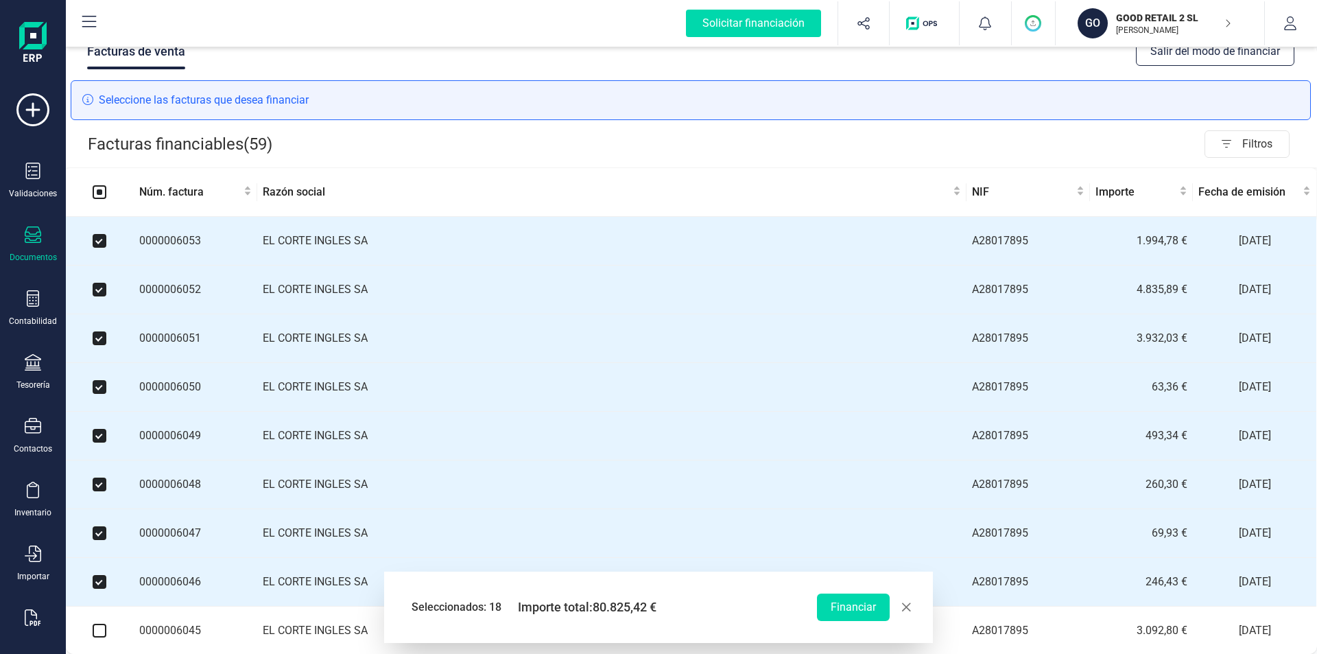
click at [102, 631] on input "checkbox" at bounding box center [100, 631] width 14 height 14
checkbox input "true"
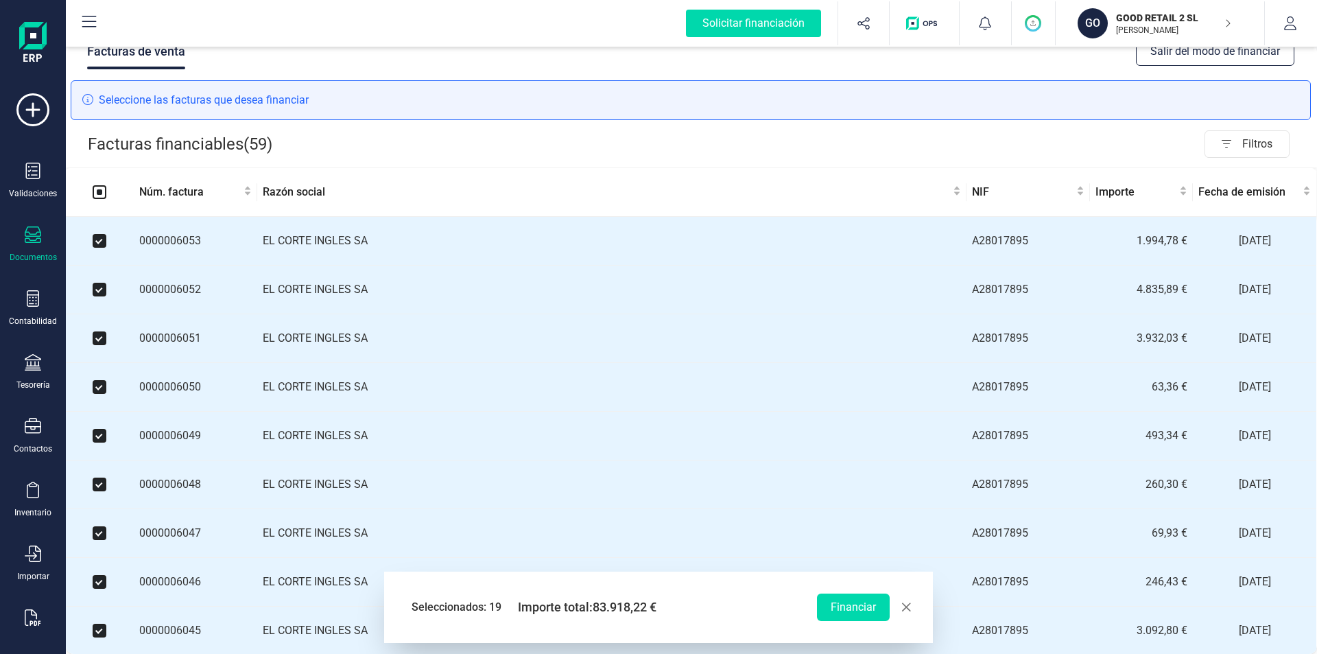
scroll to position [607, 1]
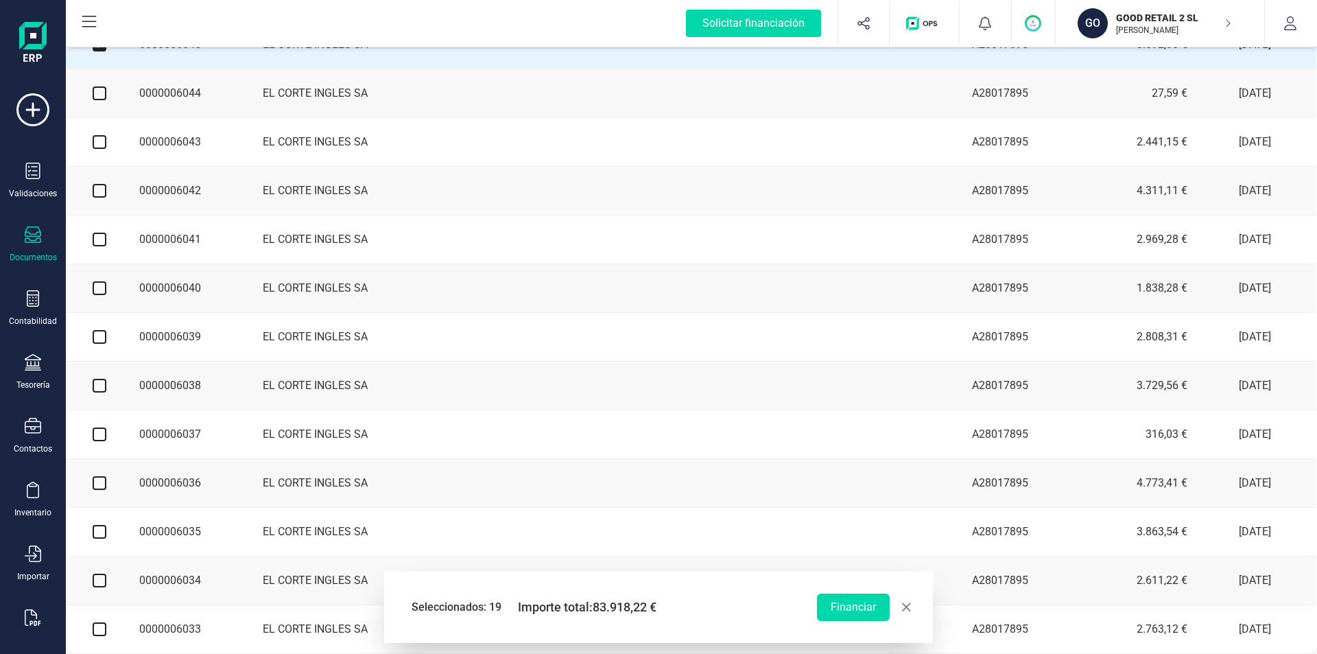
click at [99, 100] on input "checkbox" at bounding box center [100, 93] width 14 height 14
checkbox input "true"
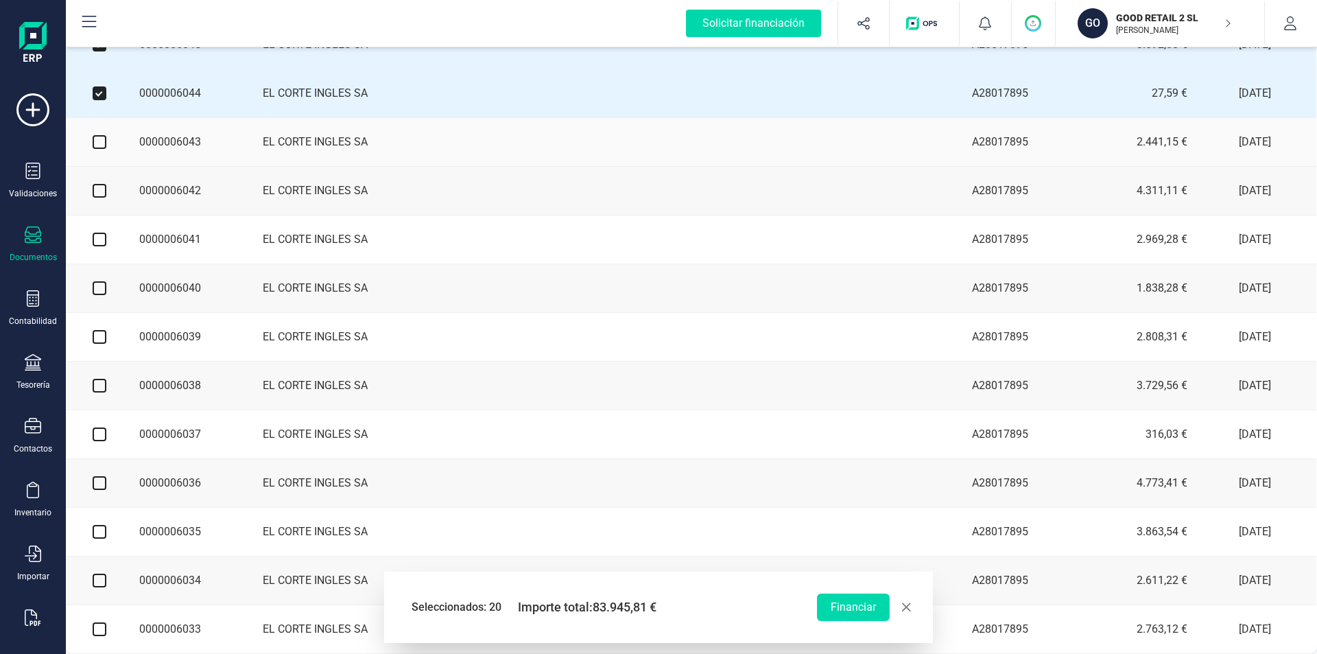
drag, startPoint x: 96, startPoint y: 146, endPoint x: 102, endPoint y: 175, distance: 29.5
click at [97, 146] on input "checkbox" at bounding box center [100, 142] width 14 height 14
checkbox input "true"
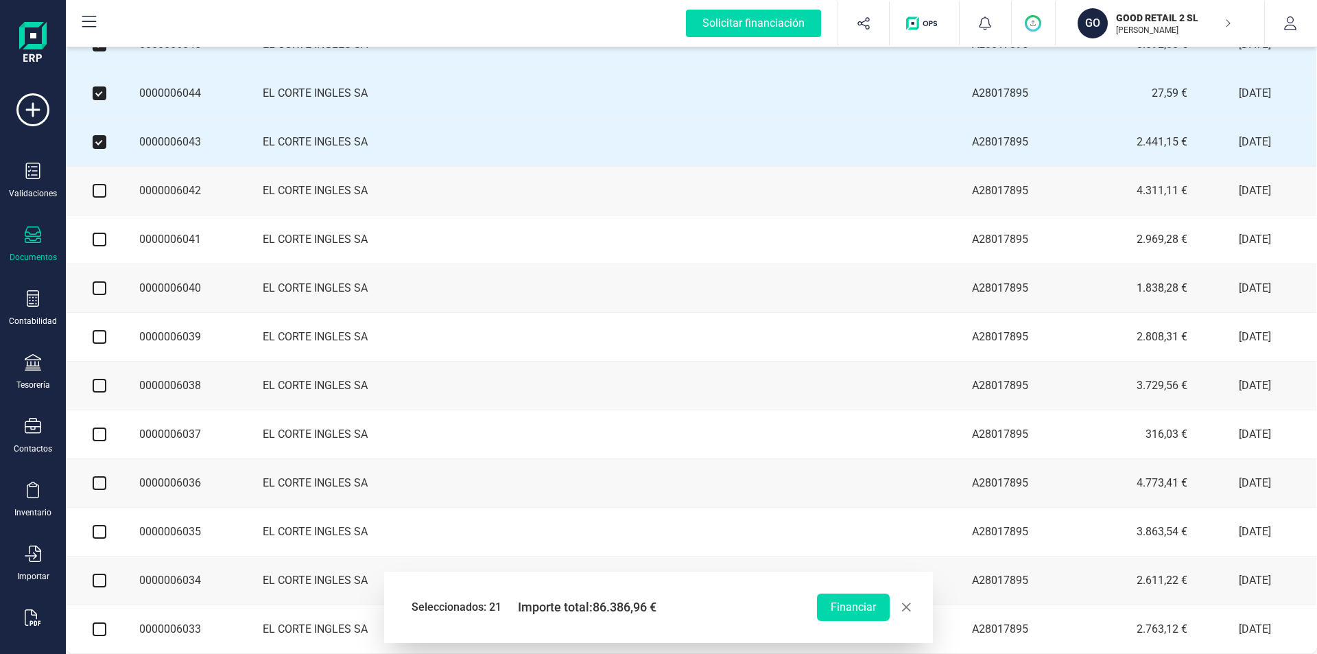
click at [100, 195] on input "checkbox" at bounding box center [100, 191] width 14 height 14
checkbox input "true"
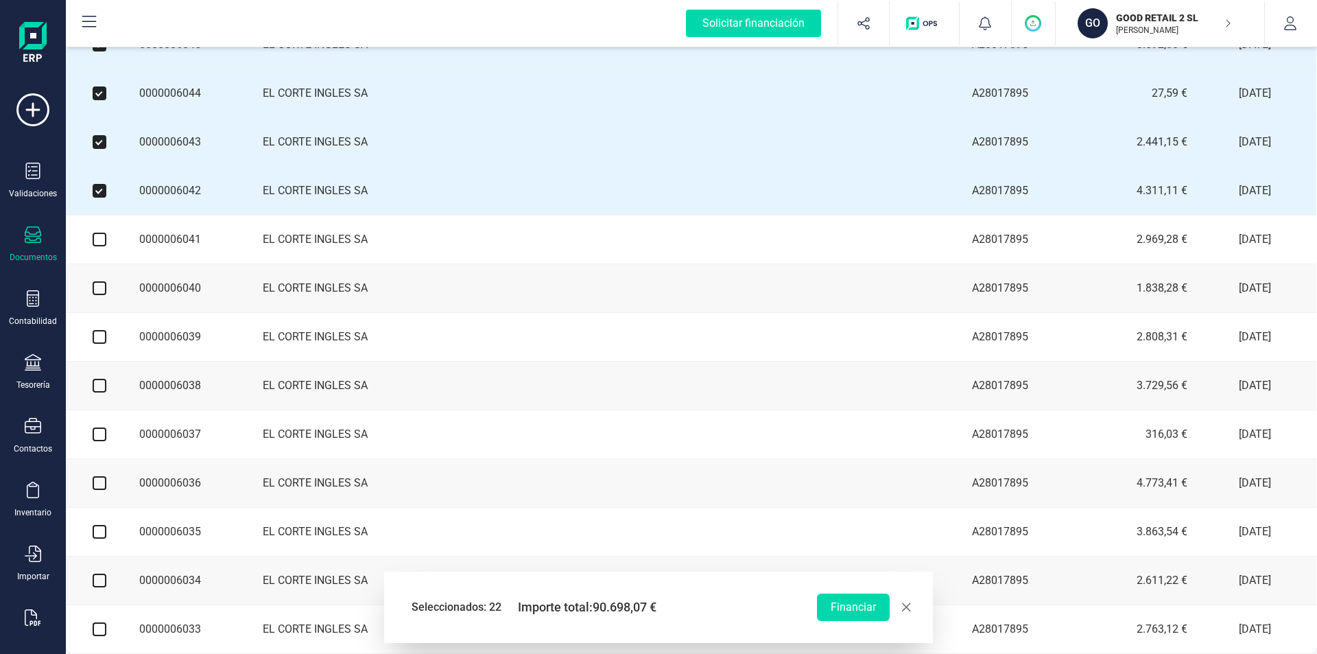
click at [98, 246] on input "checkbox" at bounding box center [100, 240] width 14 height 14
checkbox input "true"
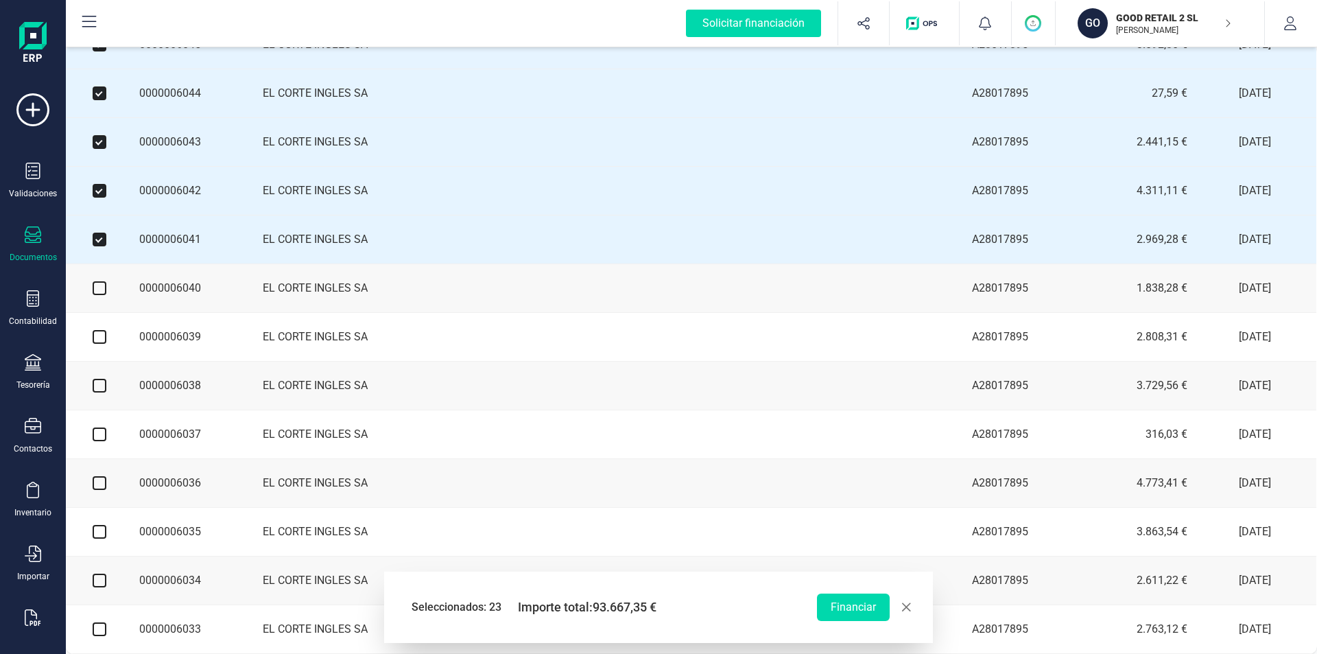
click at [99, 295] on input "checkbox" at bounding box center [100, 288] width 14 height 14
checkbox input "true"
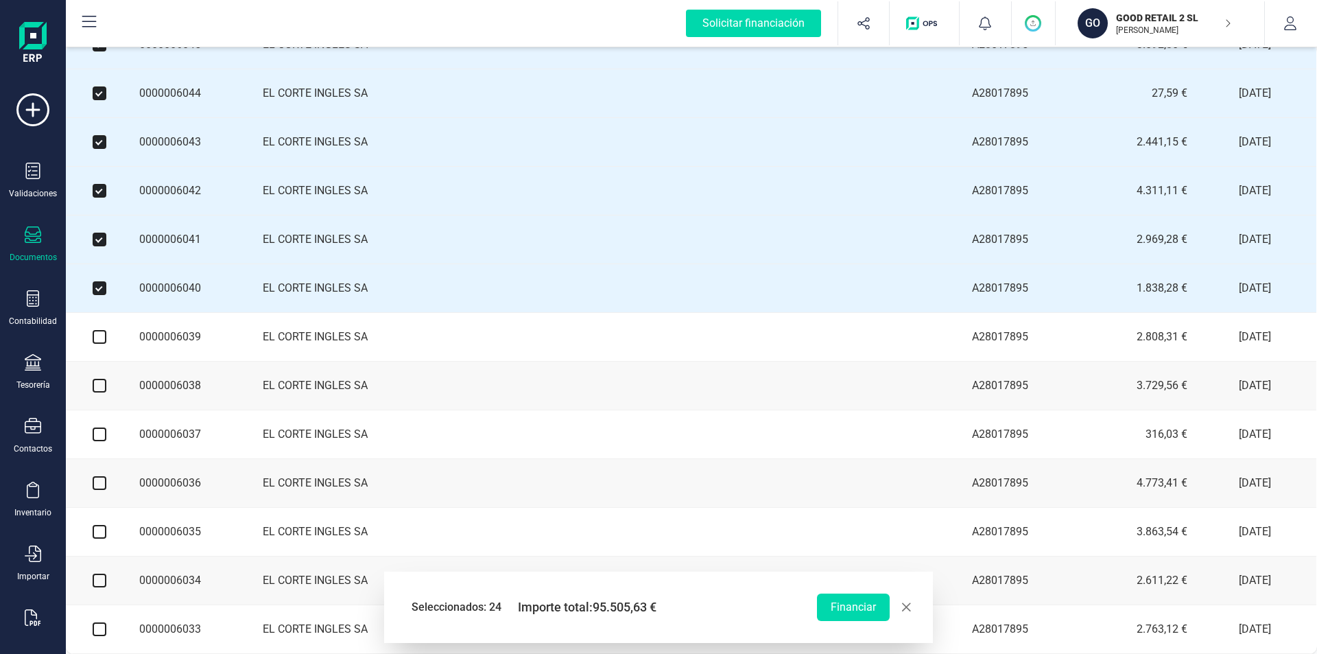
click at [101, 344] on input "checkbox" at bounding box center [100, 337] width 14 height 14
checkbox input "true"
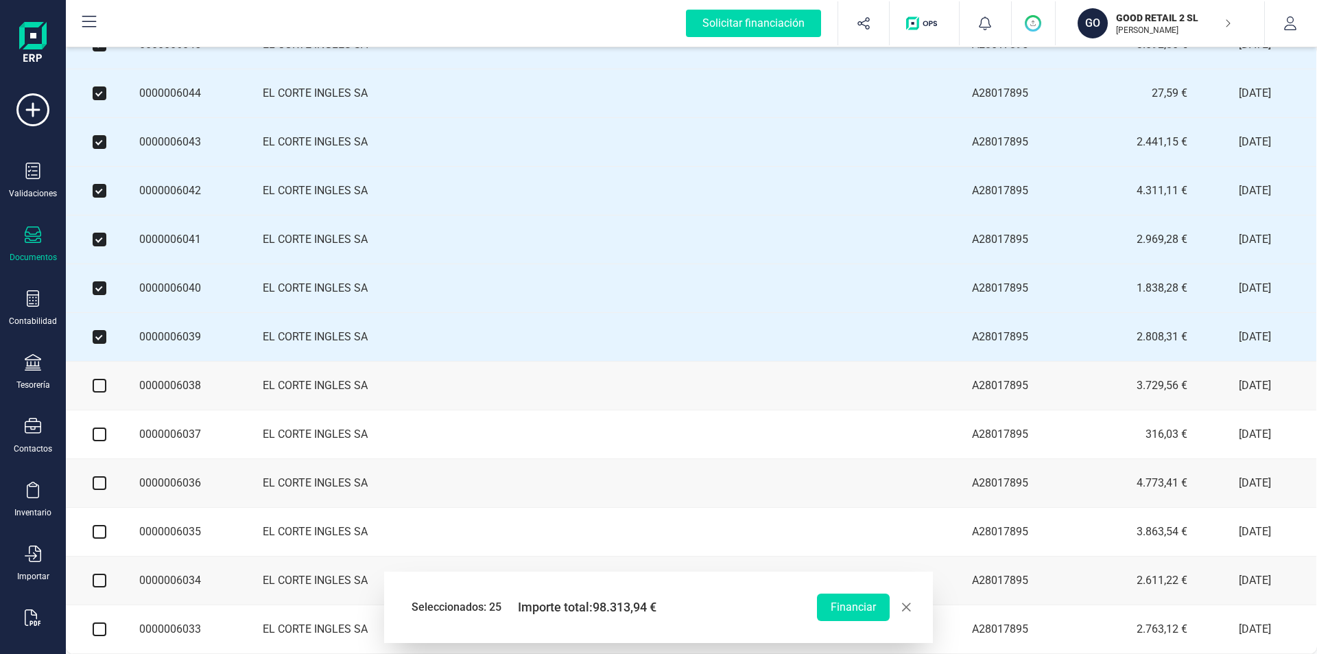
click at [101, 390] on input "checkbox" at bounding box center [100, 386] width 14 height 14
checkbox input "true"
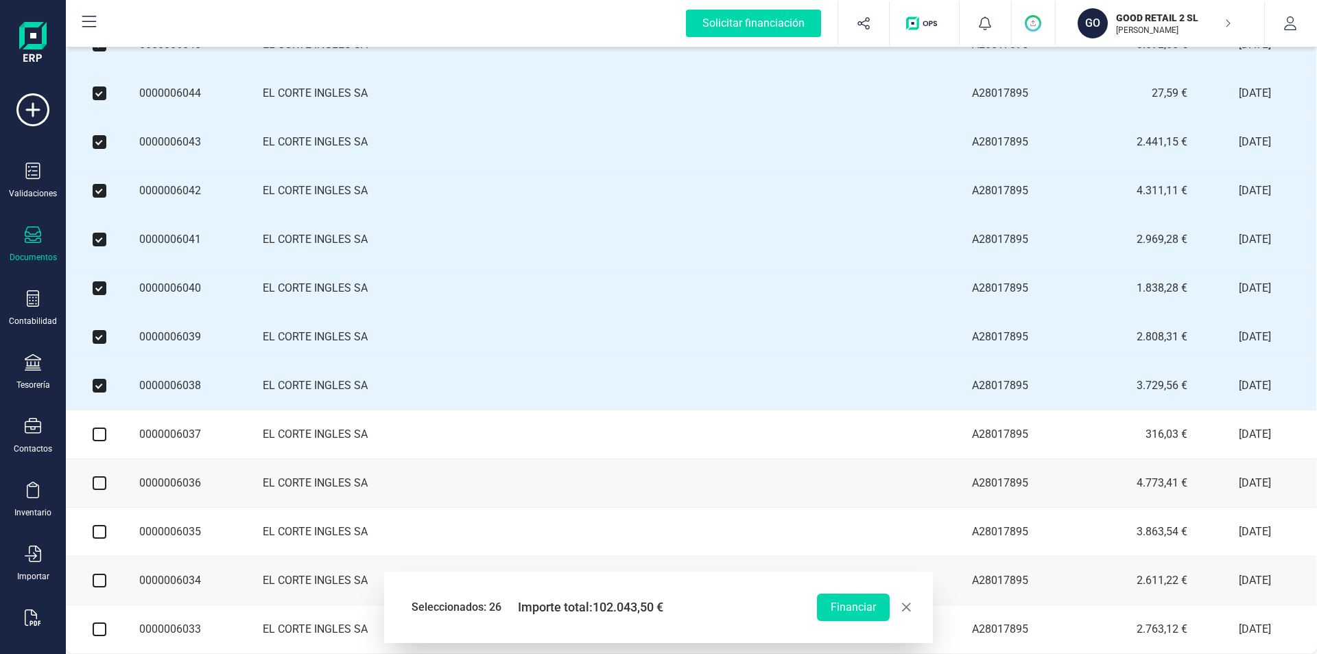
click at [102, 440] on input "checkbox" at bounding box center [100, 434] width 14 height 14
checkbox input "true"
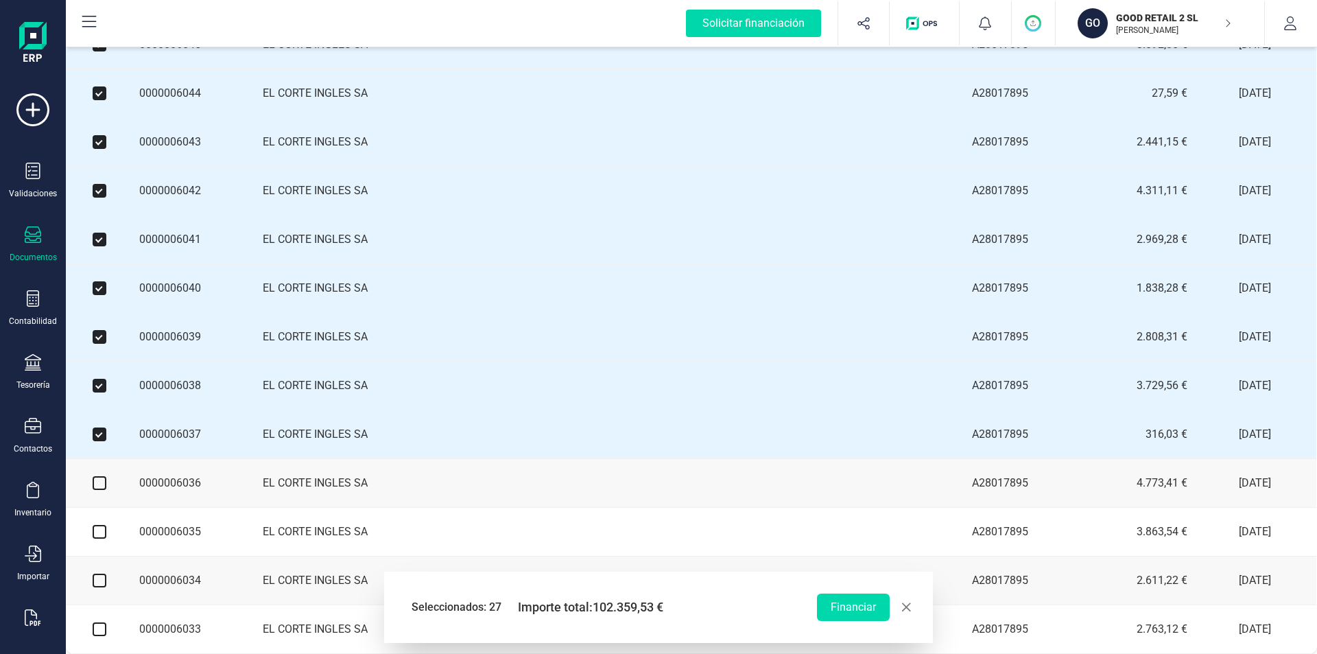
click at [99, 490] on input "checkbox" at bounding box center [100, 483] width 14 height 14
checkbox input "true"
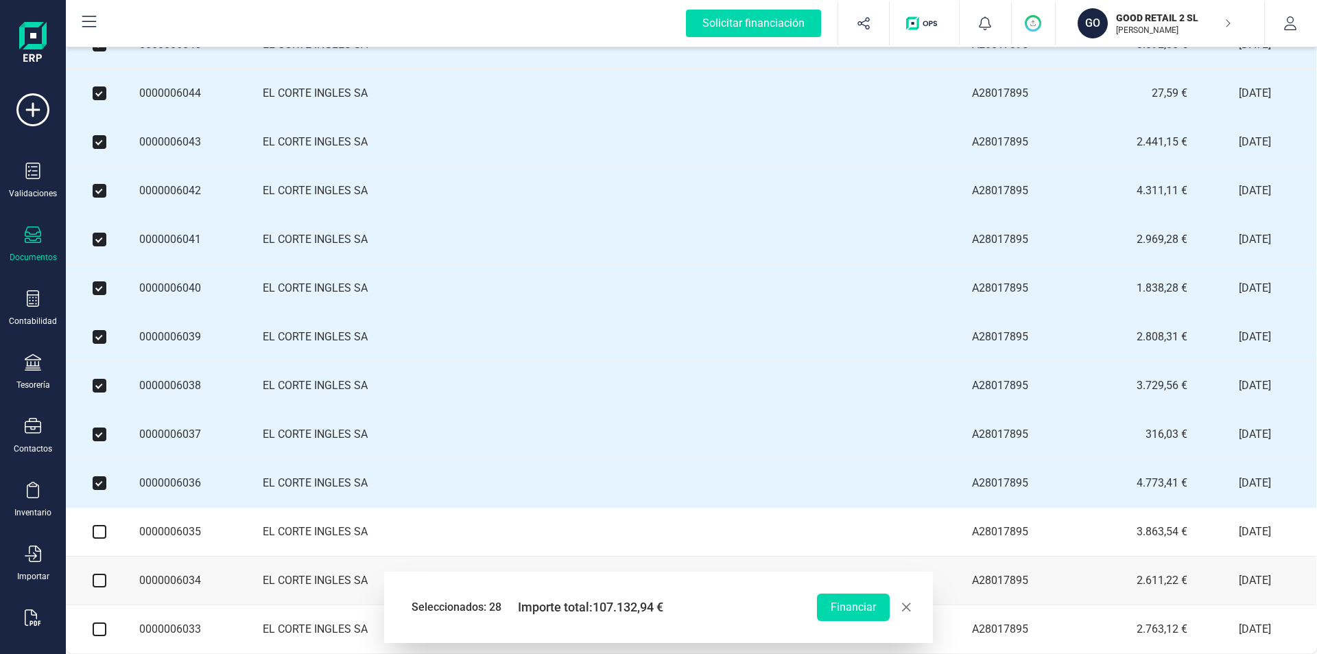
click at [97, 539] on input "checkbox" at bounding box center [100, 532] width 14 height 14
checkbox input "true"
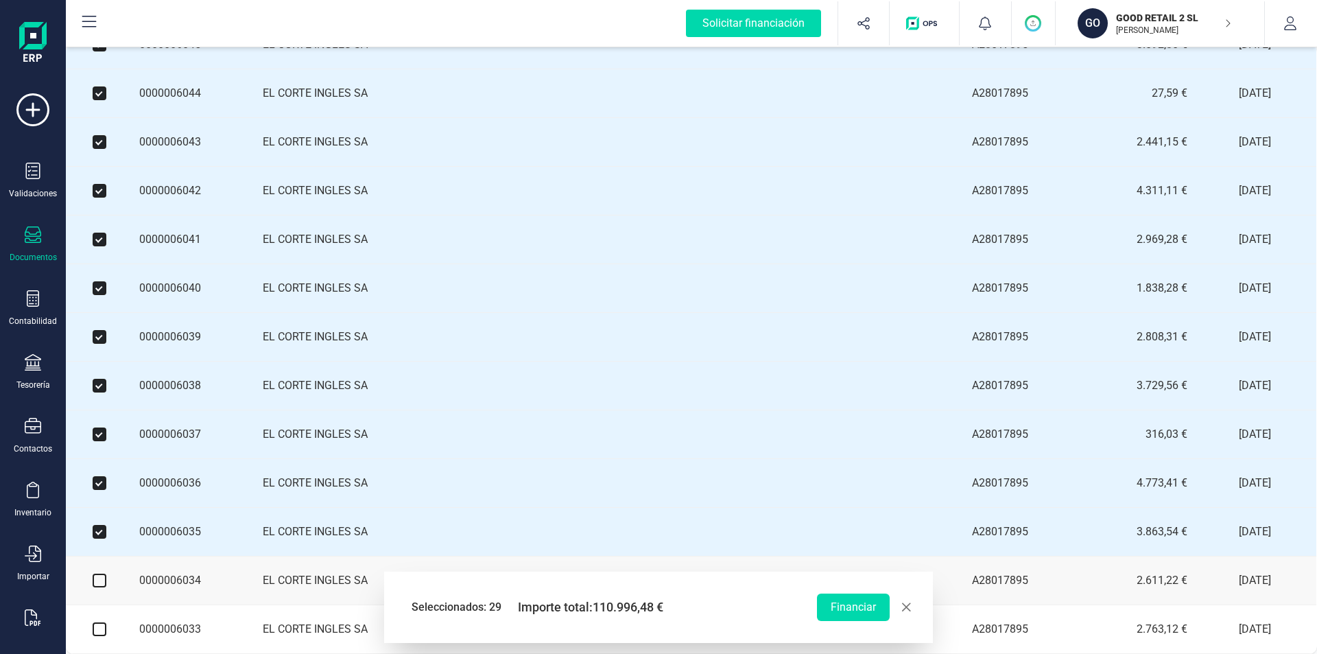
click at [97, 587] on input "checkbox" at bounding box center [100, 581] width 14 height 14
checkbox input "true"
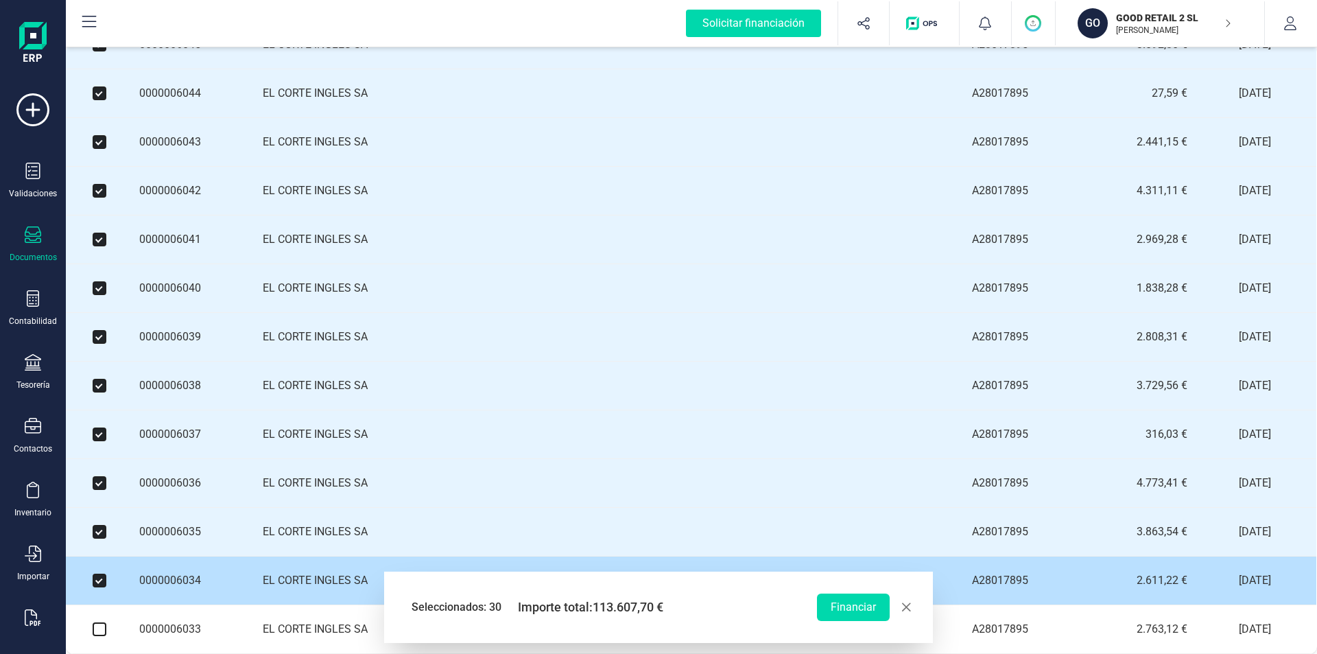
scroll to position [1151, 1]
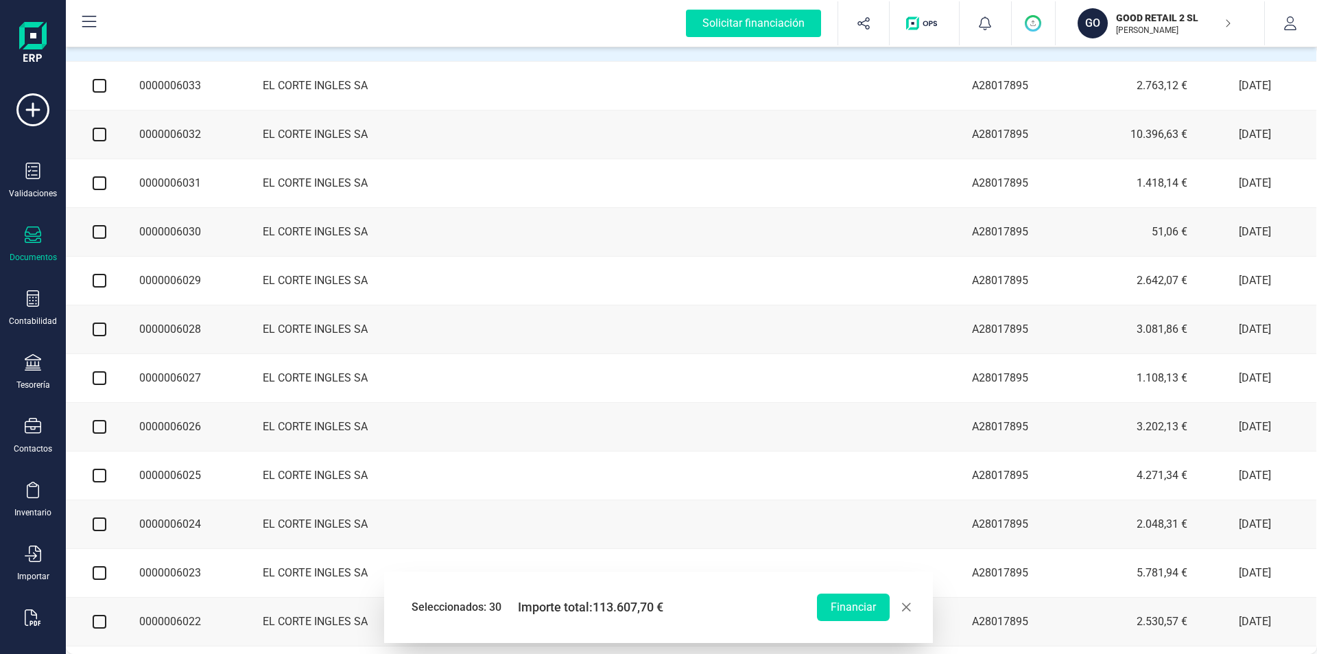
click at [100, 93] on input "checkbox" at bounding box center [100, 86] width 14 height 14
checkbox input "true"
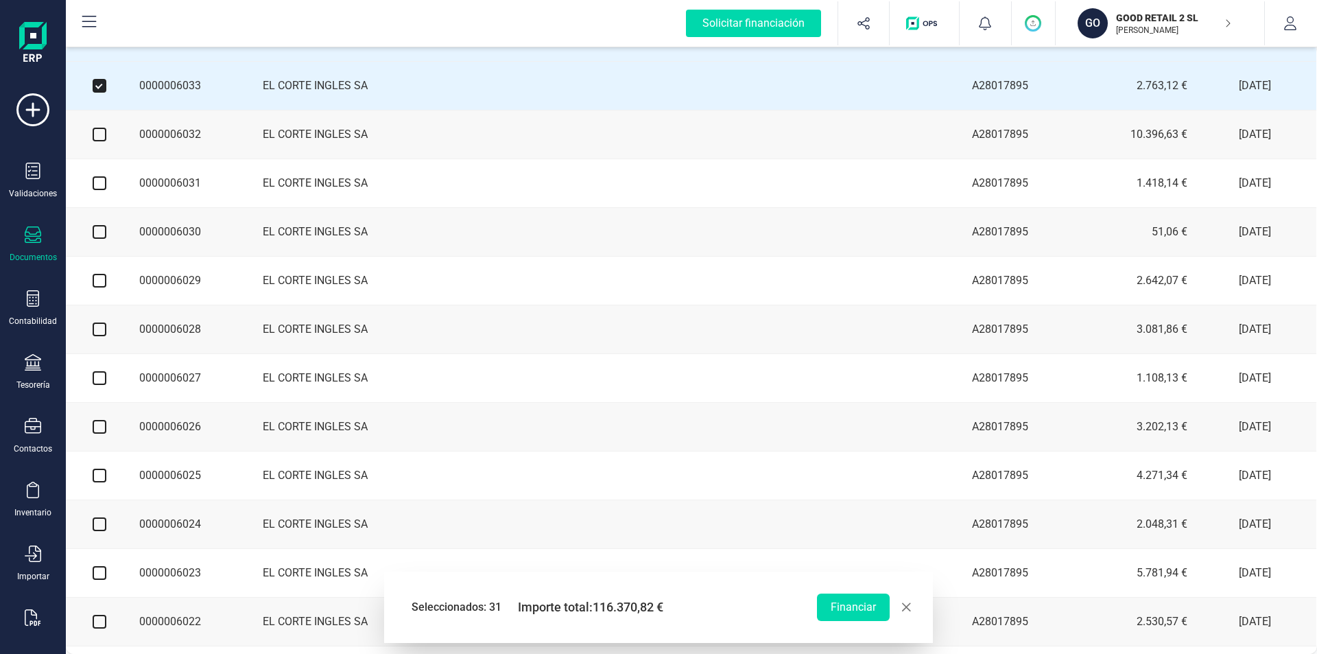
click at [101, 141] on input "checkbox" at bounding box center [100, 135] width 14 height 14
checkbox input "true"
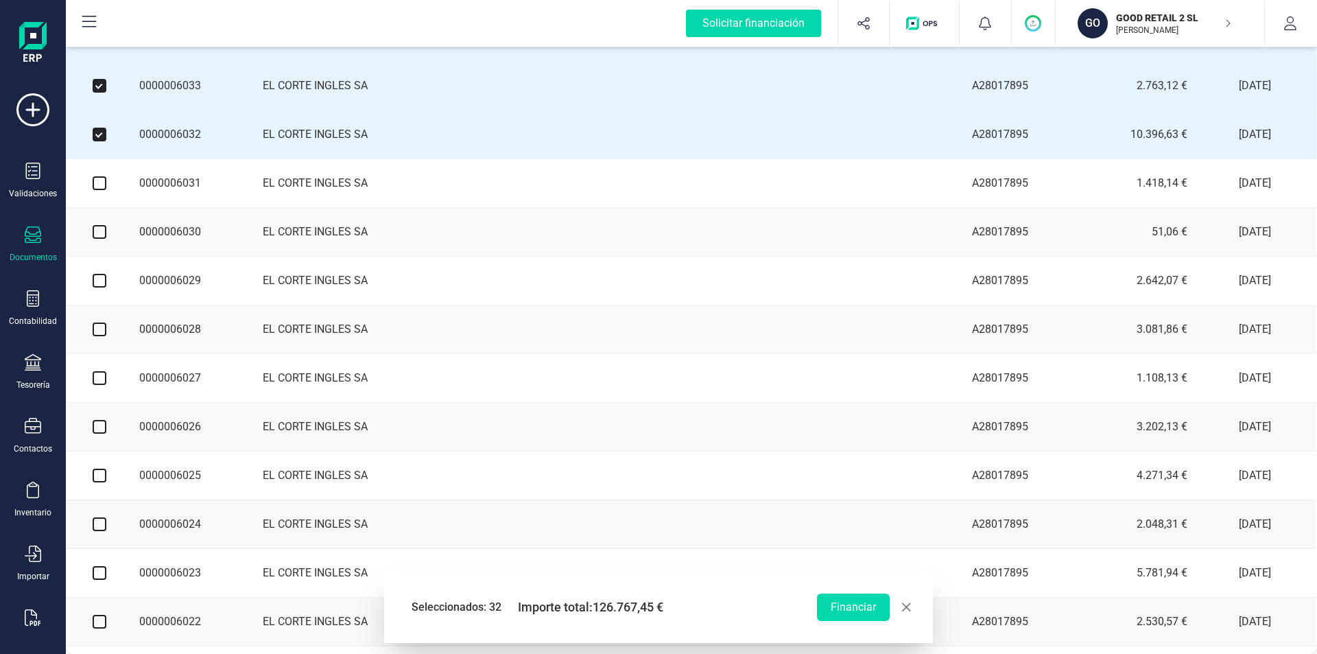
click at [100, 190] on input "checkbox" at bounding box center [100, 183] width 14 height 14
checkbox input "true"
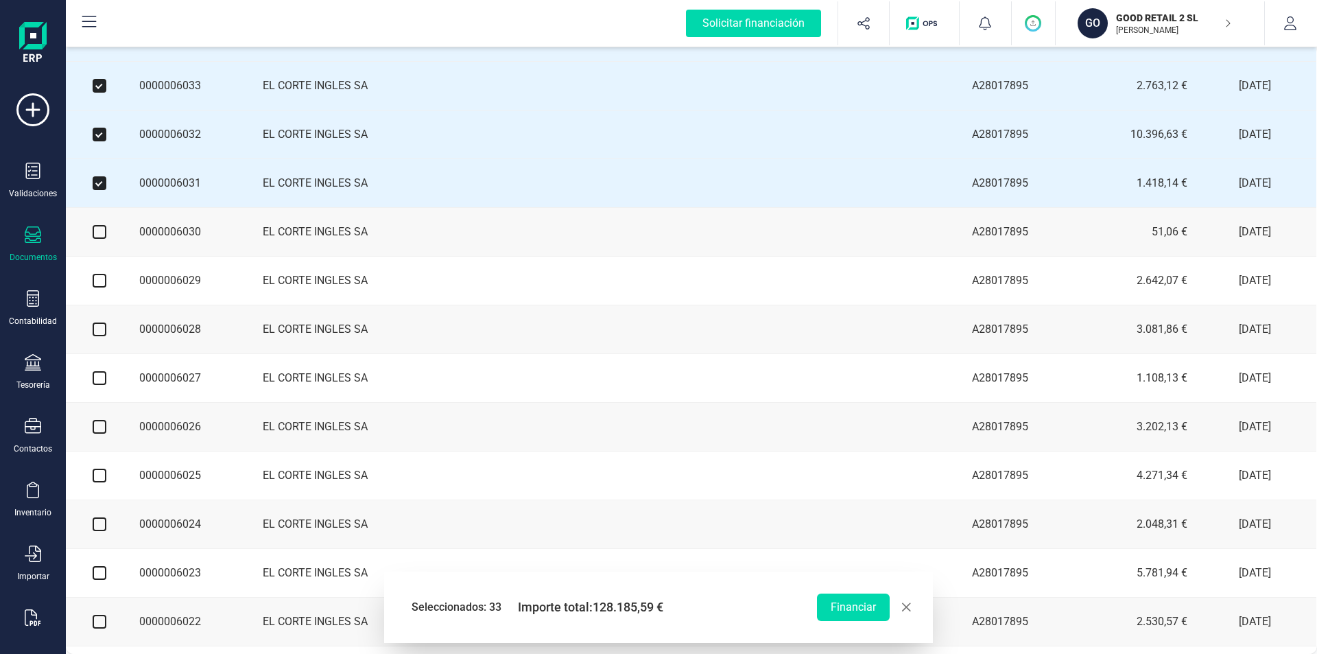
click at [98, 239] on input "checkbox" at bounding box center [100, 232] width 14 height 14
checkbox input "true"
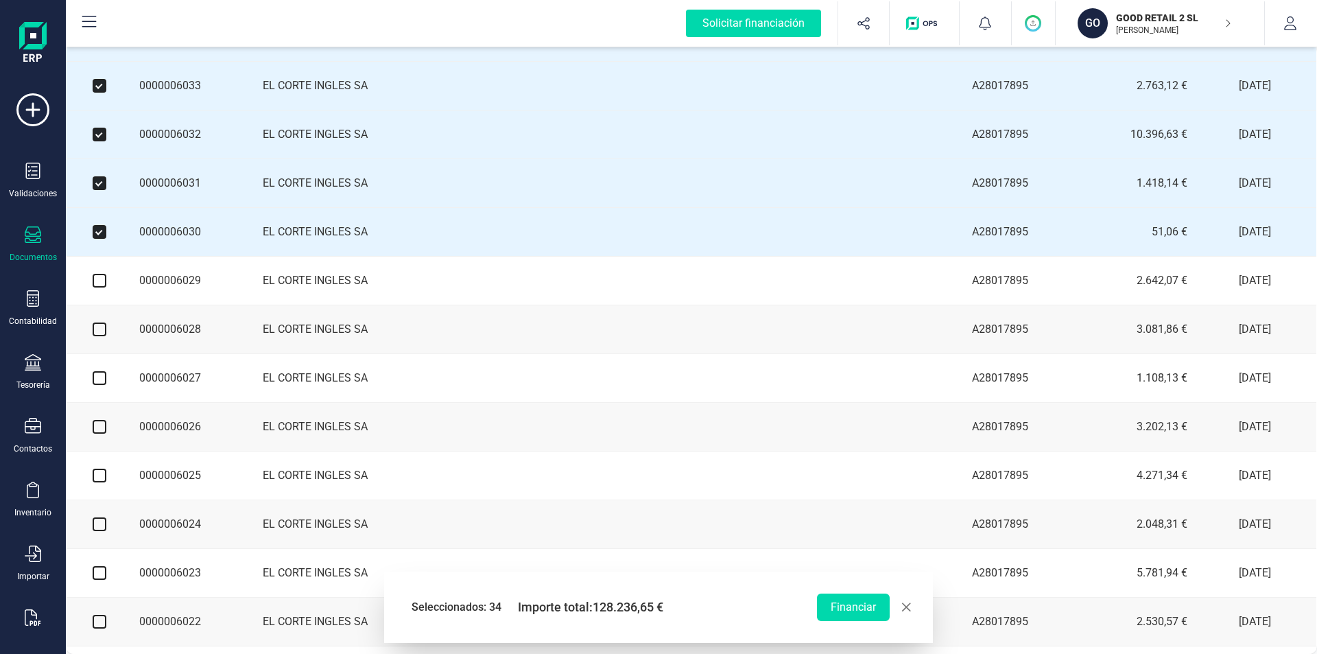
click at [102, 287] on input "checkbox" at bounding box center [100, 281] width 14 height 14
checkbox input "true"
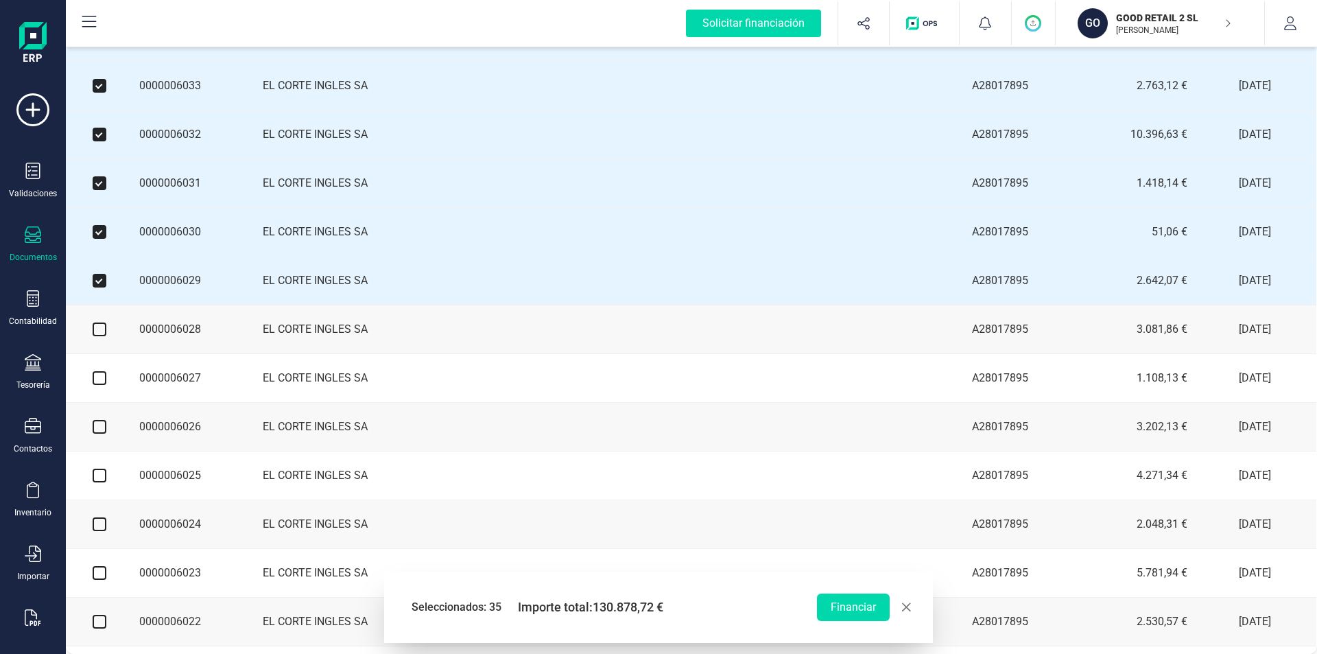
click at [97, 339] on td at bounding box center [99, 329] width 69 height 49
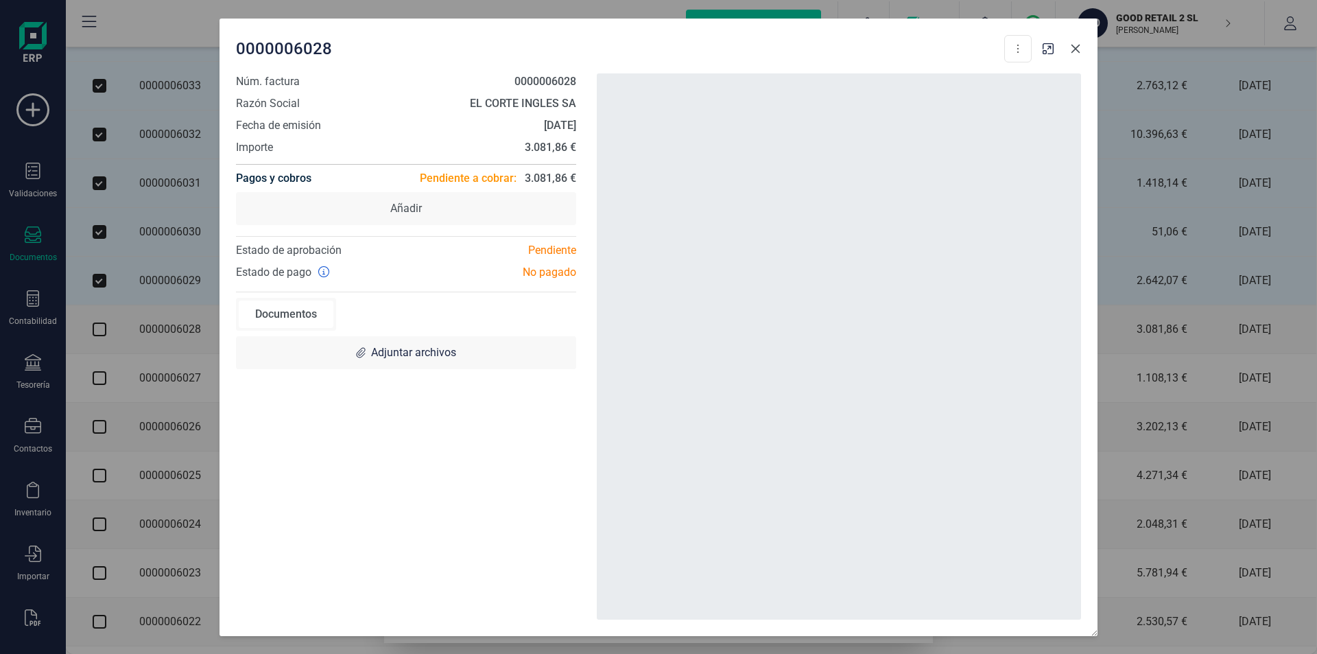
click at [1077, 52] on icon "Close" at bounding box center [1075, 48] width 11 height 11
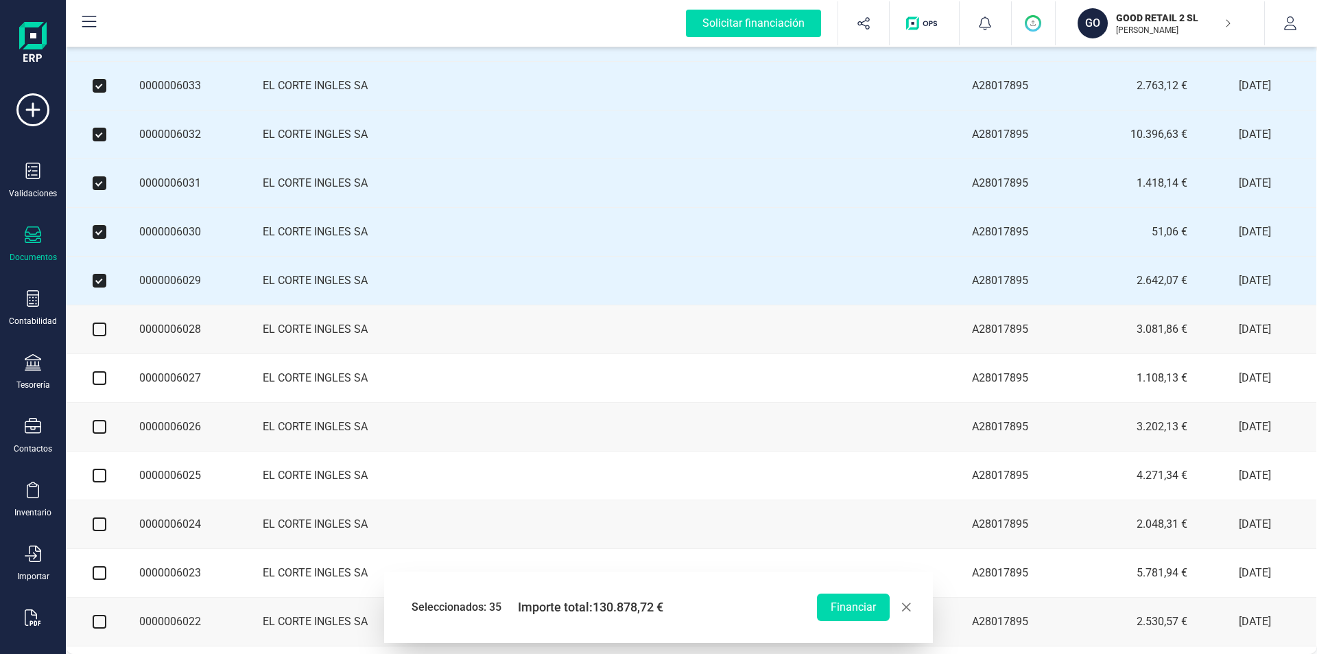
click at [97, 336] on input "checkbox" at bounding box center [100, 329] width 14 height 14
checkbox input "true"
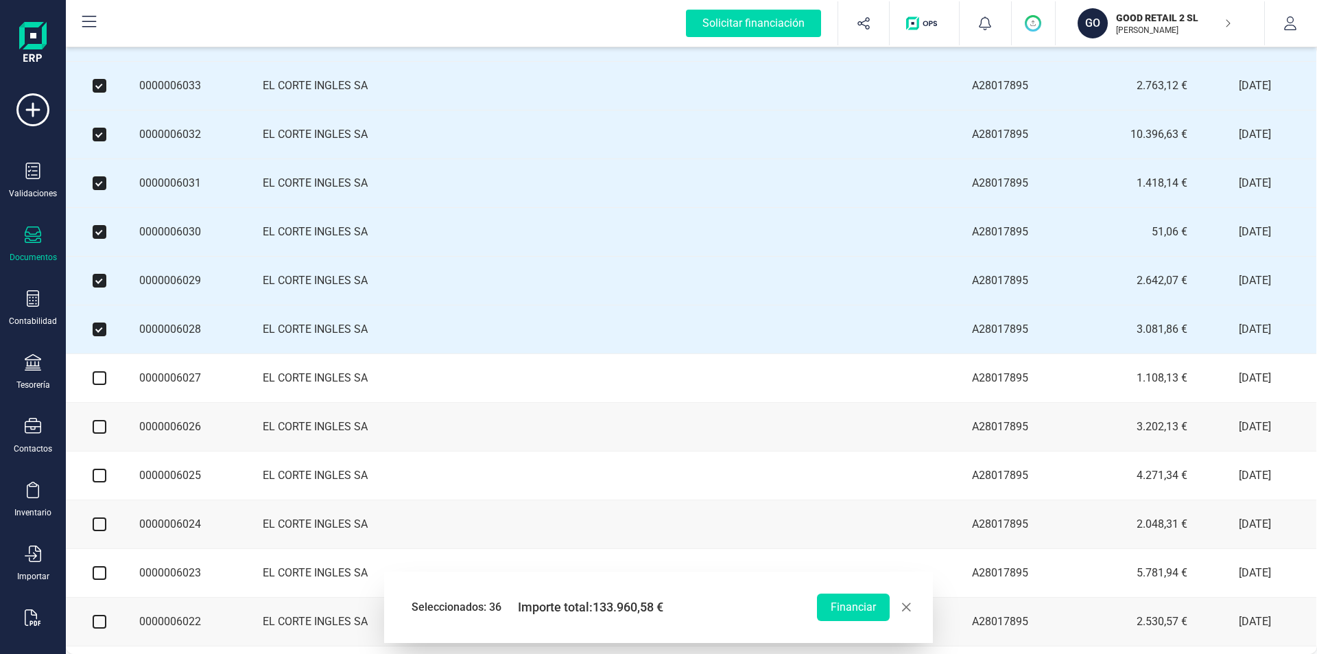
click at [95, 385] on input "checkbox" at bounding box center [100, 378] width 14 height 14
checkbox input "true"
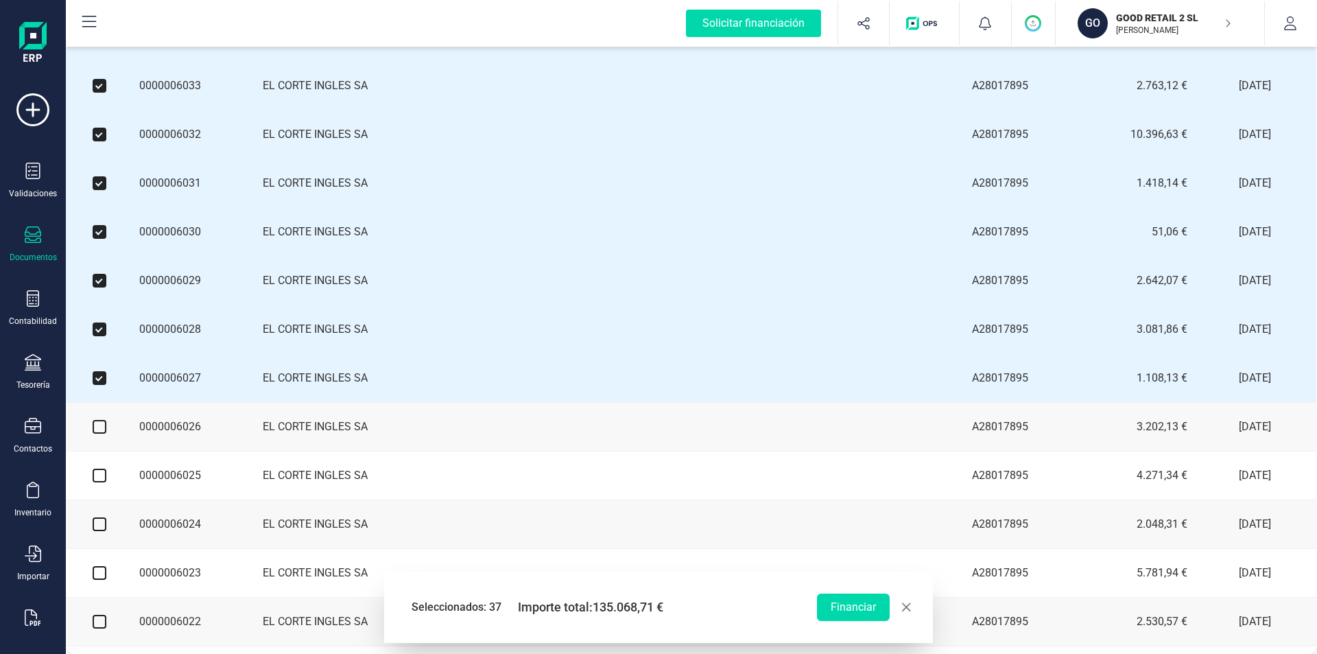
click at [98, 434] on input "checkbox" at bounding box center [100, 427] width 14 height 14
checkbox input "true"
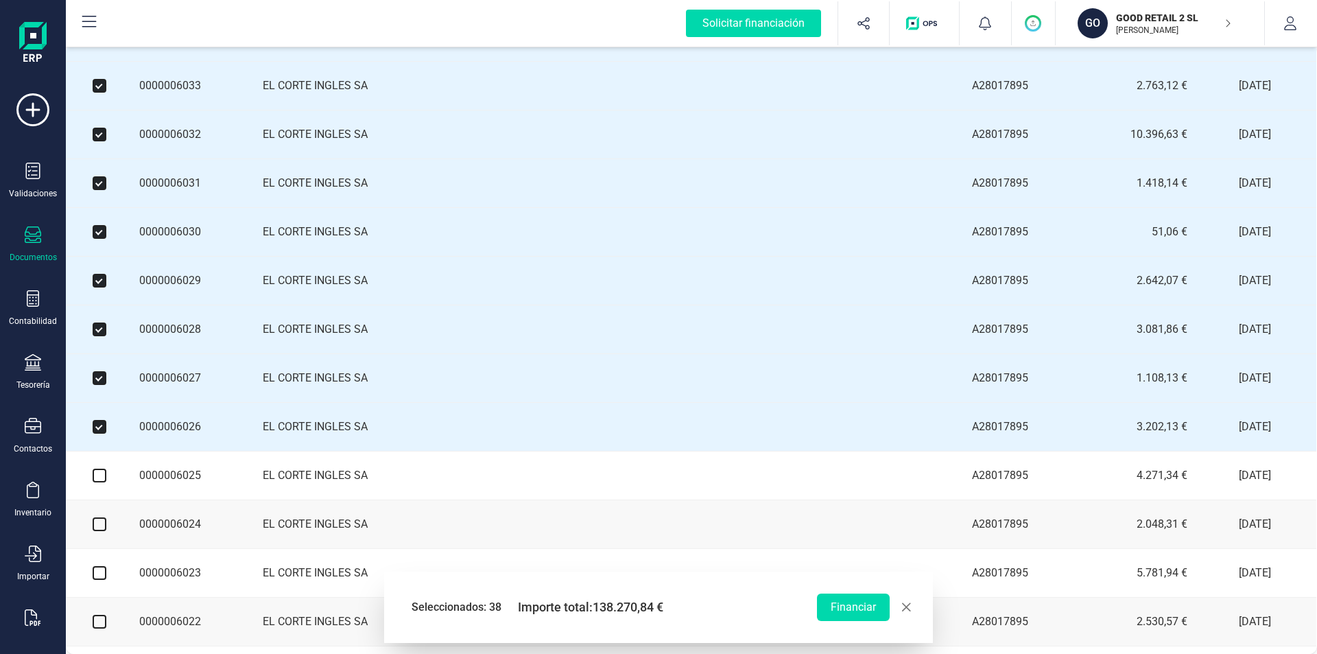
click at [99, 482] on input "checkbox" at bounding box center [100, 476] width 14 height 14
checkbox input "true"
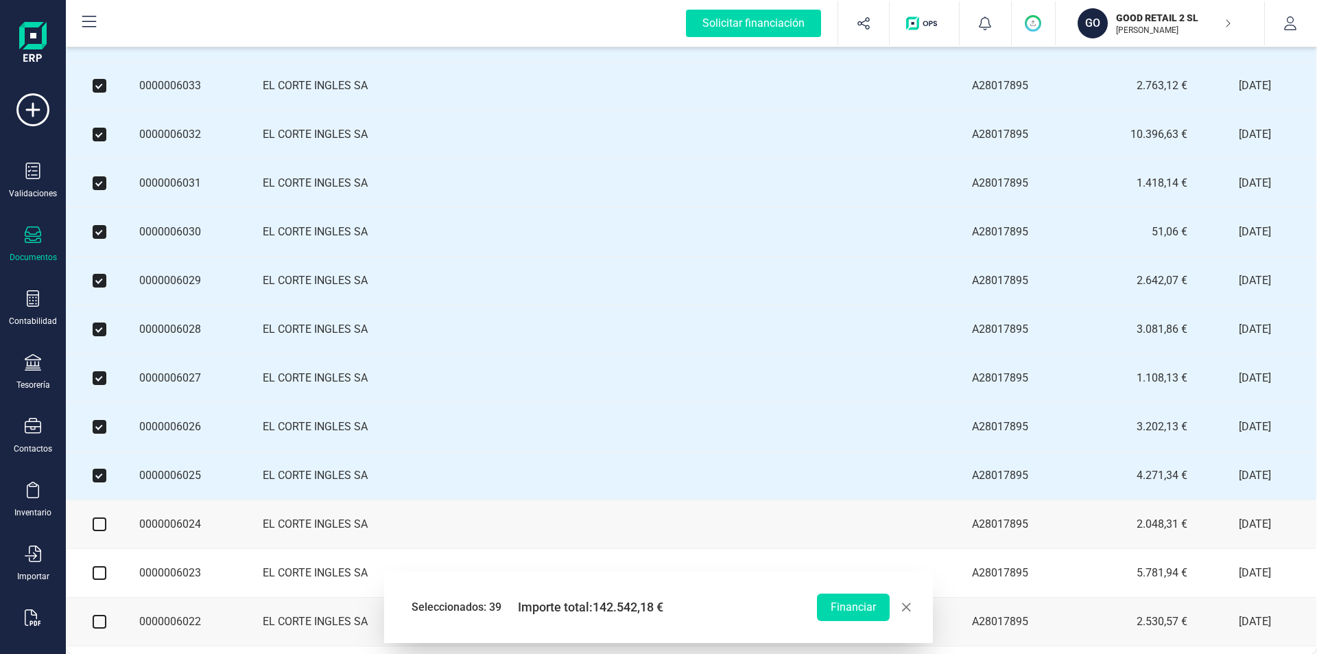
click at [95, 532] on label at bounding box center [100, 524] width 14 height 15
click at [95, 531] on input "checkbox" at bounding box center [100, 524] width 14 height 14
checkbox input "true"
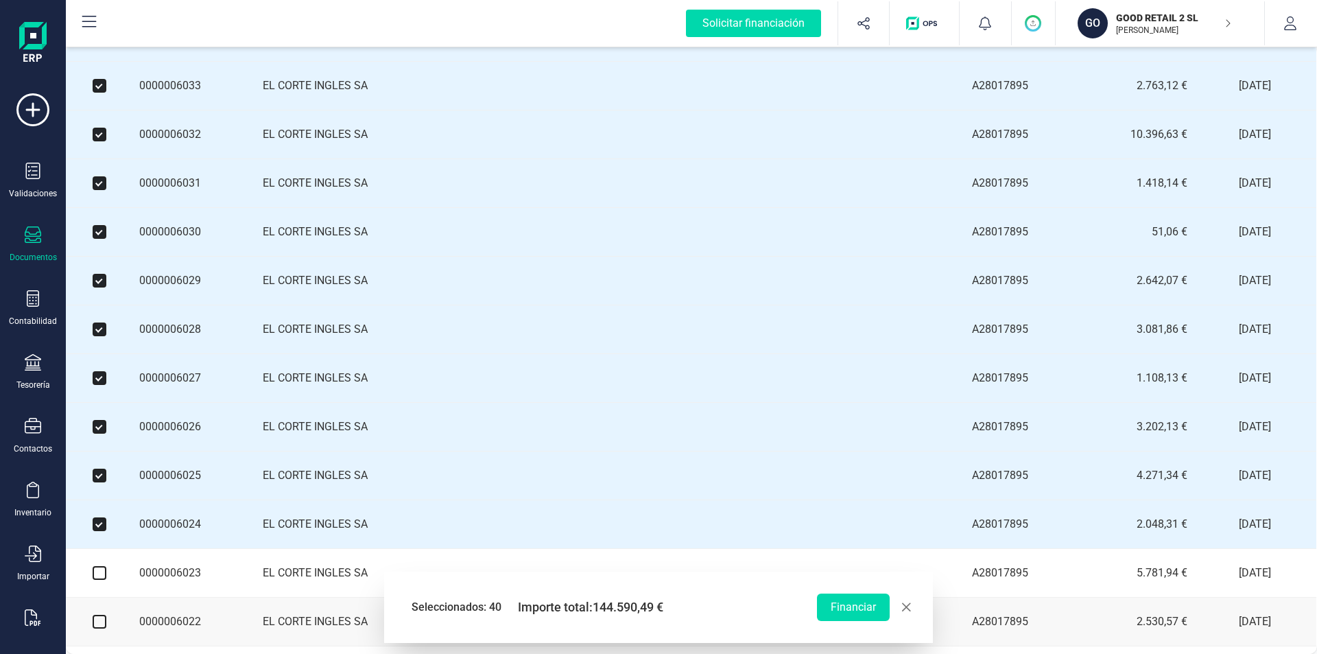
drag, startPoint x: 93, startPoint y: 597, endPoint x: 106, endPoint y: 604, distance: 14.7
click at [97, 580] on input "checkbox" at bounding box center [100, 573] width 14 height 14
checkbox input "true"
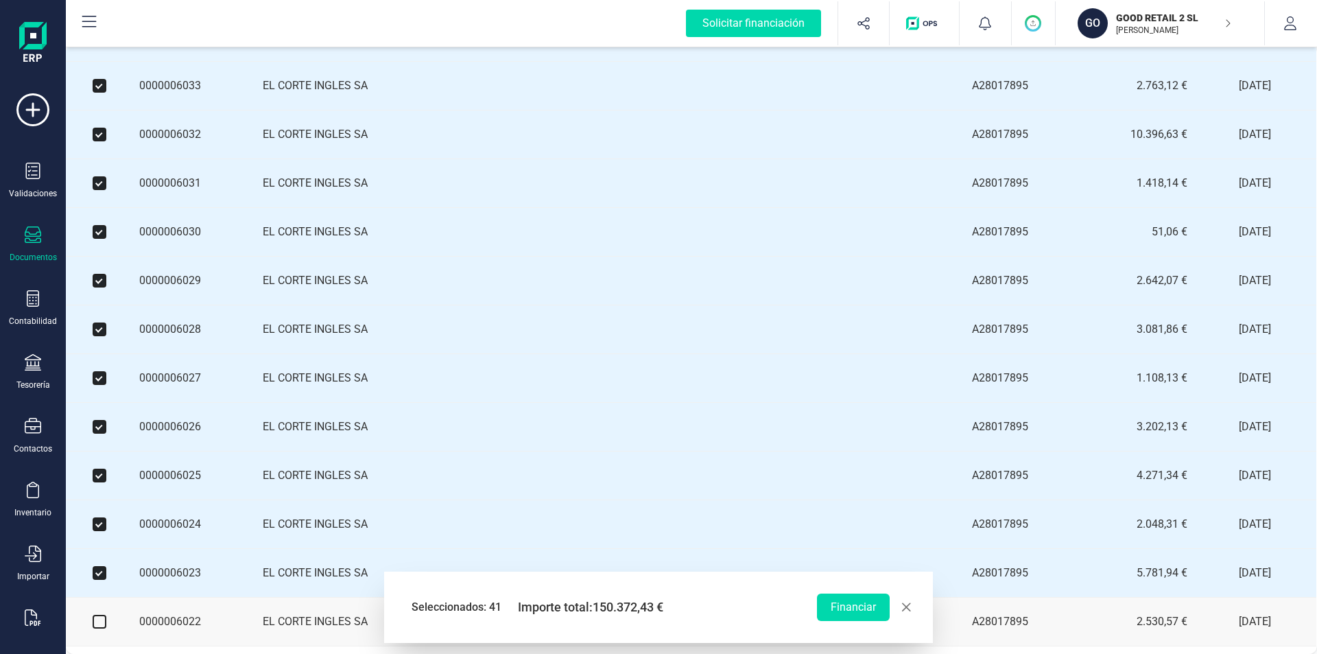
click at [99, 628] on input "checkbox" at bounding box center [100, 622] width 14 height 14
checkbox input "true"
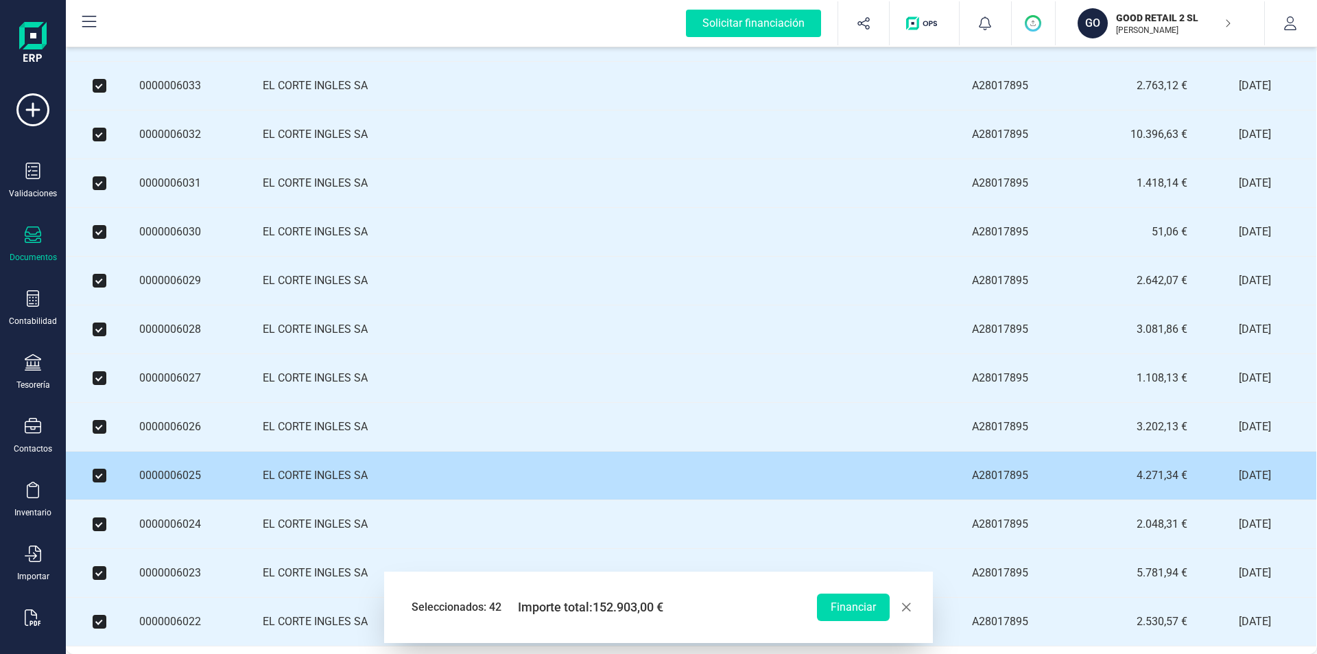
scroll to position [1743, 1]
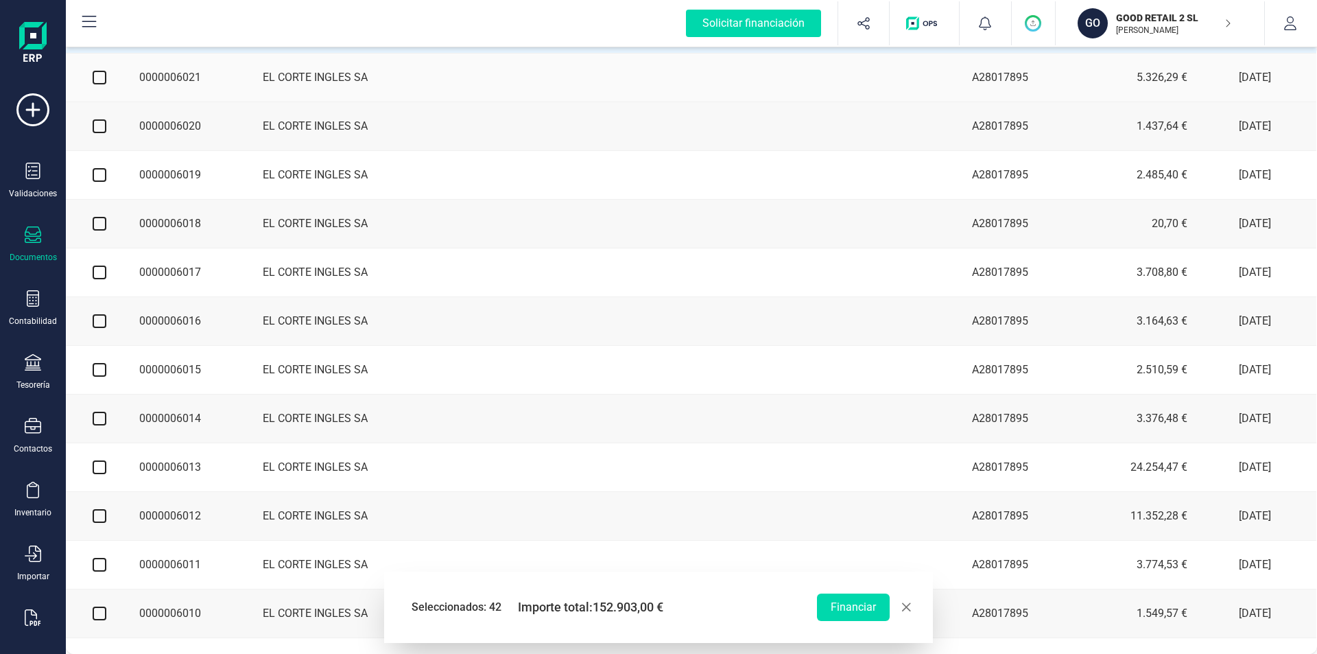
drag, startPoint x: 97, startPoint y: 98, endPoint x: 107, endPoint y: 134, distance: 37.6
click at [97, 84] on input "checkbox" at bounding box center [100, 78] width 14 height 14
checkbox input "true"
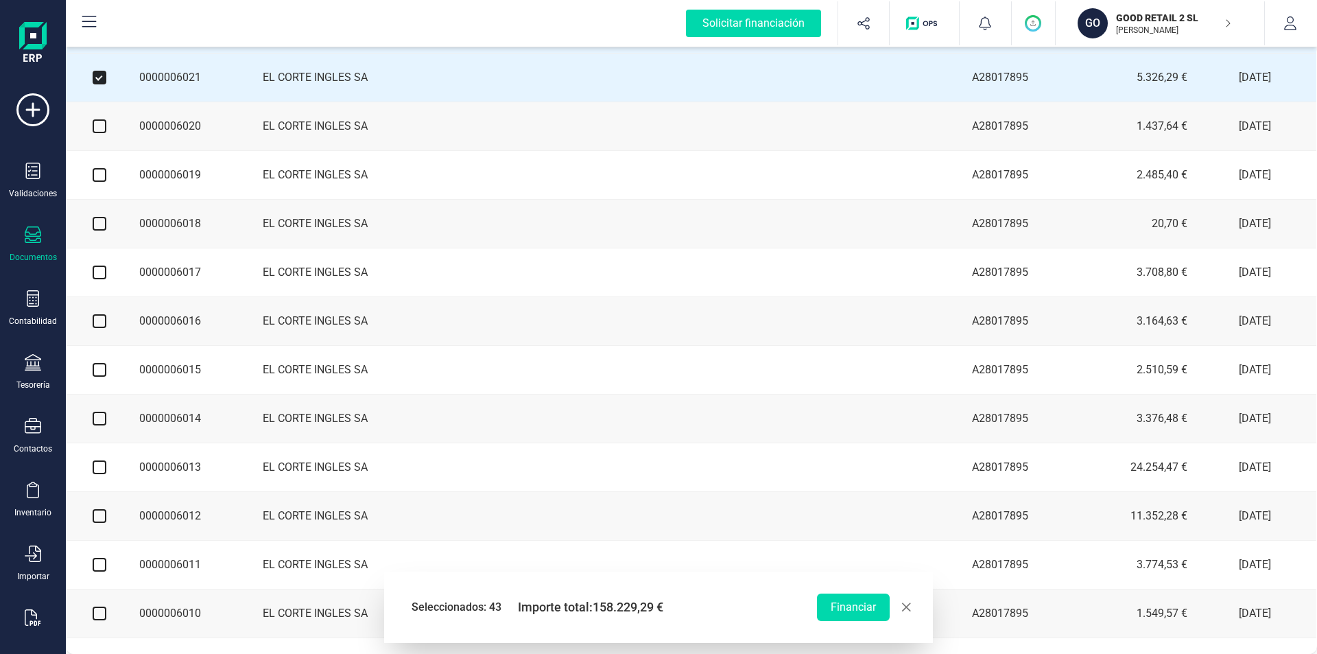
click at [102, 133] on input "checkbox" at bounding box center [100, 126] width 14 height 14
checkbox input "true"
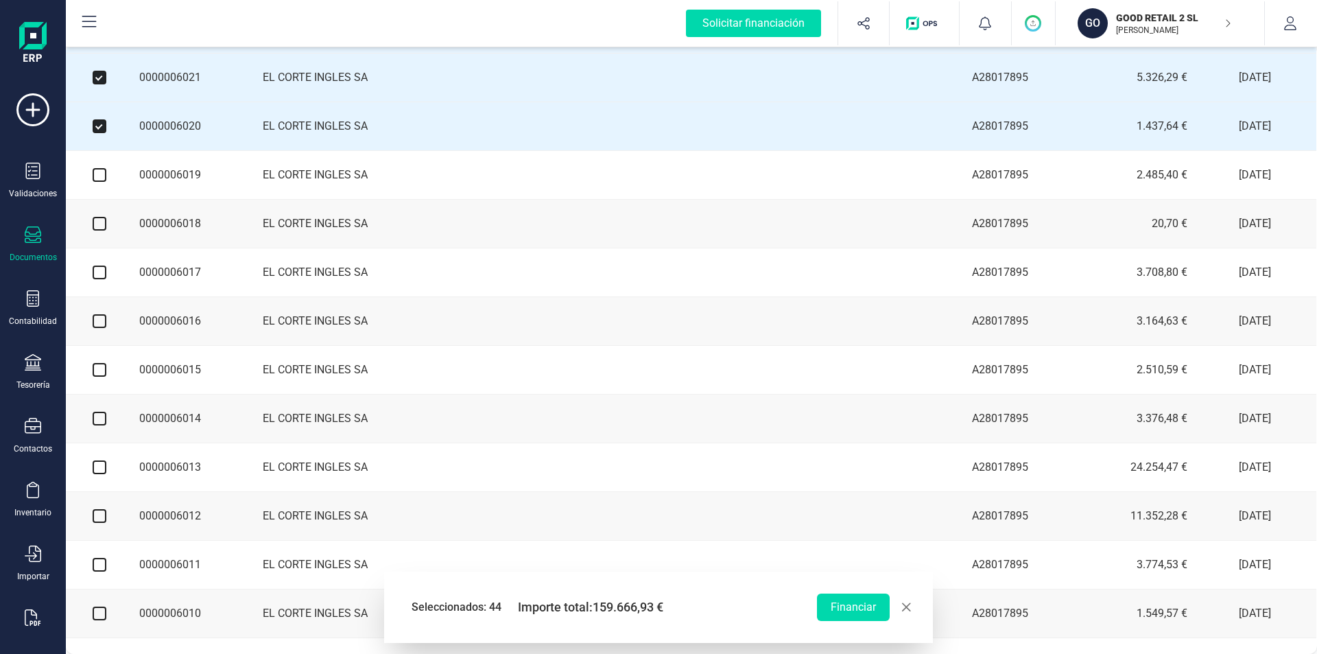
click at [98, 182] on input "checkbox" at bounding box center [100, 175] width 14 height 14
checkbox input "true"
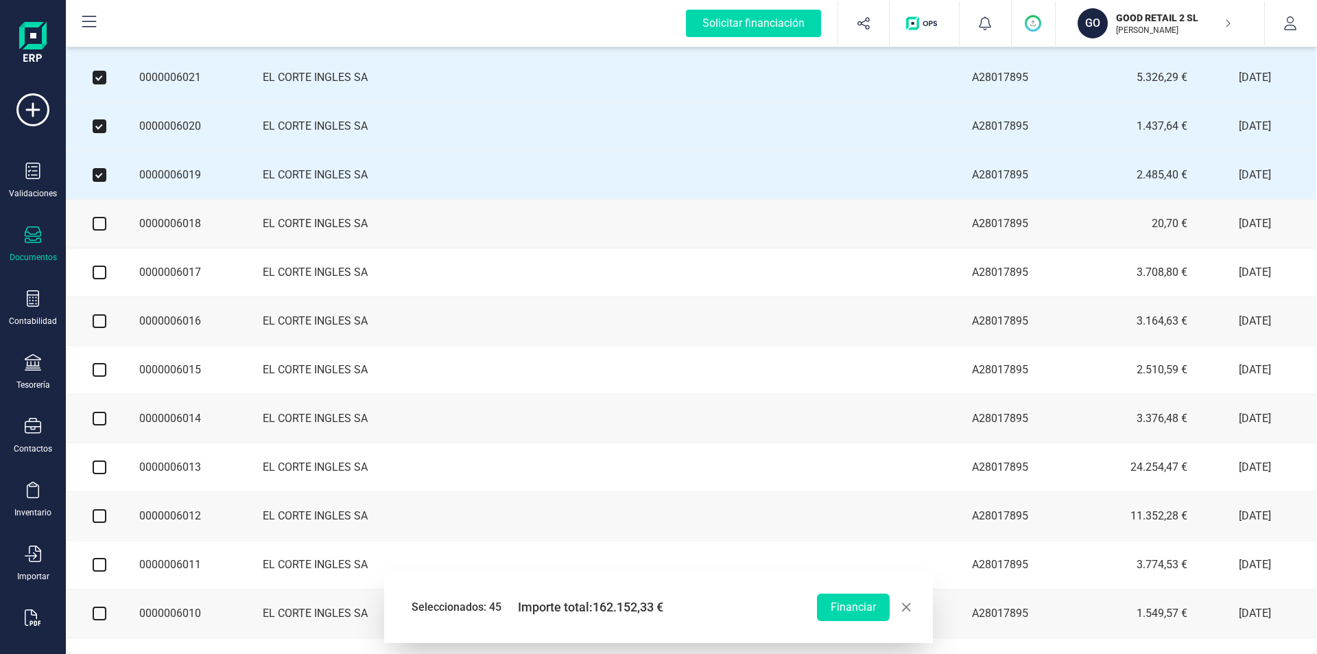
click at [102, 231] on input "checkbox" at bounding box center [100, 224] width 14 height 14
checkbox input "true"
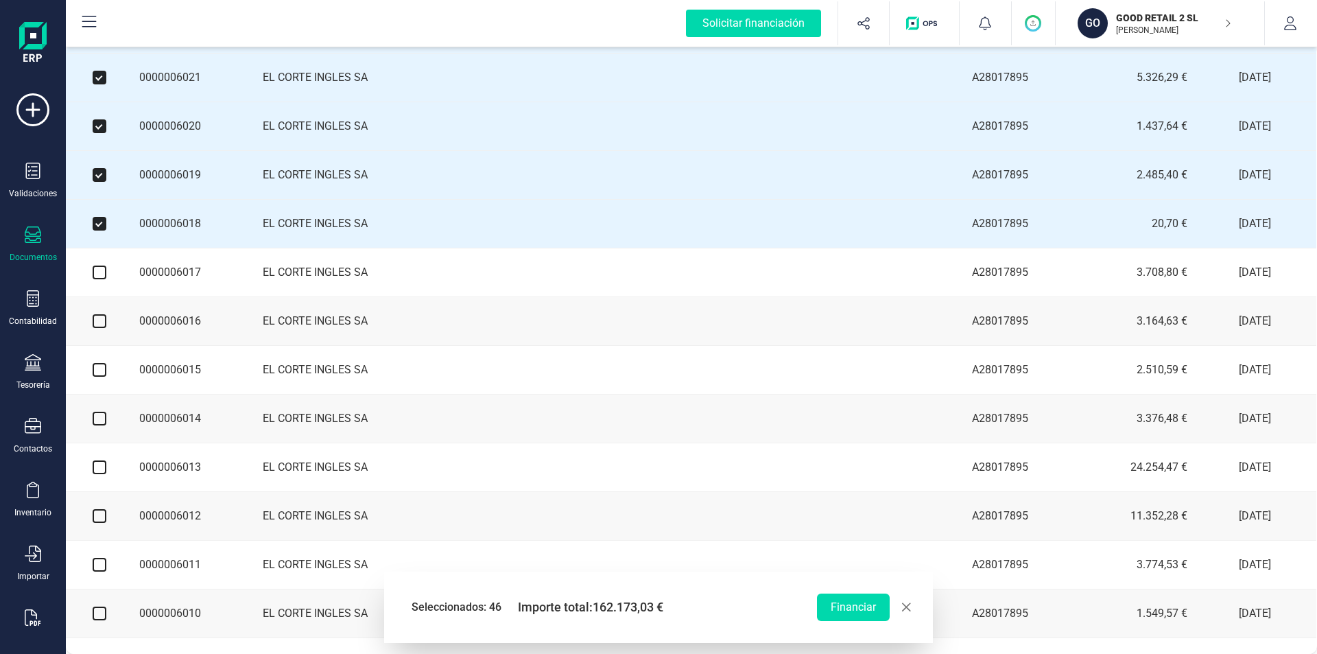
click at [102, 287] on td at bounding box center [99, 272] width 69 height 49
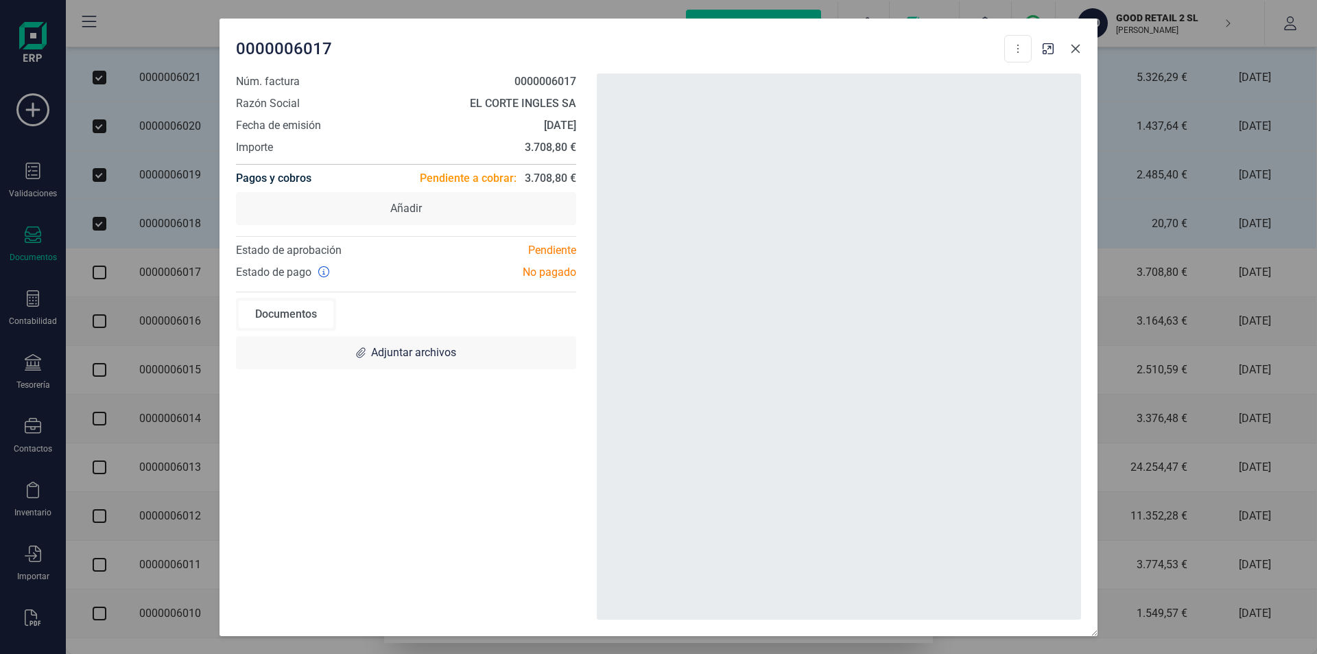
click at [1079, 48] on icon "Close" at bounding box center [1075, 48] width 11 height 11
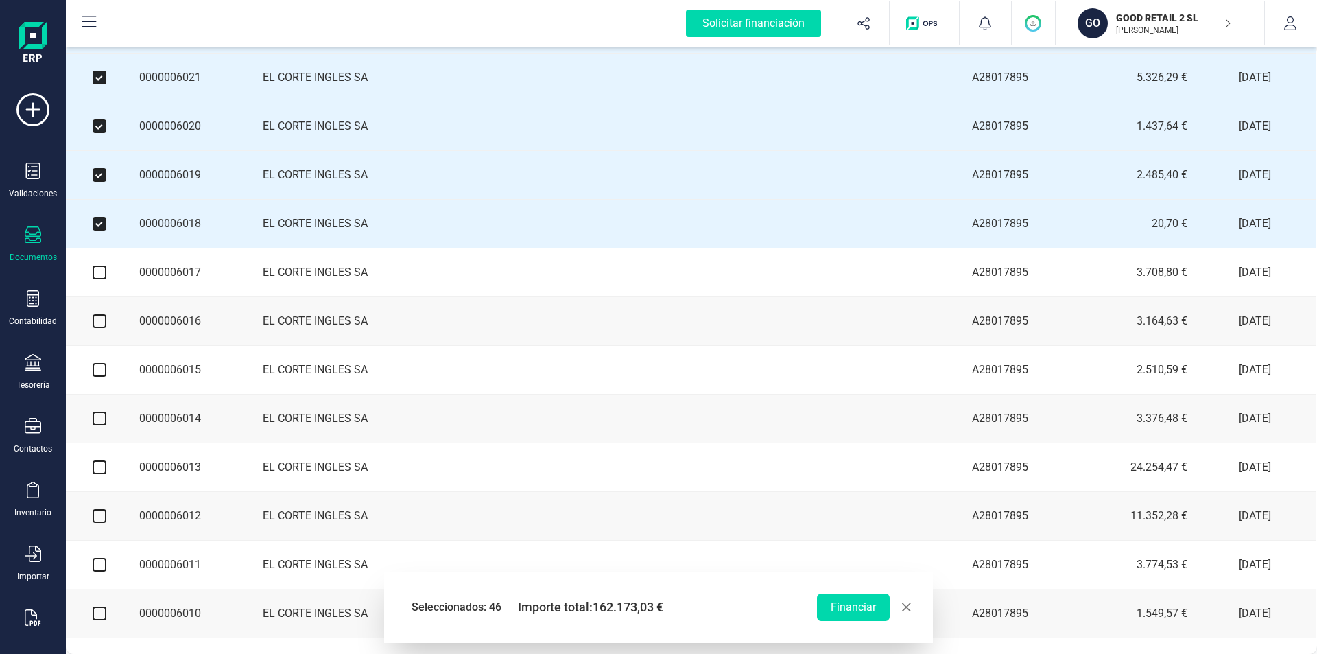
click at [99, 279] on input "checkbox" at bounding box center [100, 273] width 14 height 14
checkbox input "true"
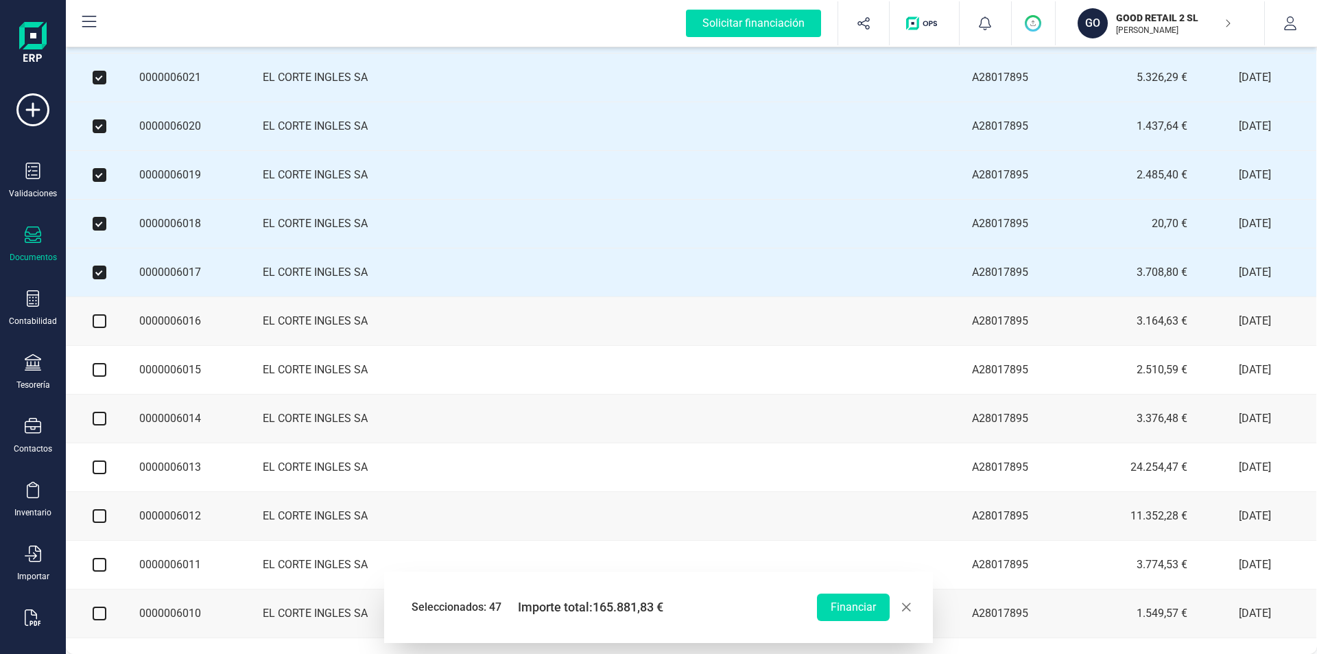
click at [101, 328] on input "checkbox" at bounding box center [100, 321] width 14 height 14
checkbox input "true"
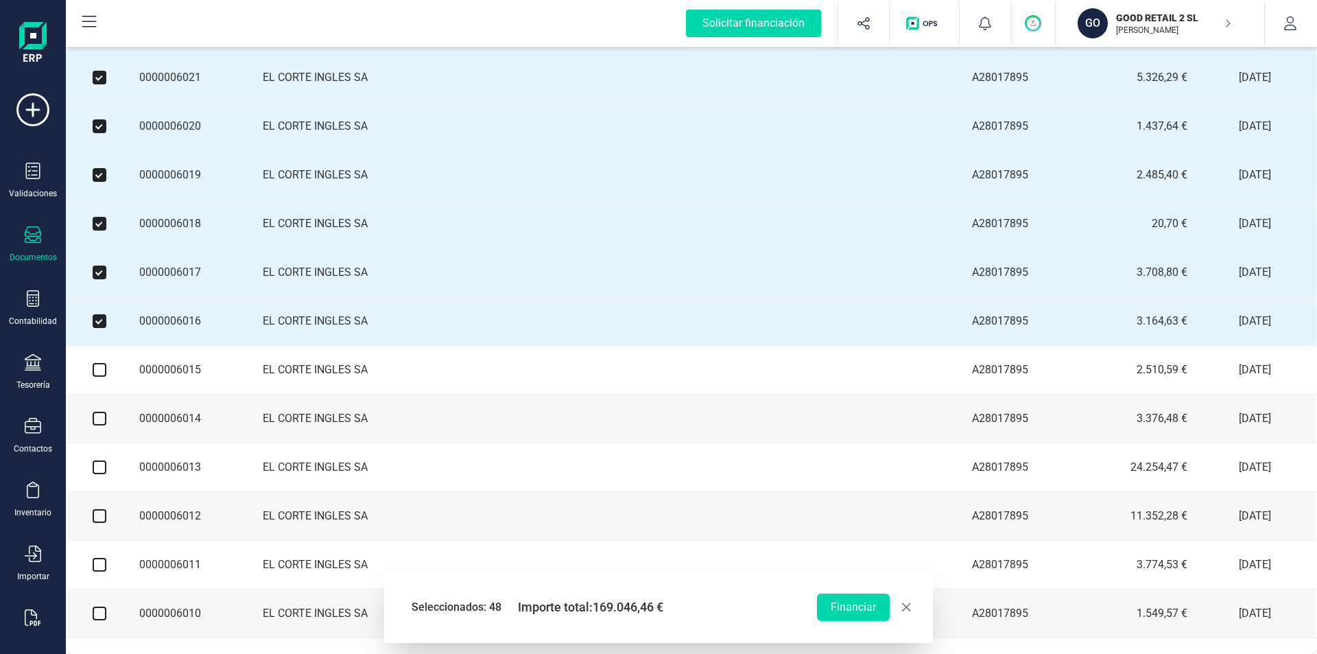
click at [96, 377] on input "checkbox" at bounding box center [100, 370] width 14 height 14
checkbox input "true"
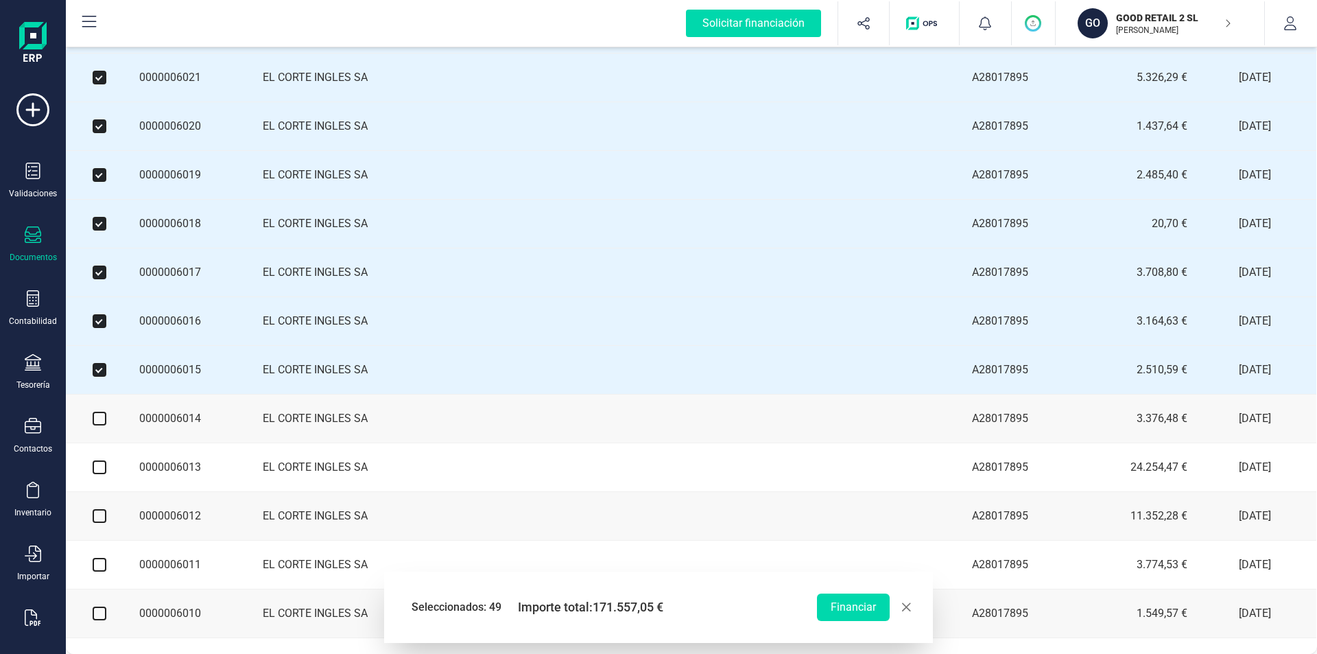
click at [100, 425] on input "checkbox" at bounding box center [100, 419] width 14 height 14
checkbox input "true"
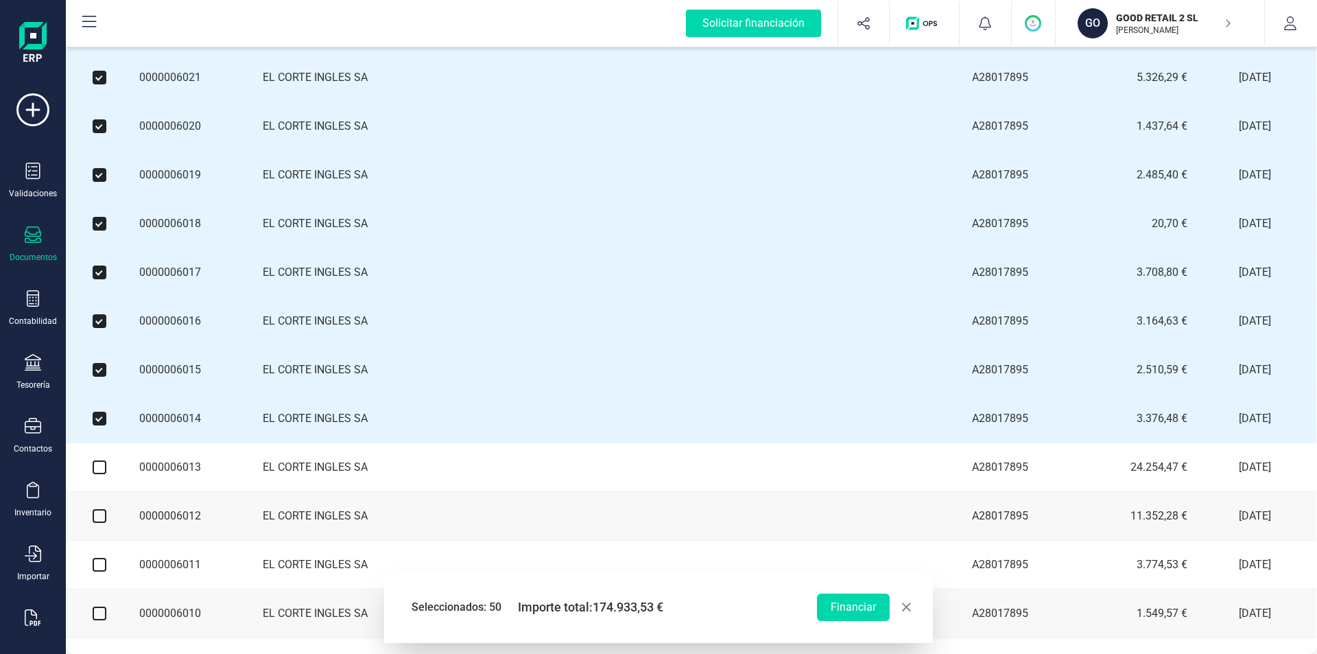
click at [100, 474] on input "checkbox" at bounding box center [100, 467] width 14 height 14
checkbox input "true"
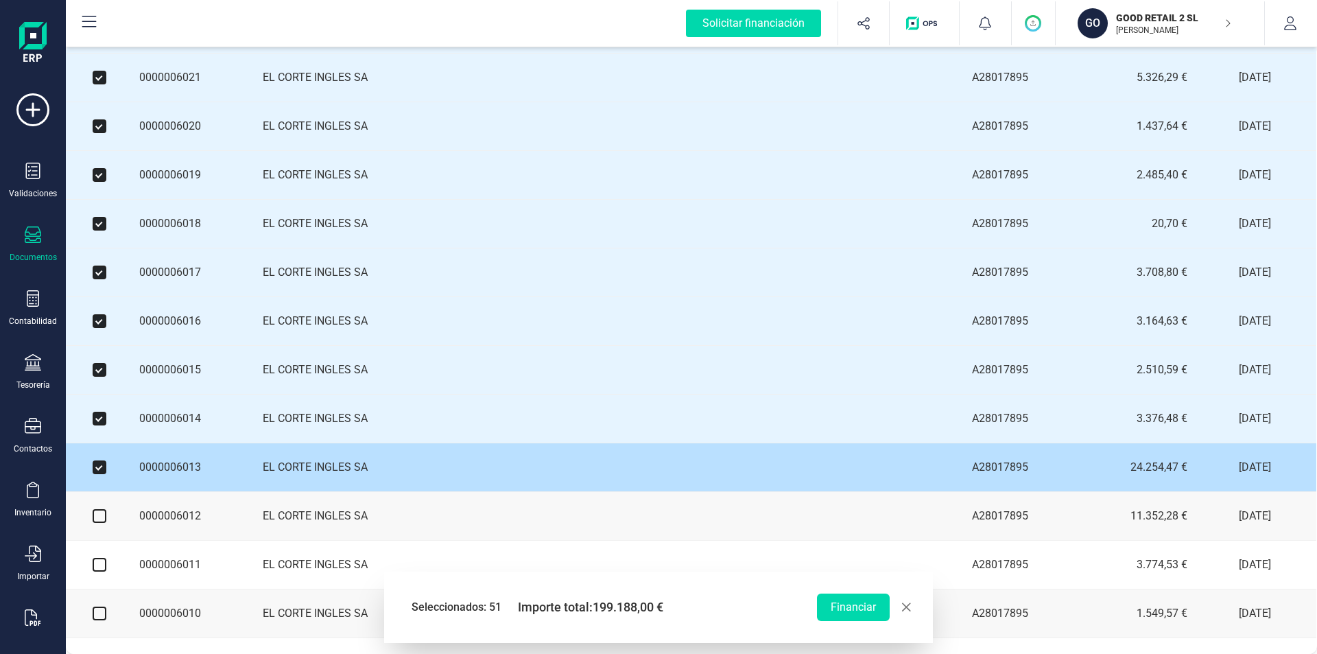
scroll to position [2188, 1]
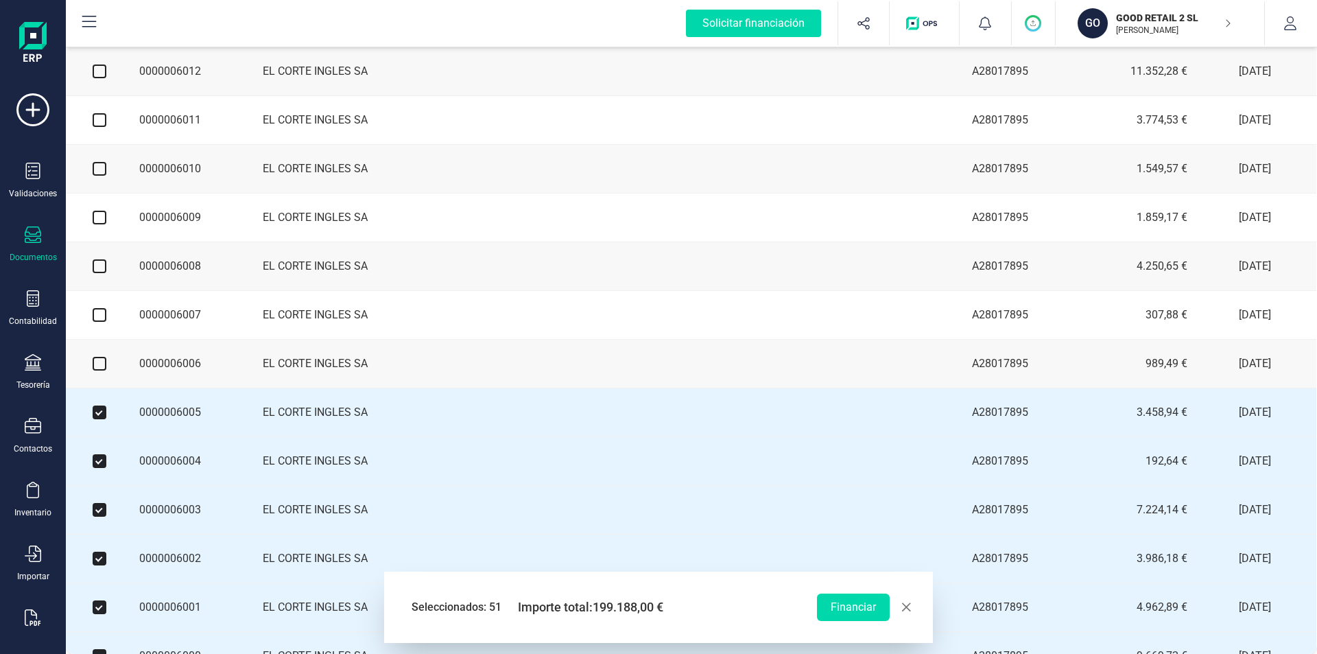
click at [97, 78] on input "checkbox" at bounding box center [100, 71] width 14 height 14
checkbox input "true"
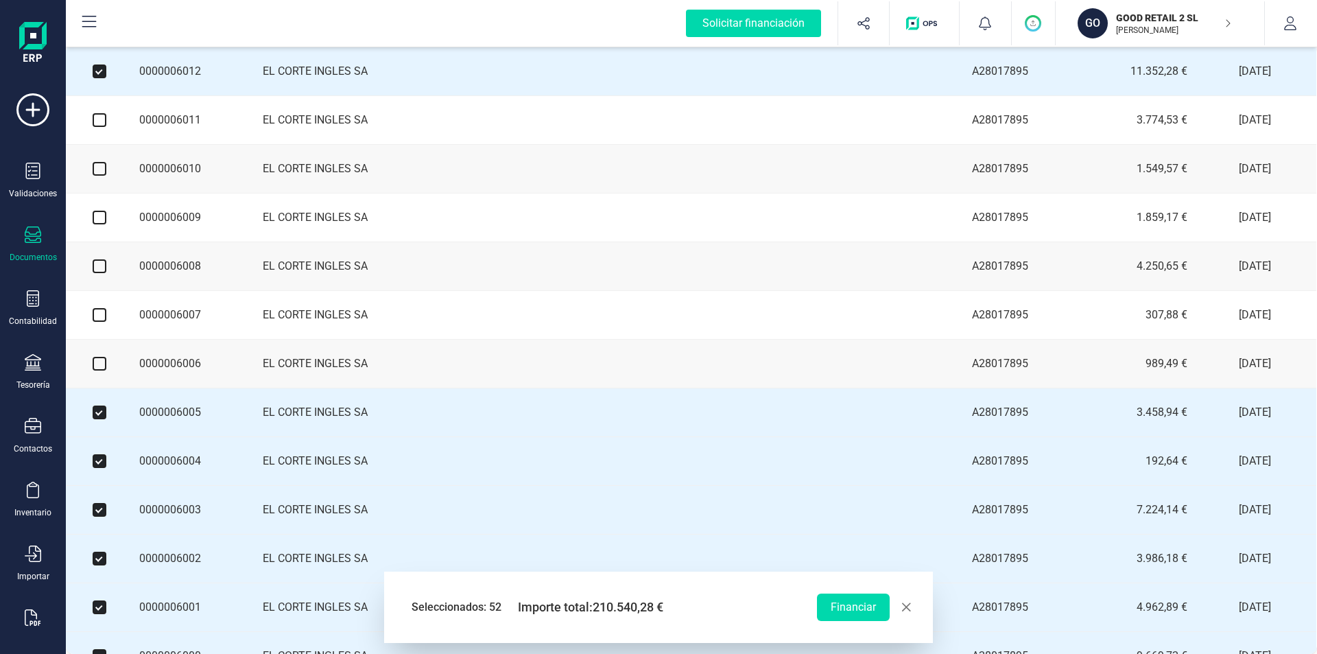
click at [100, 127] on input "checkbox" at bounding box center [100, 120] width 14 height 14
checkbox input "true"
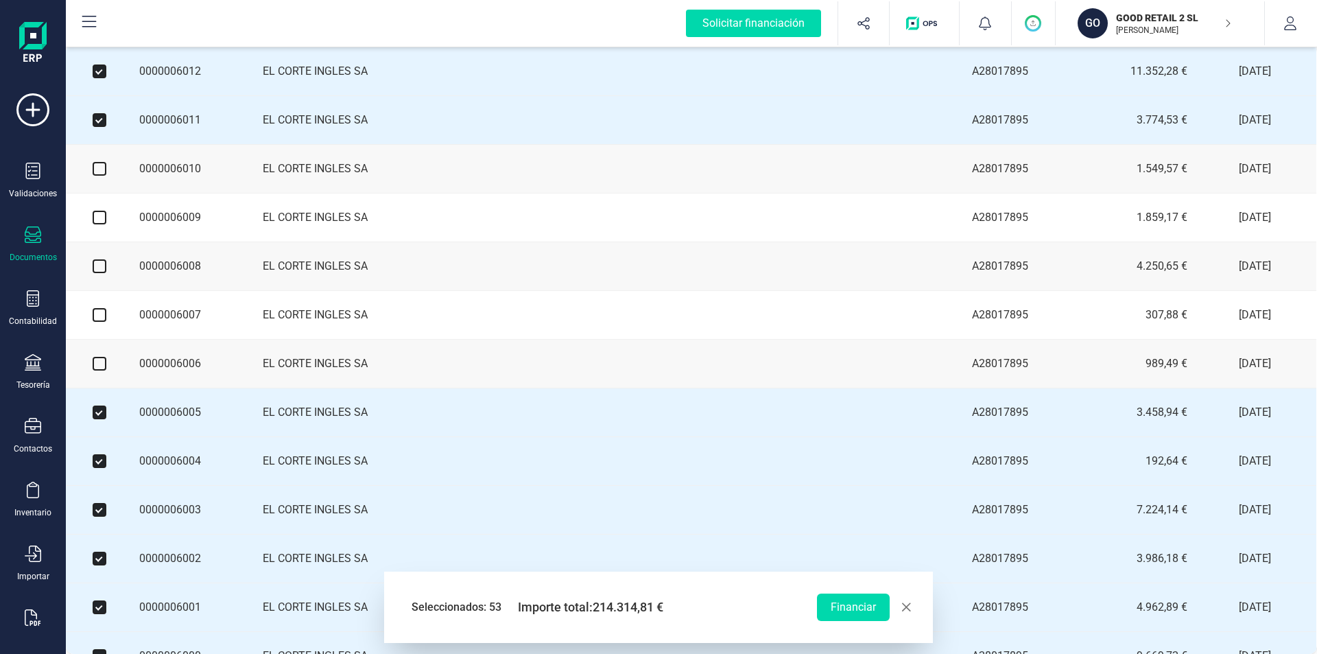
click at [97, 176] on input "checkbox" at bounding box center [100, 169] width 14 height 14
checkbox input "true"
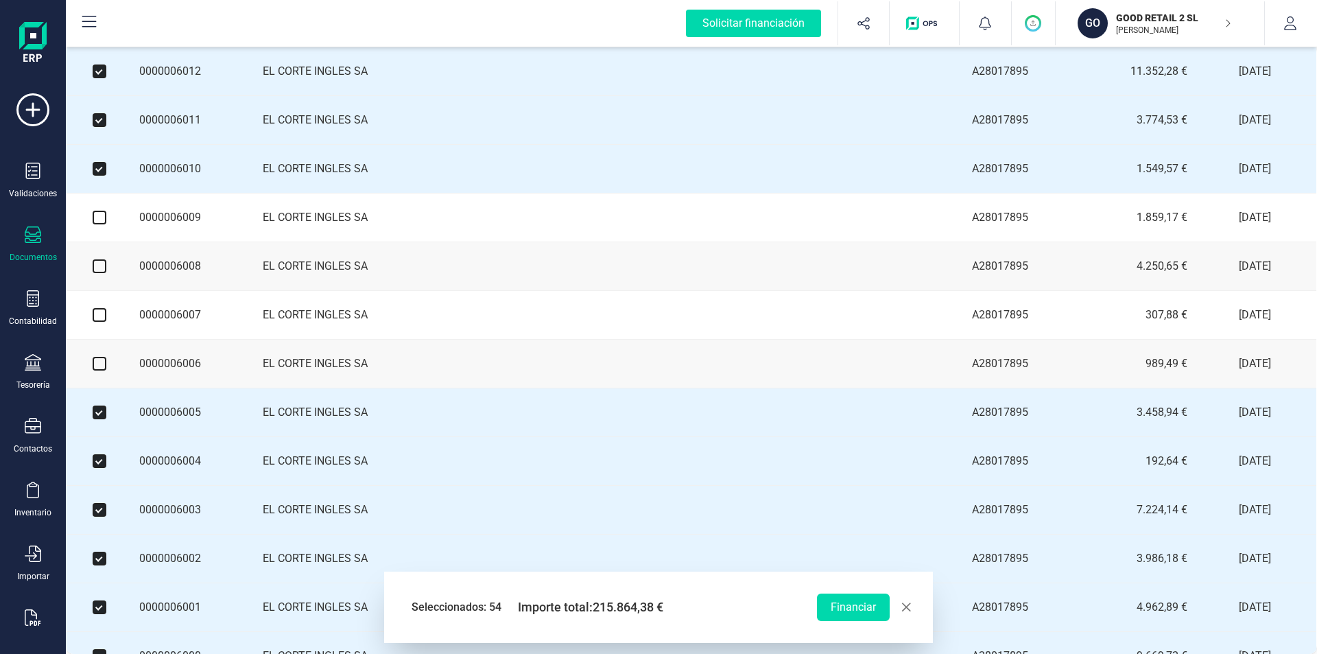
click at [96, 224] on input "checkbox" at bounding box center [100, 218] width 14 height 14
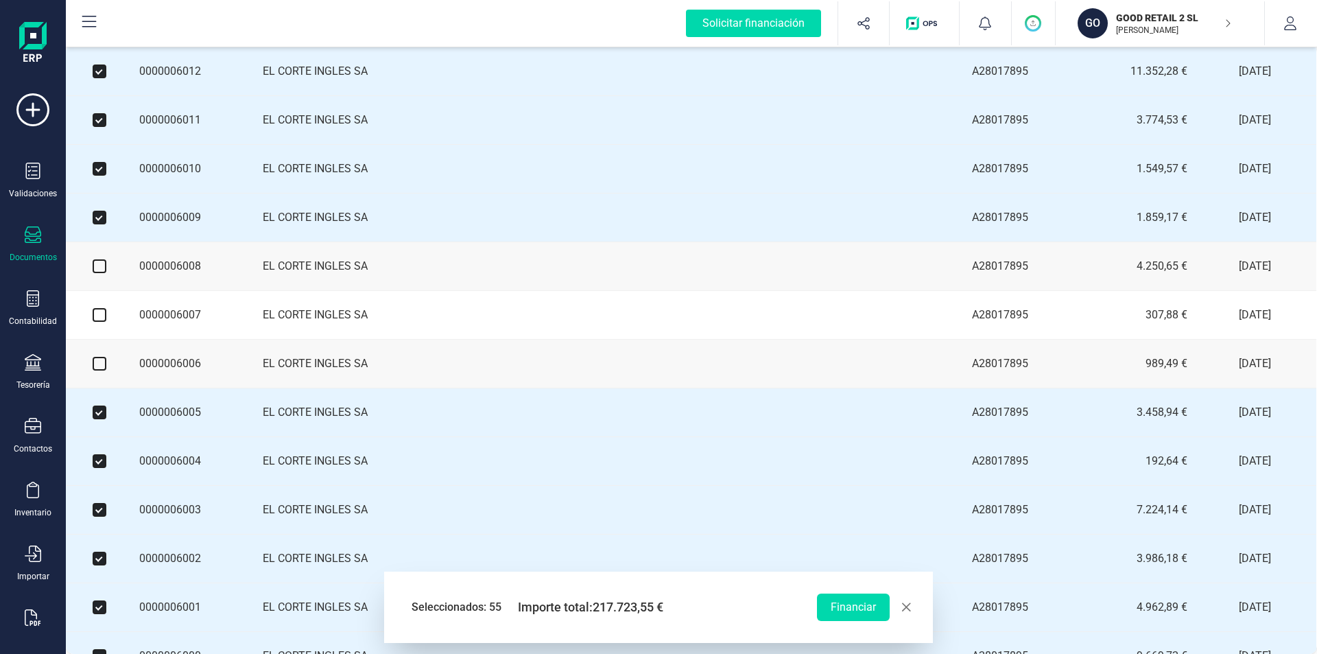
click at [99, 273] on input "checkbox" at bounding box center [100, 266] width 14 height 14
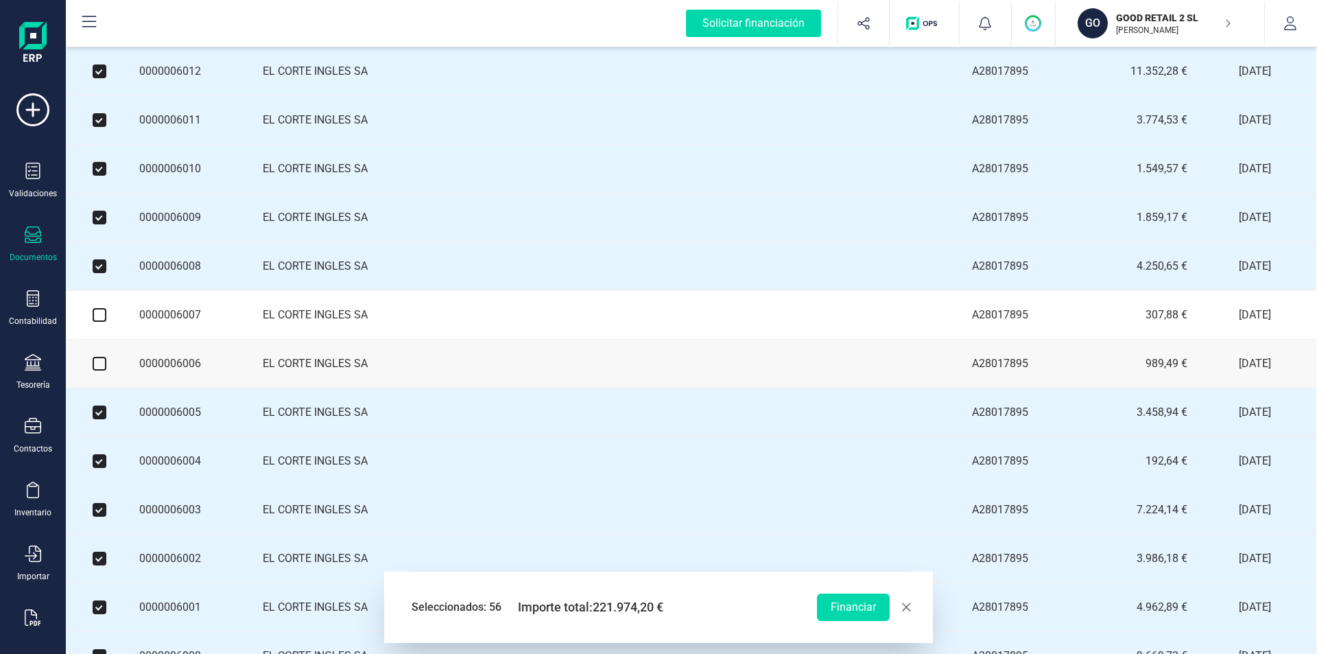
click at [99, 322] on input "checkbox" at bounding box center [100, 315] width 14 height 14
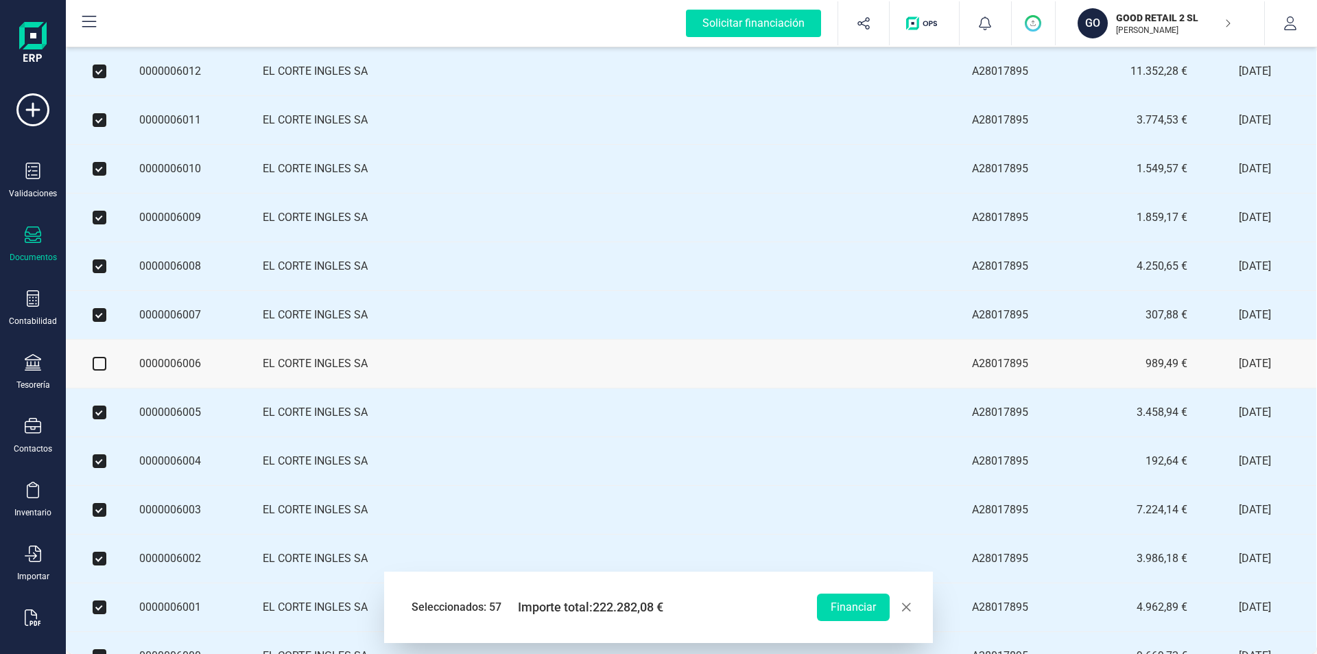
click at [102, 370] on input "checkbox" at bounding box center [100, 364] width 14 height 14
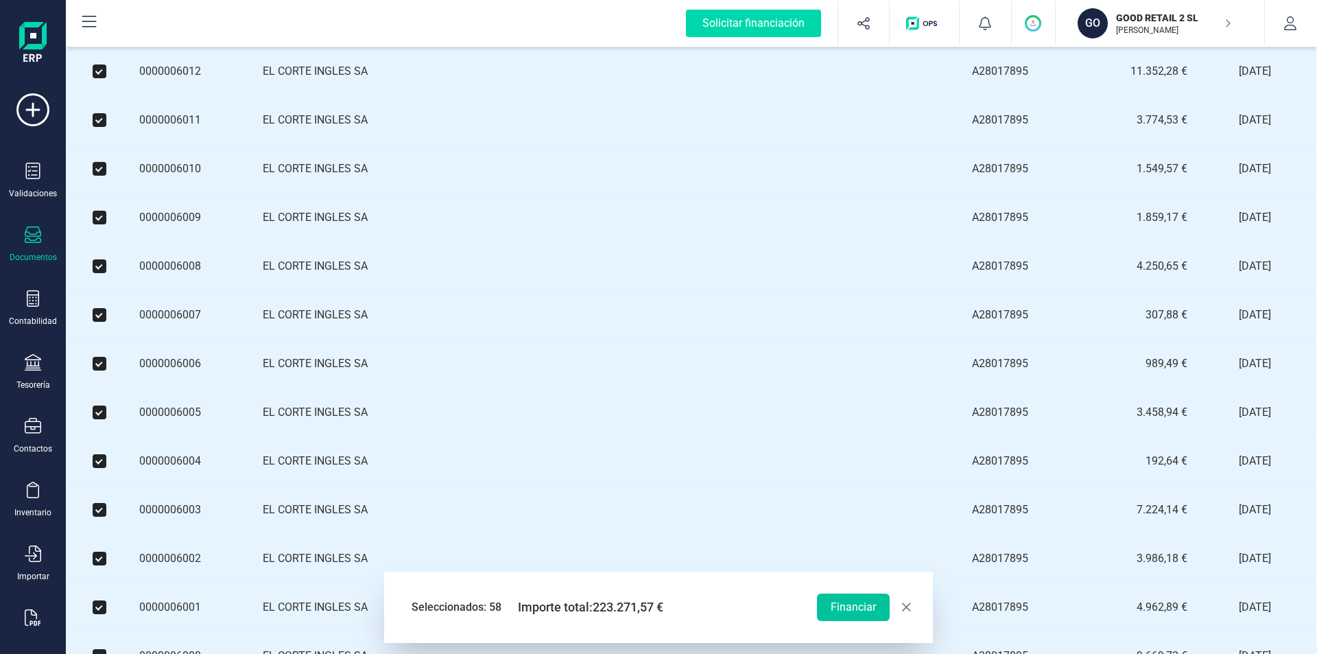
click at [840, 602] on button "Financiar" at bounding box center [853, 606] width 73 height 27
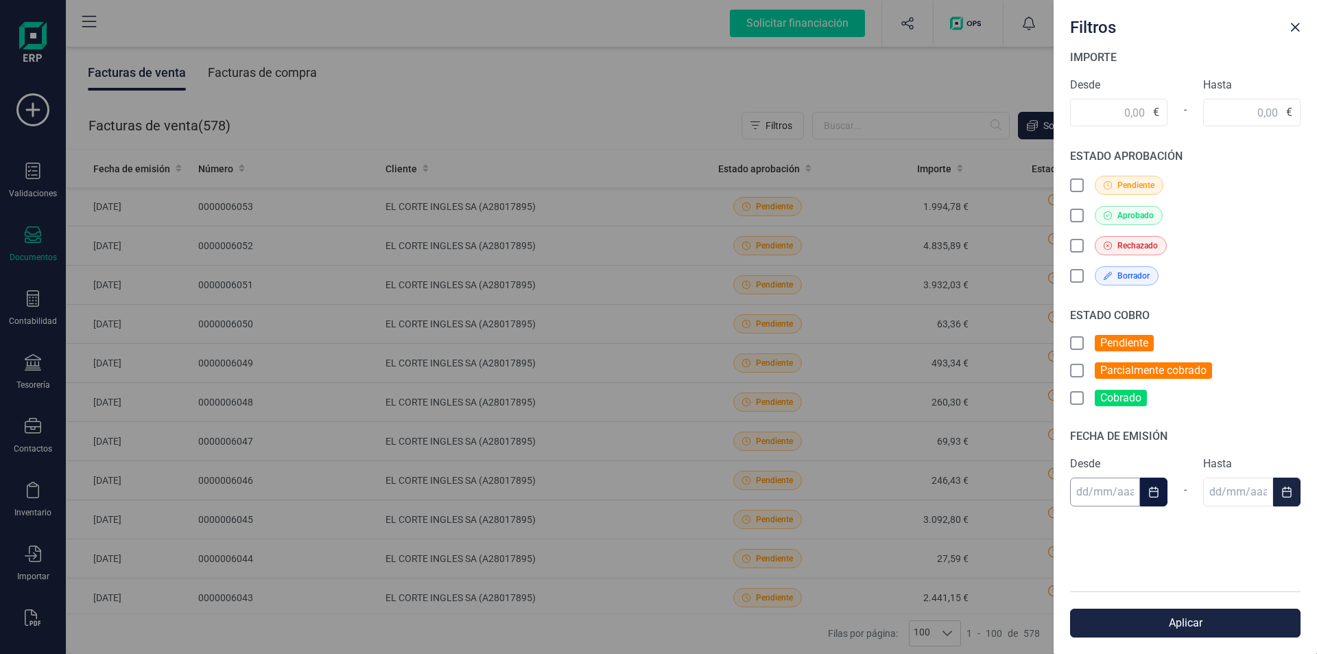
click at [1083, 495] on input "text" at bounding box center [1105, 492] width 70 height 29
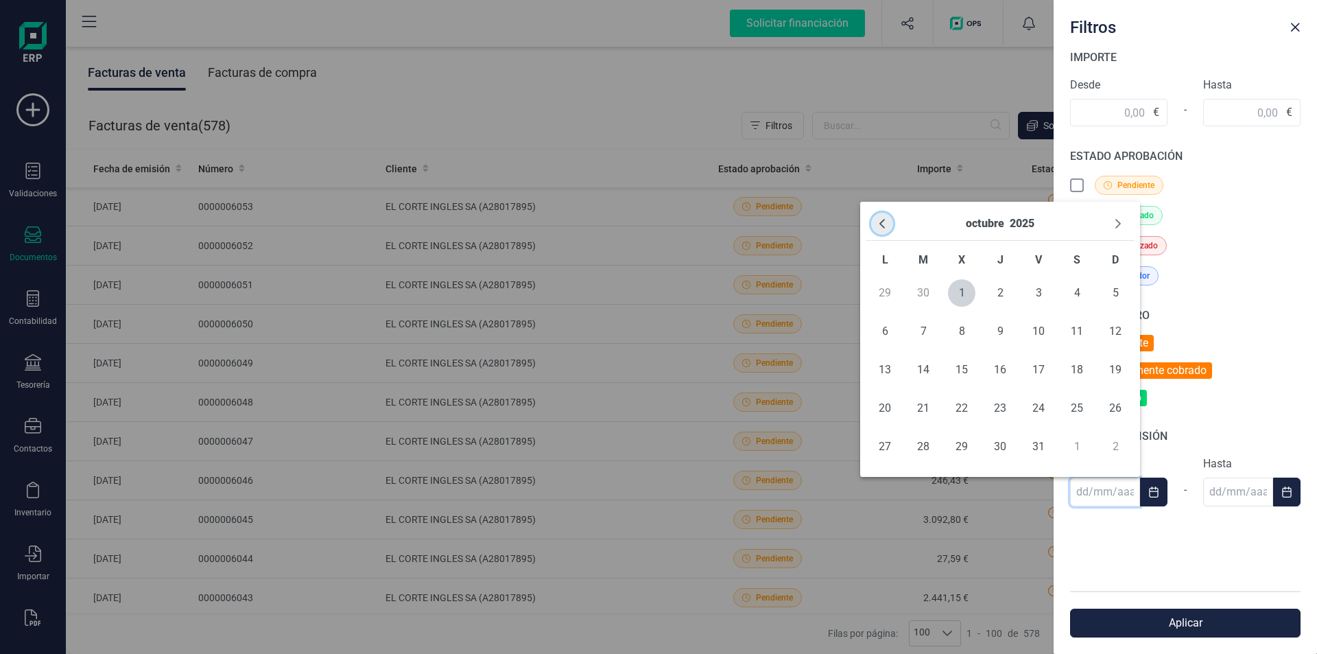
click at [885, 228] on icon "Previous Month" at bounding box center [882, 223] width 11 height 11
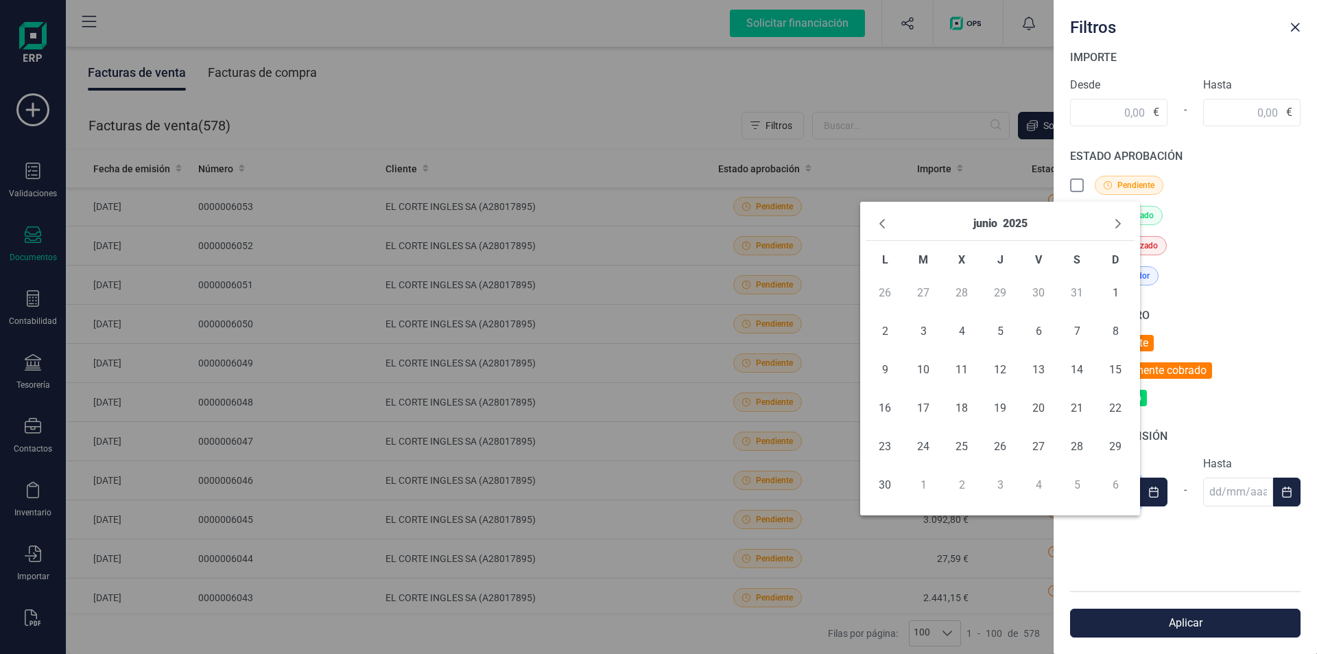
click at [885, 228] on icon "Previous Month" at bounding box center [882, 223] width 11 height 11
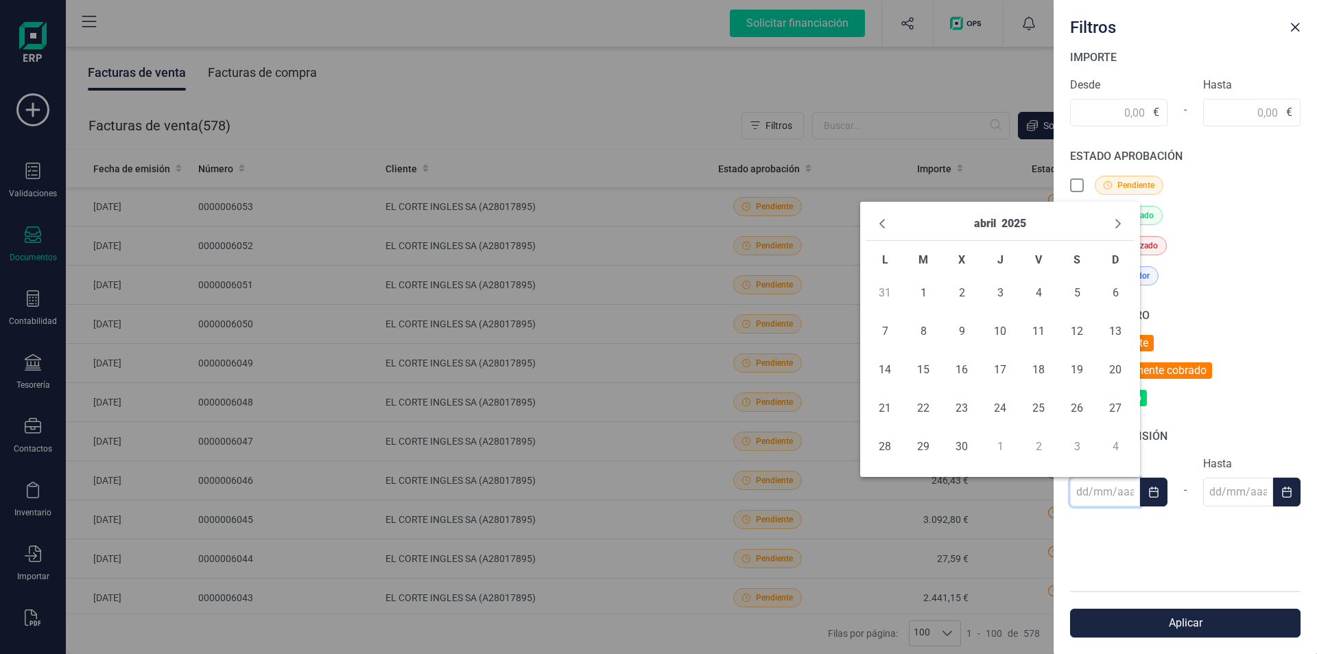
click at [885, 228] on icon "Previous Month" at bounding box center [882, 223] width 11 height 11
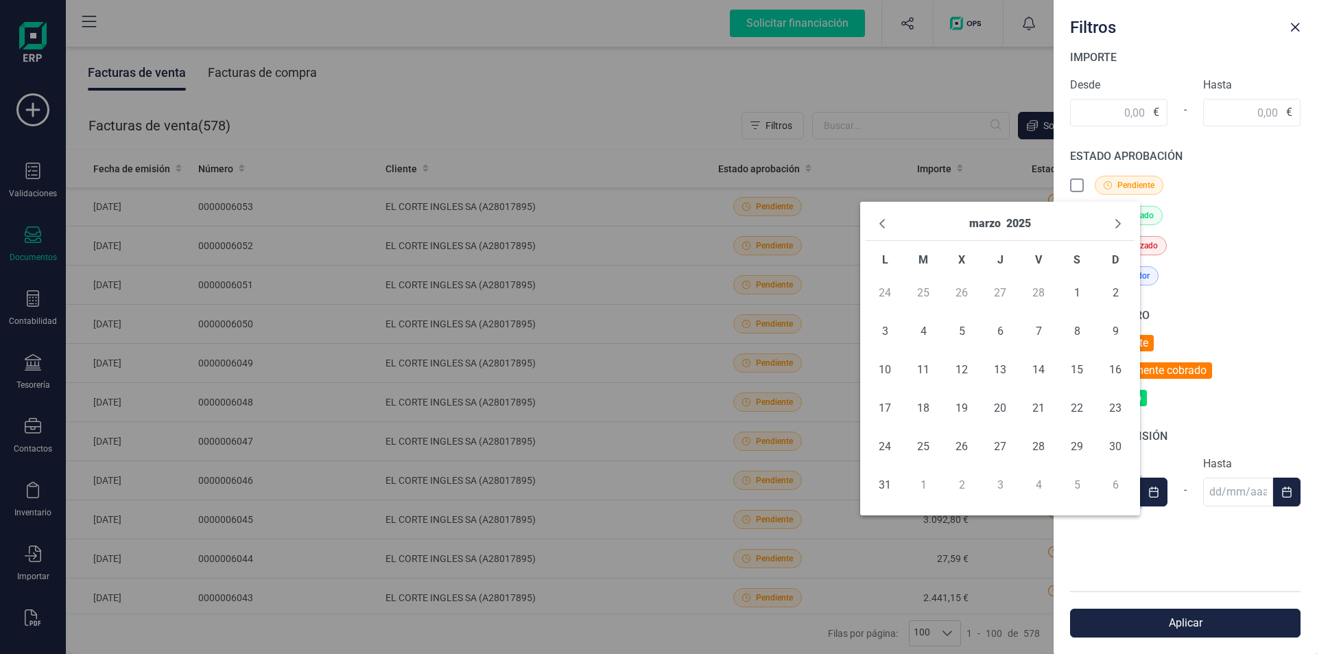
click at [885, 228] on icon "Previous Month" at bounding box center [882, 223] width 11 height 11
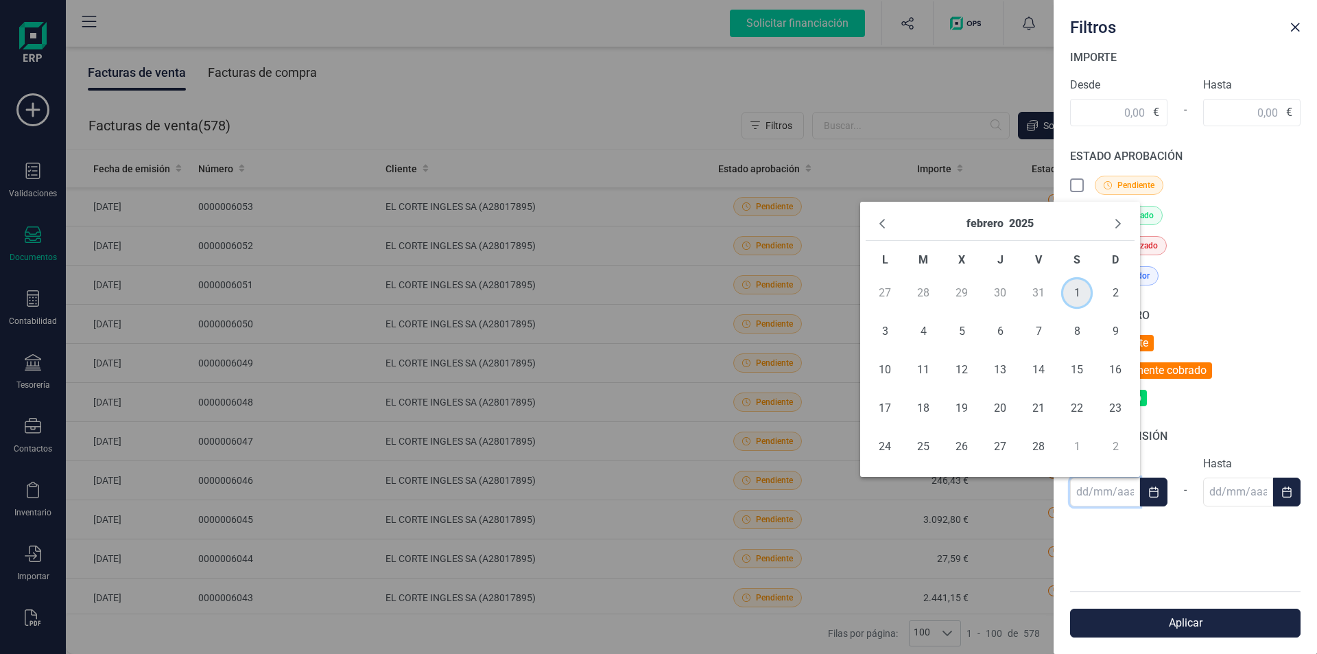
click at [1083, 296] on span "1" at bounding box center [1076, 292] width 27 height 27
type input "01/02/2025"
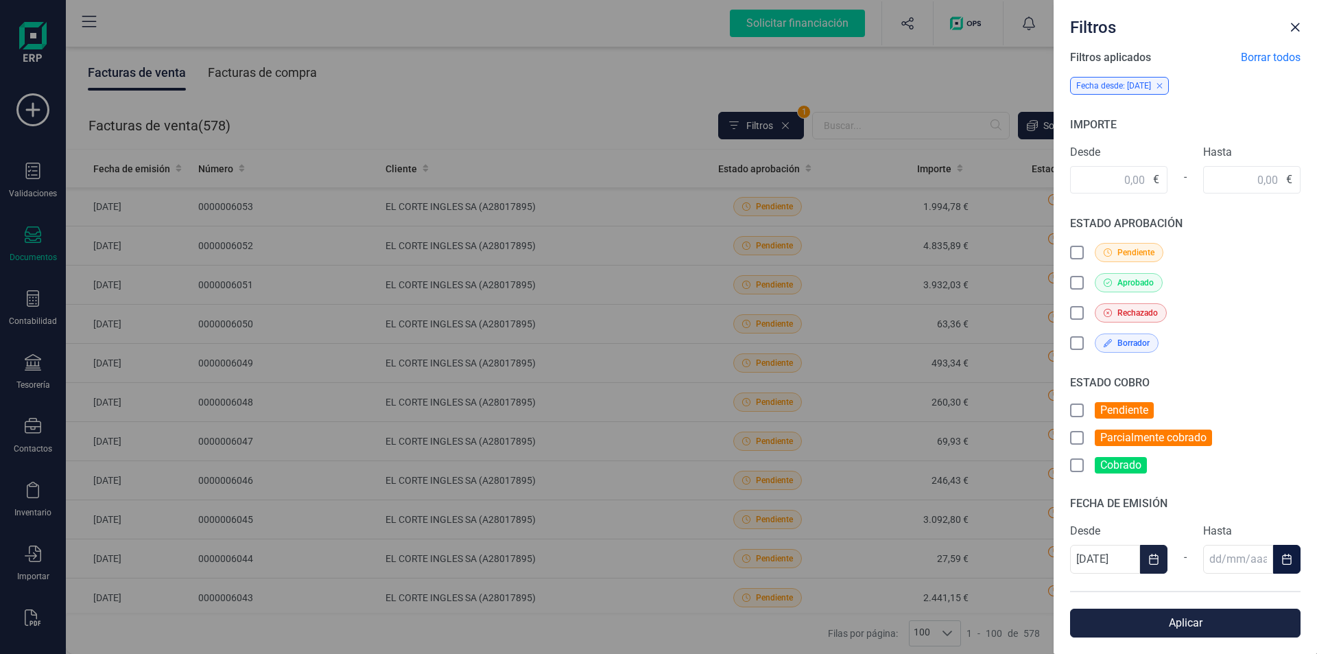
click at [1282, 561] on icon "Choose Date" at bounding box center [1287, 559] width 11 height 11
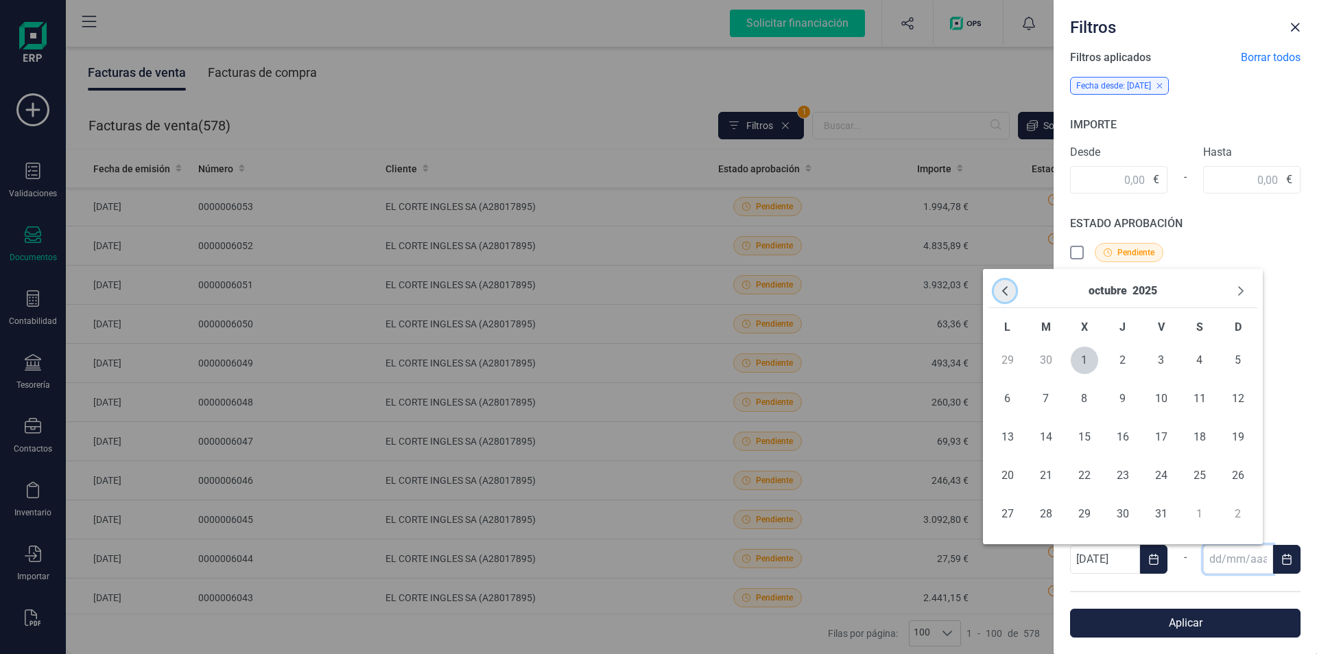
click at [1003, 295] on icon "Previous Month" at bounding box center [1005, 290] width 11 height 11
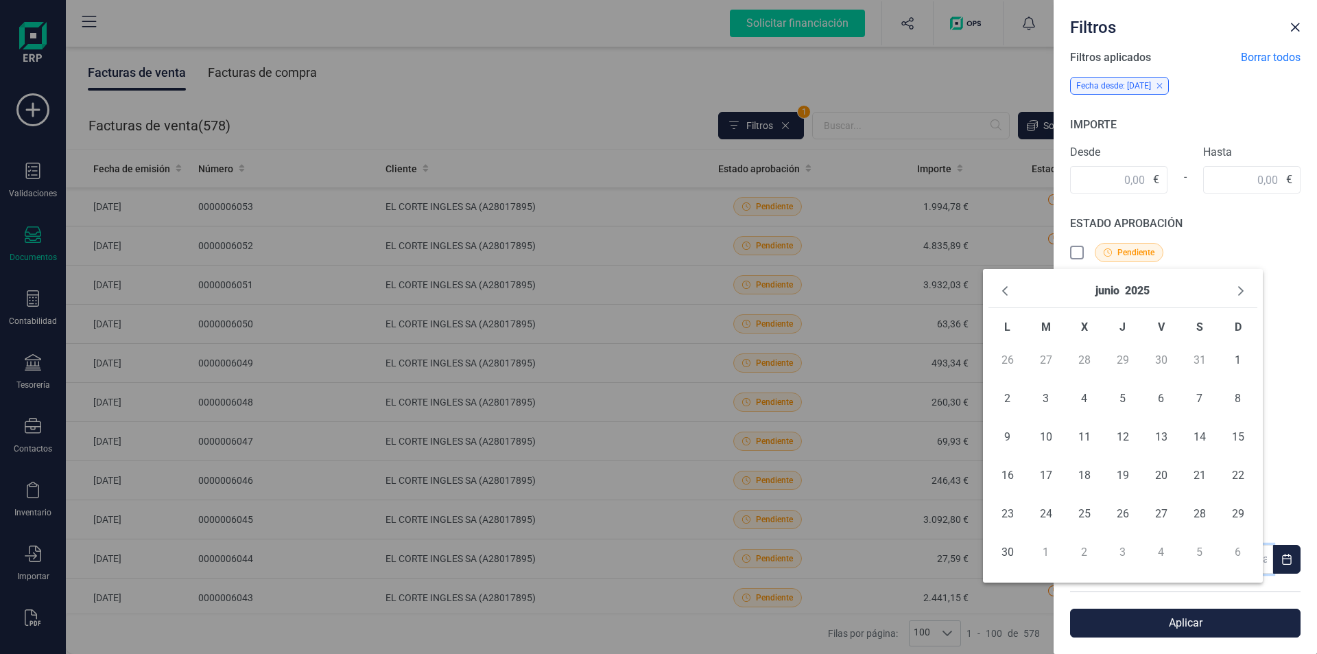
click at [1003, 295] on icon "Previous Month" at bounding box center [1005, 290] width 11 height 11
click at [1160, 514] on span "28" at bounding box center [1161, 513] width 27 height 27
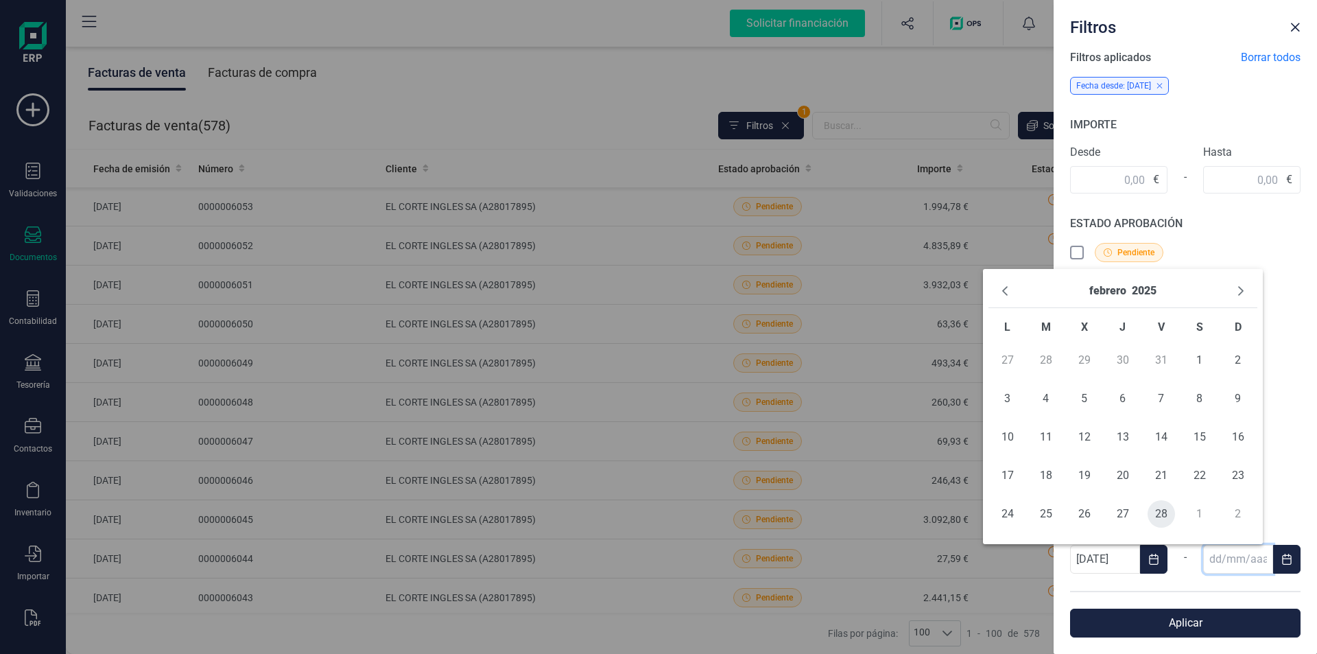
type input "28/02/2025"
click at [1212, 625] on button "Aplicar" at bounding box center [1185, 623] width 231 height 29
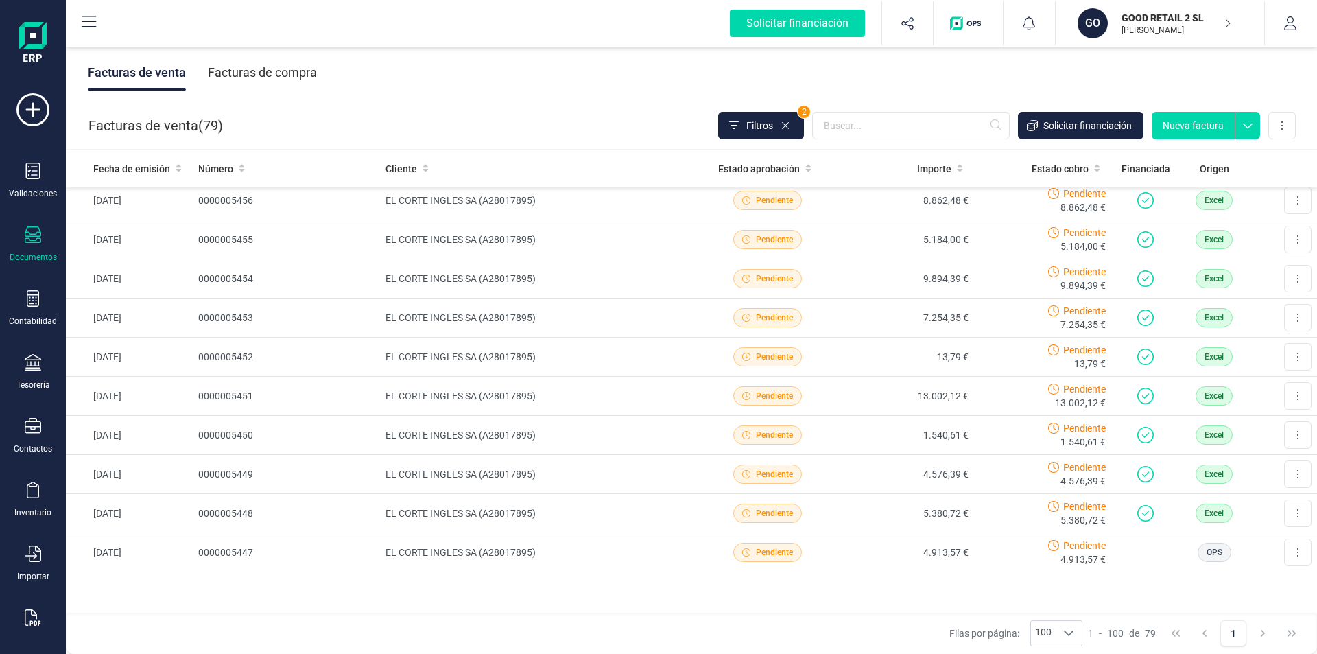
scroll to position [2747, 0]
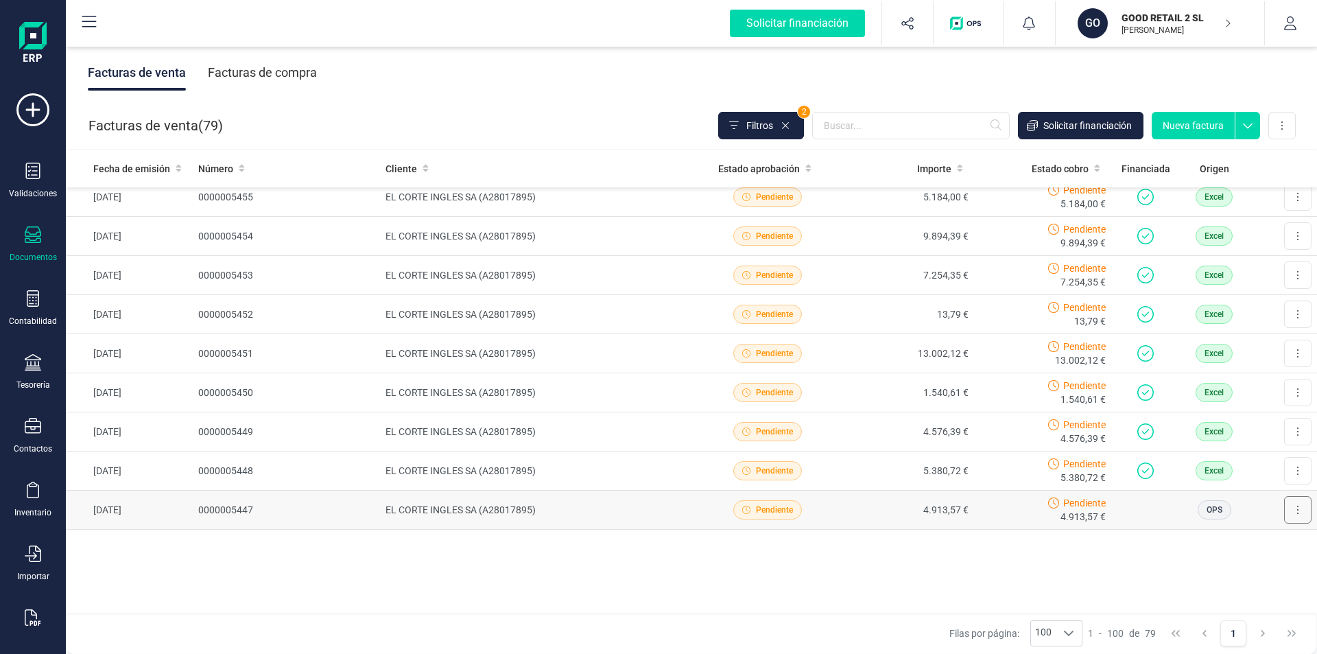
click at [1297, 511] on icon at bounding box center [1298, 509] width 3 height 11
click at [1214, 597] on span "Marcar como cobrada" at bounding box center [1238, 600] width 95 height 14
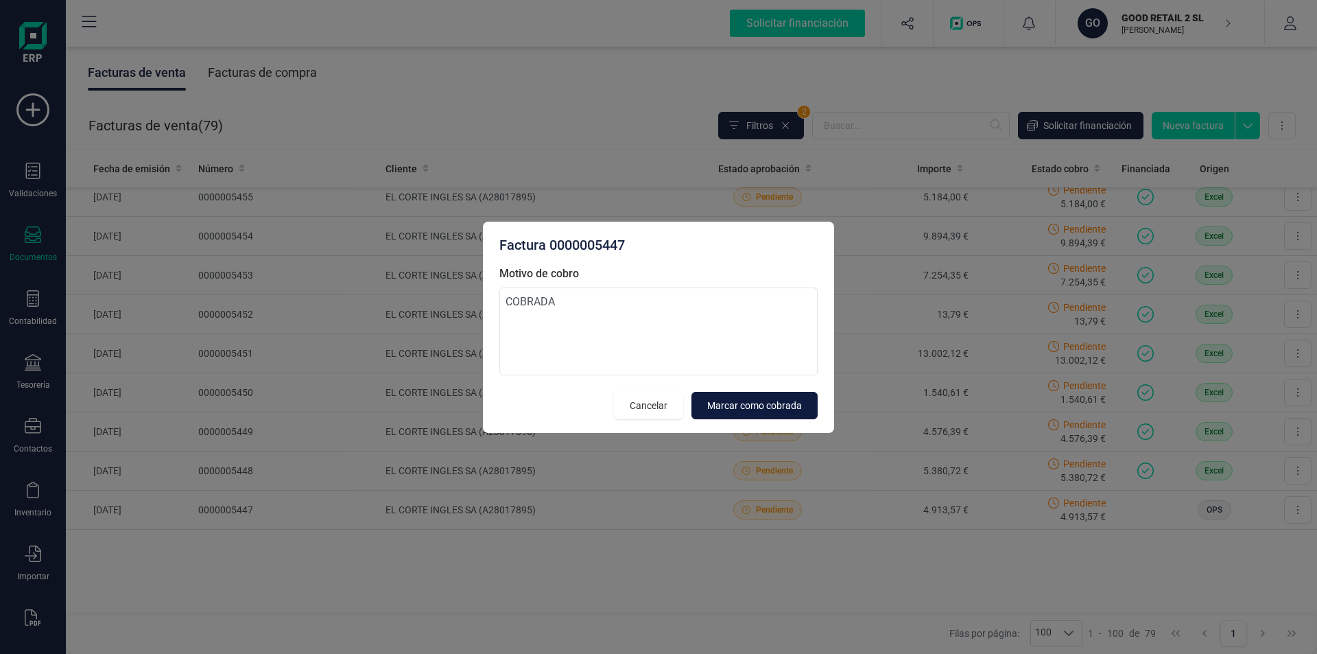
type textarea "COBRADA"
click at [775, 408] on span "Marcar como cobrada" at bounding box center [754, 406] width 95 height 14
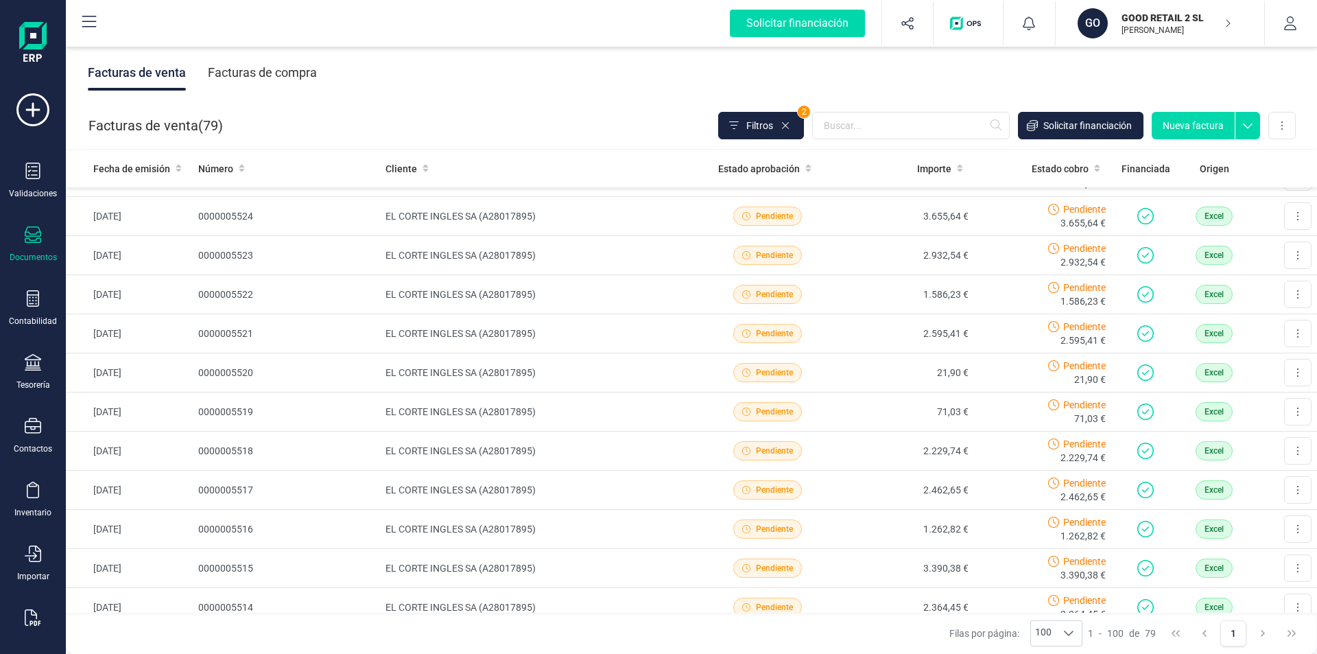
scroll to position [0, 0]
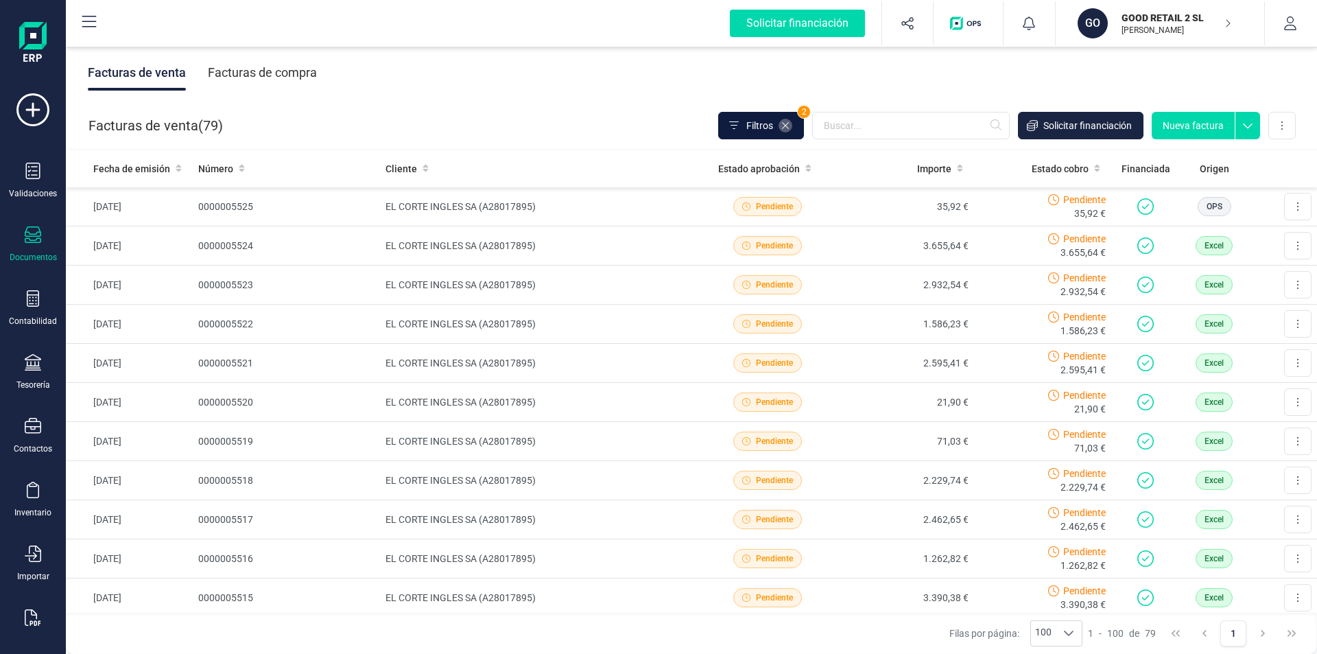
click at [790, 123] on icon at bounding box center [785, 125] width 11 height 11
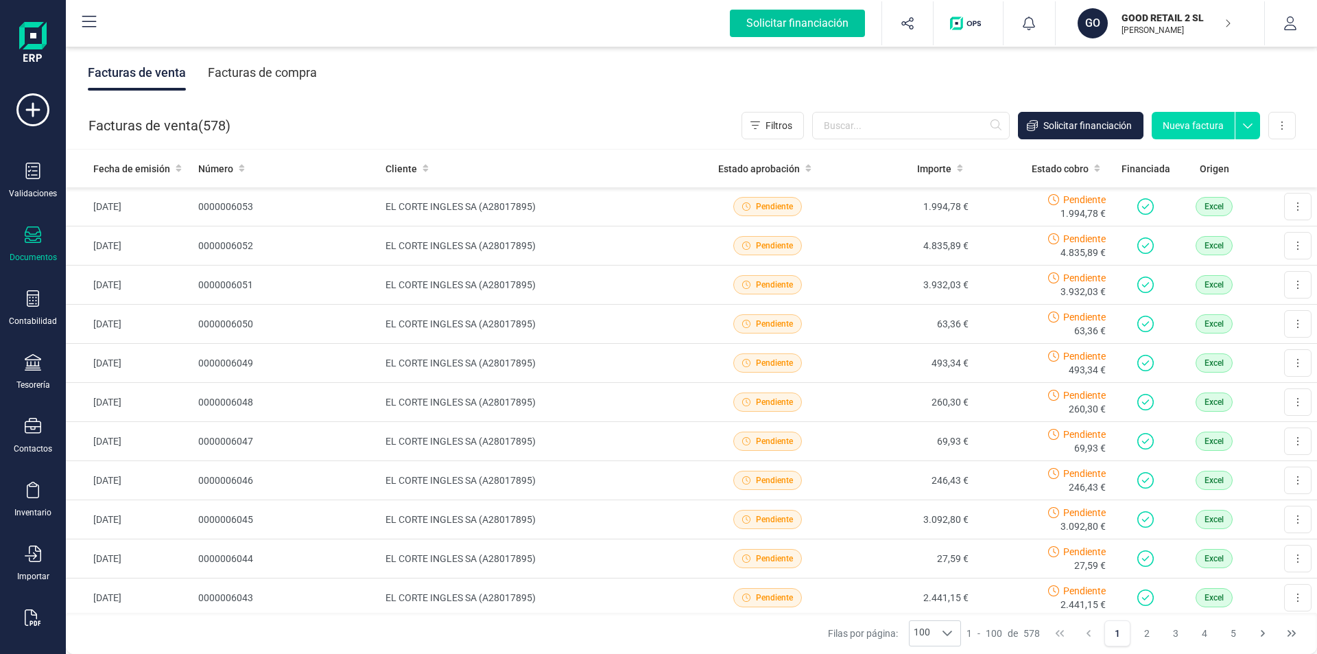
click at [762, 30] on div "Solicitar financiación" at bounding box center [797, 23] width 135 height 27
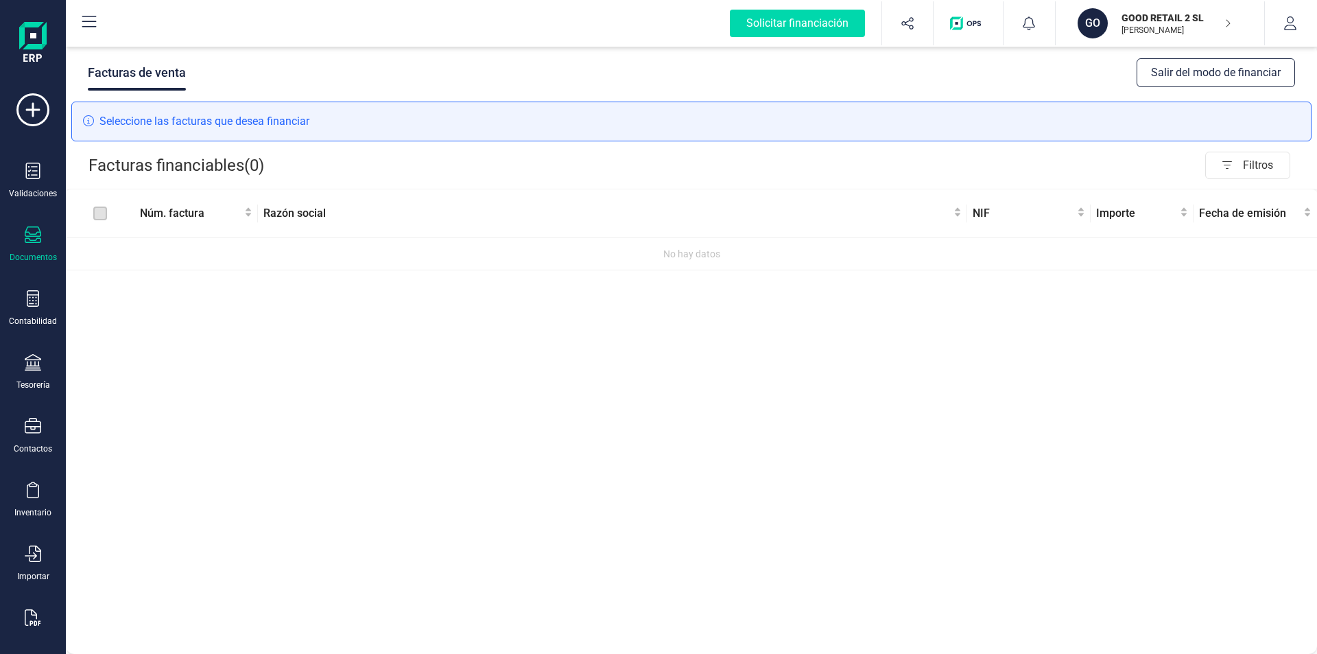
click at [964, 21] on img "button" at bounding box center [968, 23] width 36 height 14
